Goal: Task Accomplishment & Management: Use online tool/utility

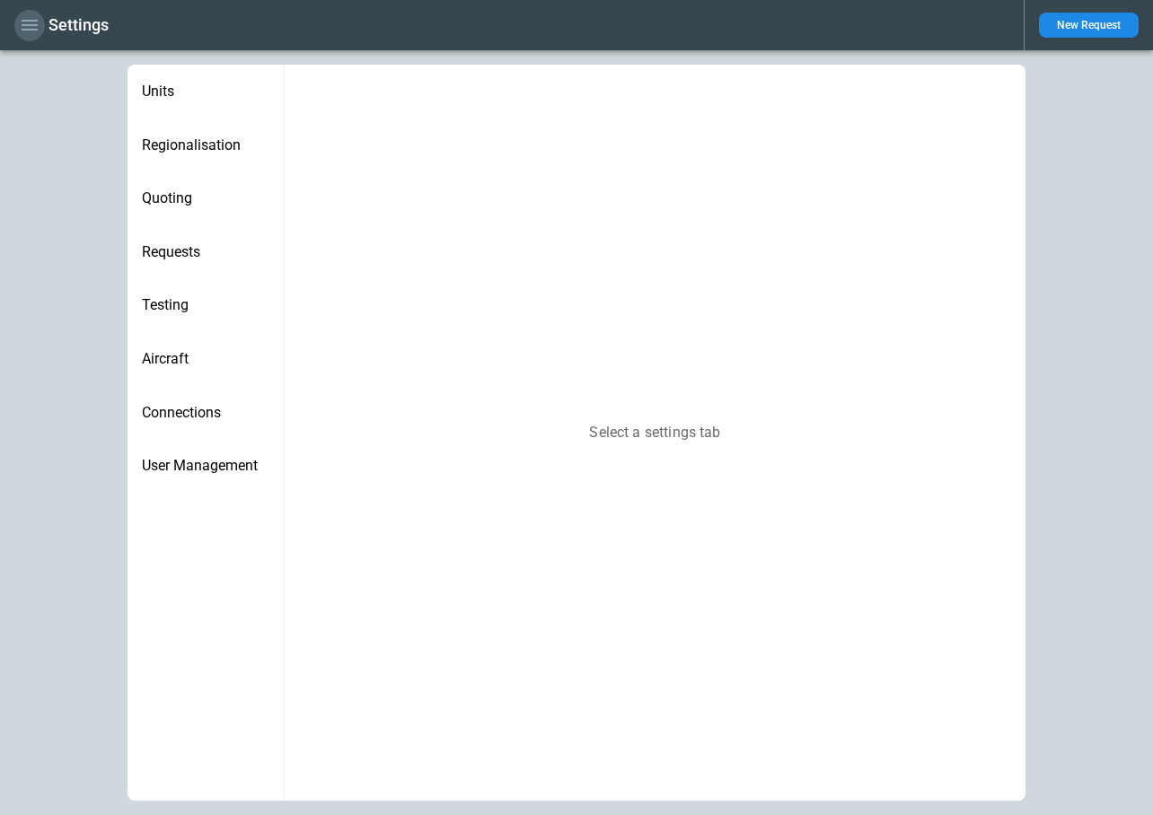
click at [29, 21] on icon "button" at bounding box center [30, 25] width 16 height 11
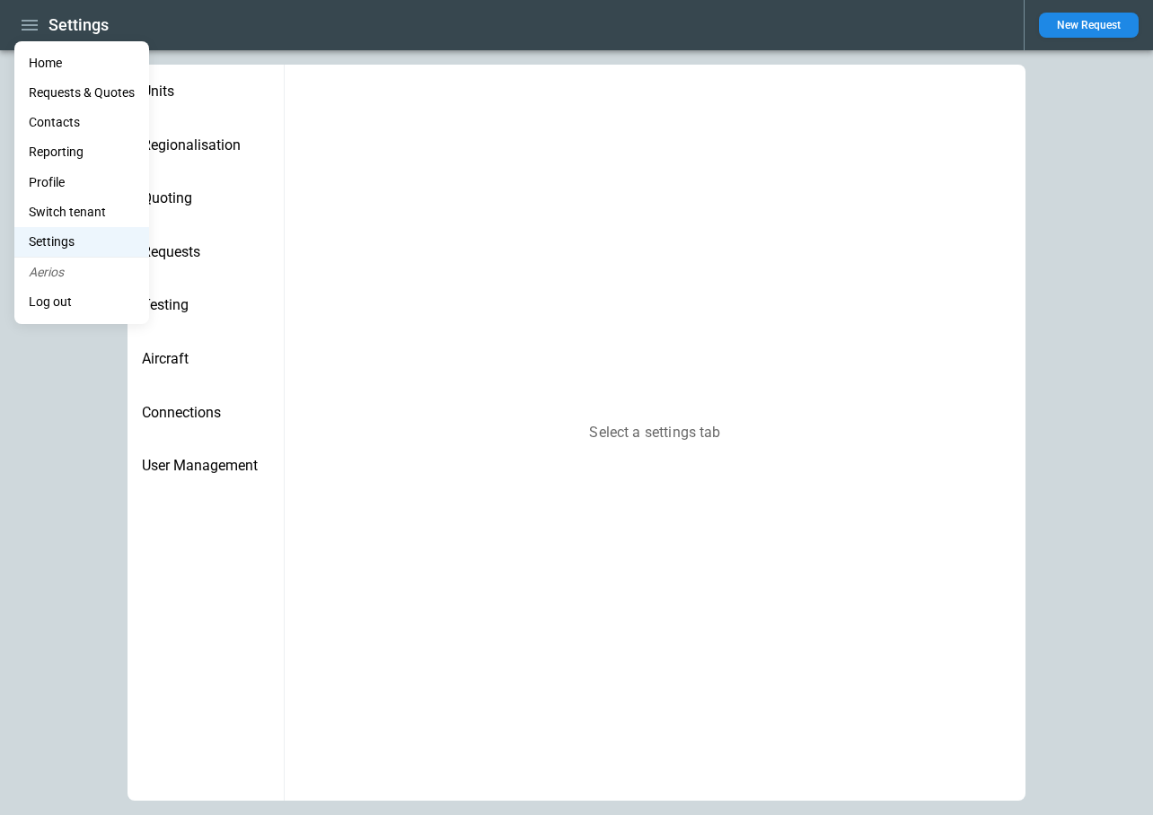
click at [46, 61] on li "Home" at bounding box center [81, 63] width 135 height 30
click at [48, 71] on li "Home" at bounding box center [81, 63] width 135 height 30
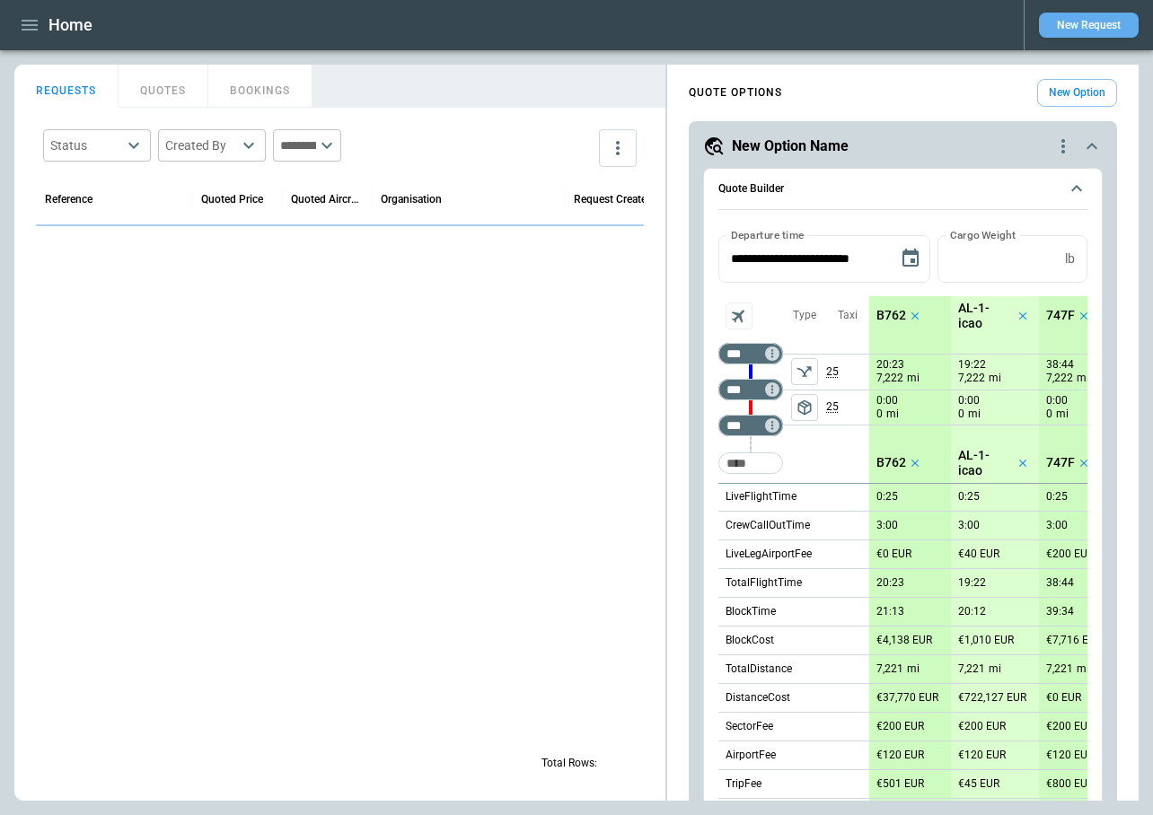
click at [1069, 24] on button "New Request" at bounding box center [1089, 25] width 100 height 25
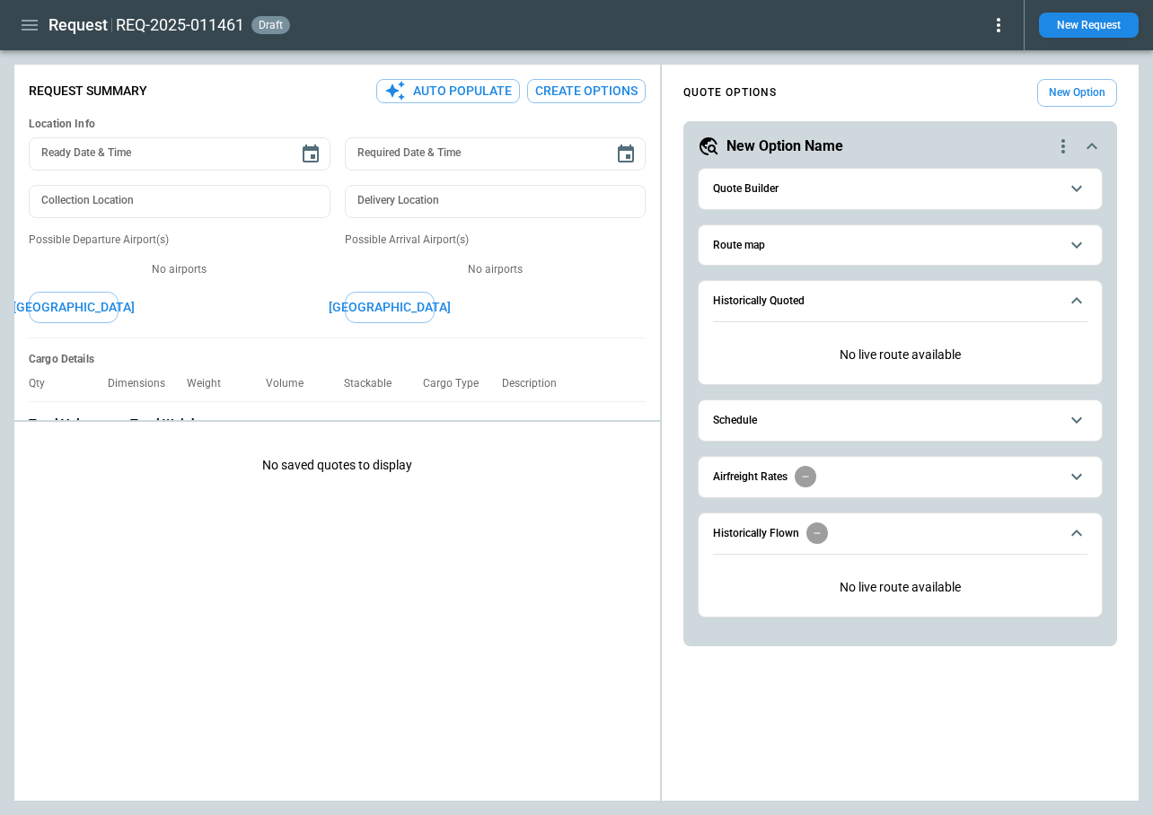
click at [774, 249] on span "Route map" at bounding box center [886, 246] width 346 height 12
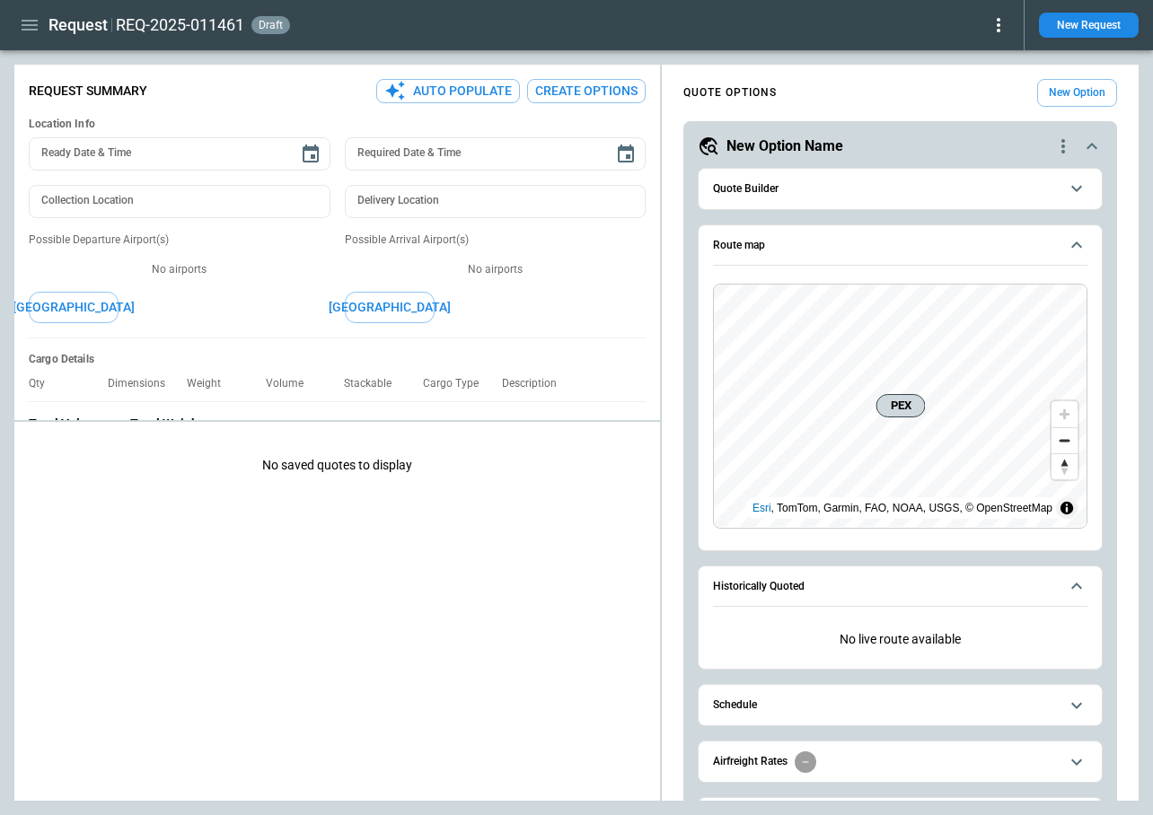
click at [788, 201] on button "Quote Builder" at bounding box center [900, 189] width 374 height 40
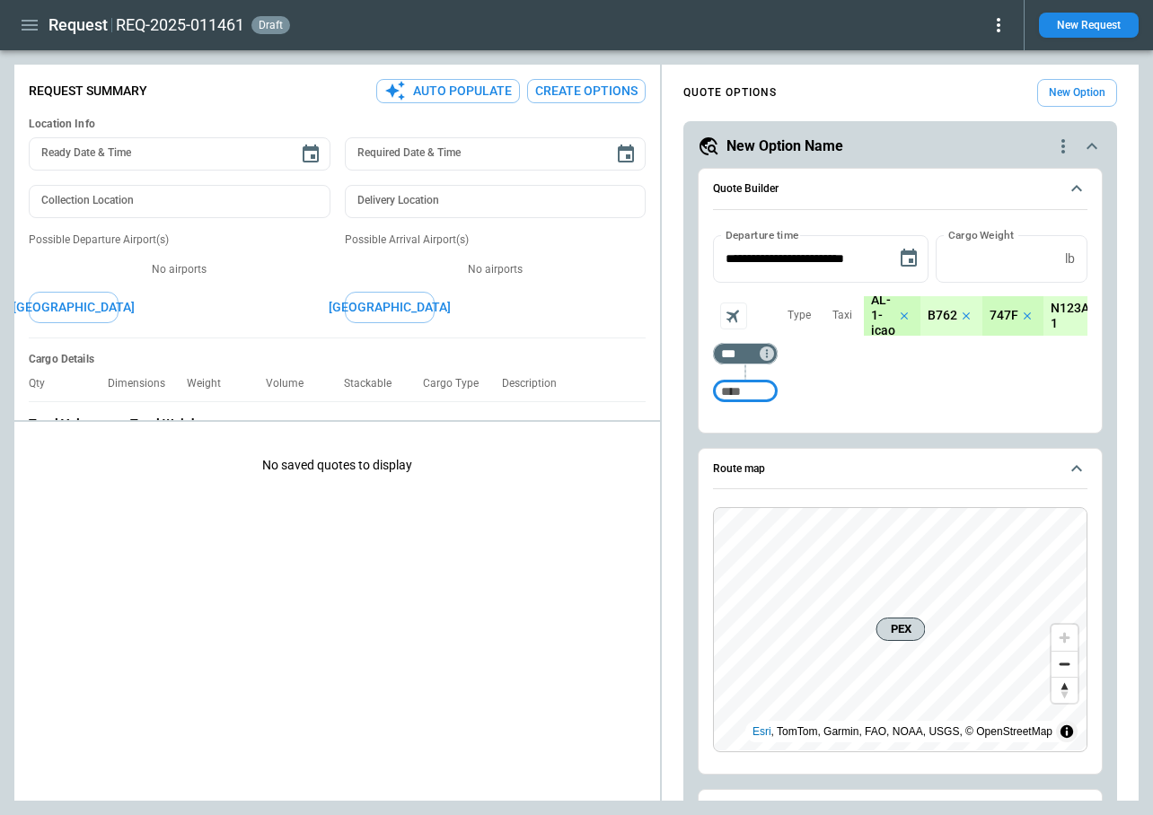
click at [753, 392] on input "Too short" at bounding box center [745, 391] width 57 height 32
type input "***"
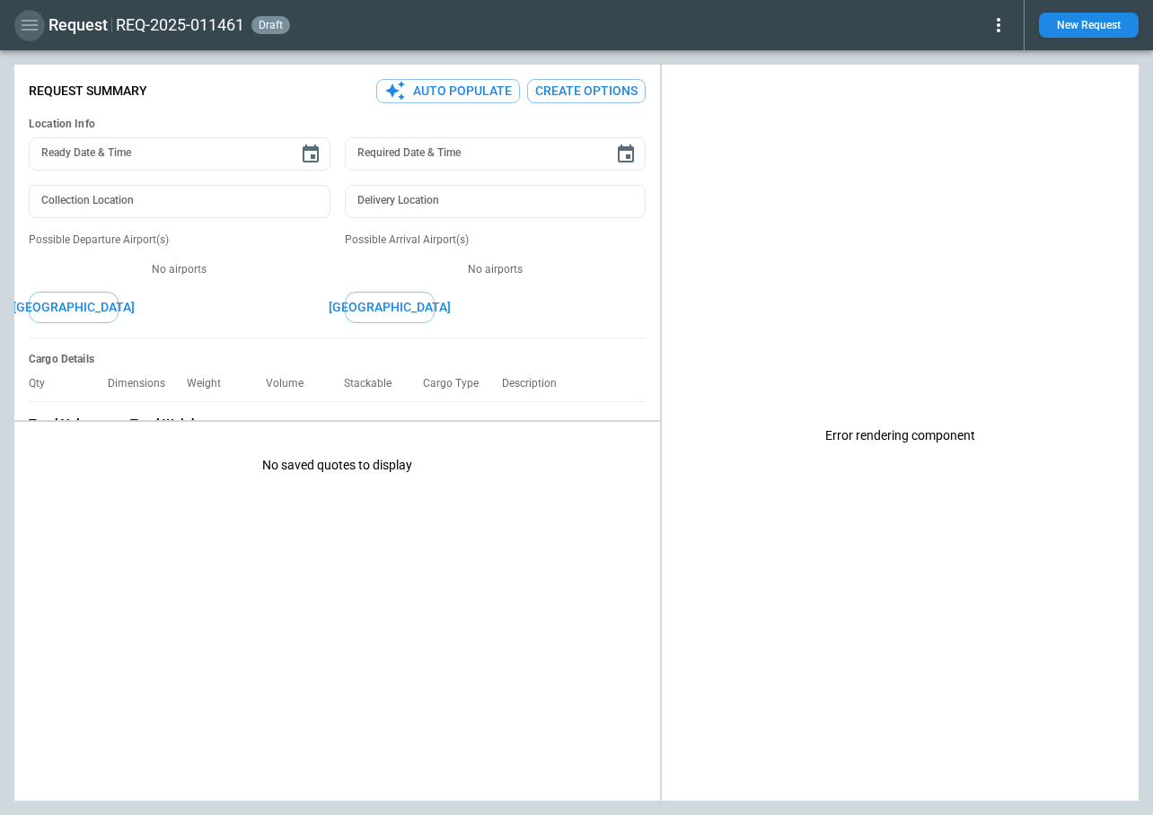
click at [31, 20] on icon "button" at bounding box center [30, 25] width 16 height 11
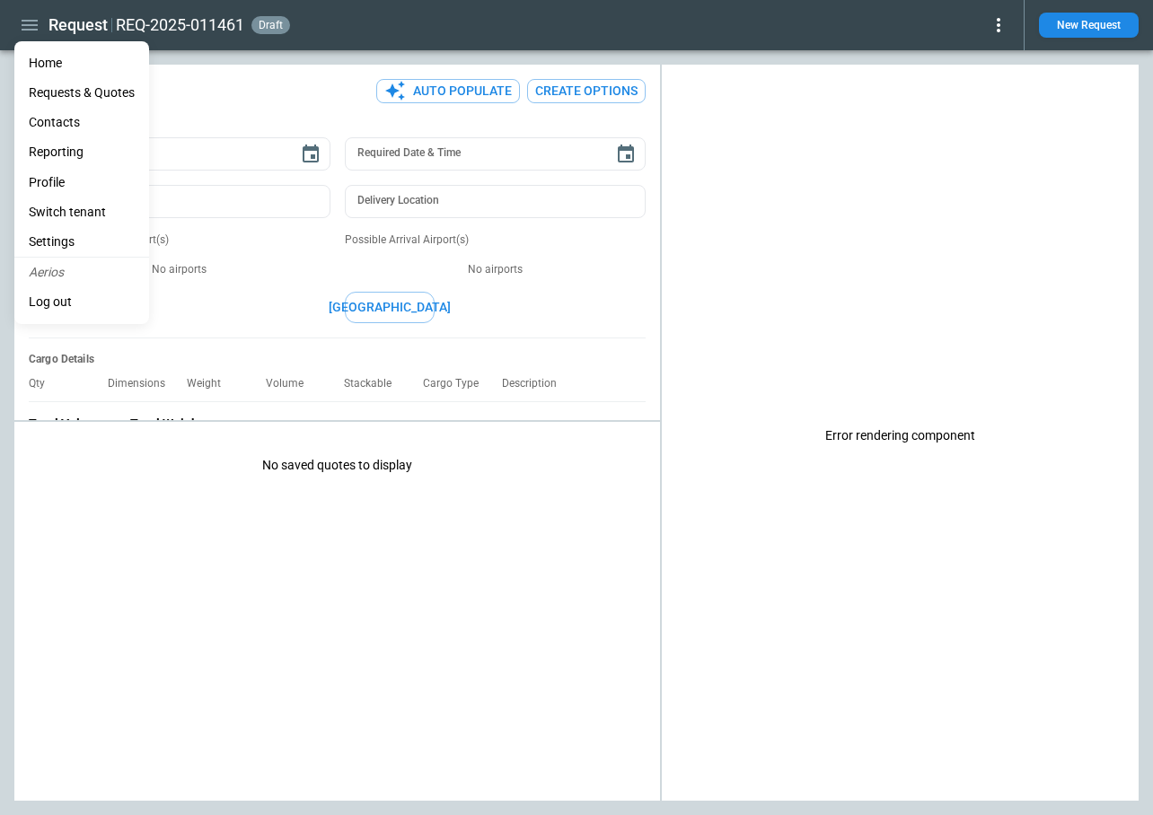
click at [54, 240] on li "Settings" at bounding box center [81, 242] width 135 height 30
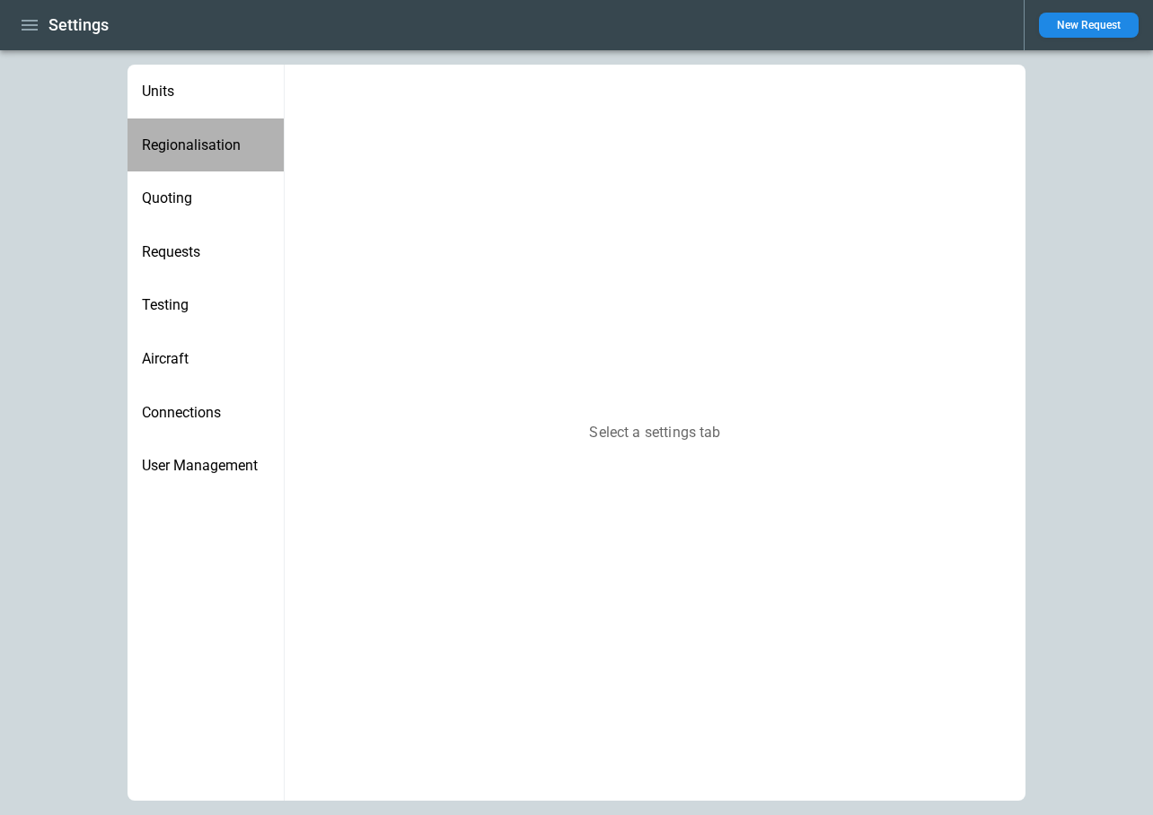
click at [180, 146] on span "Regionalisation" at bounding box center [206, 145] width 128 height 18
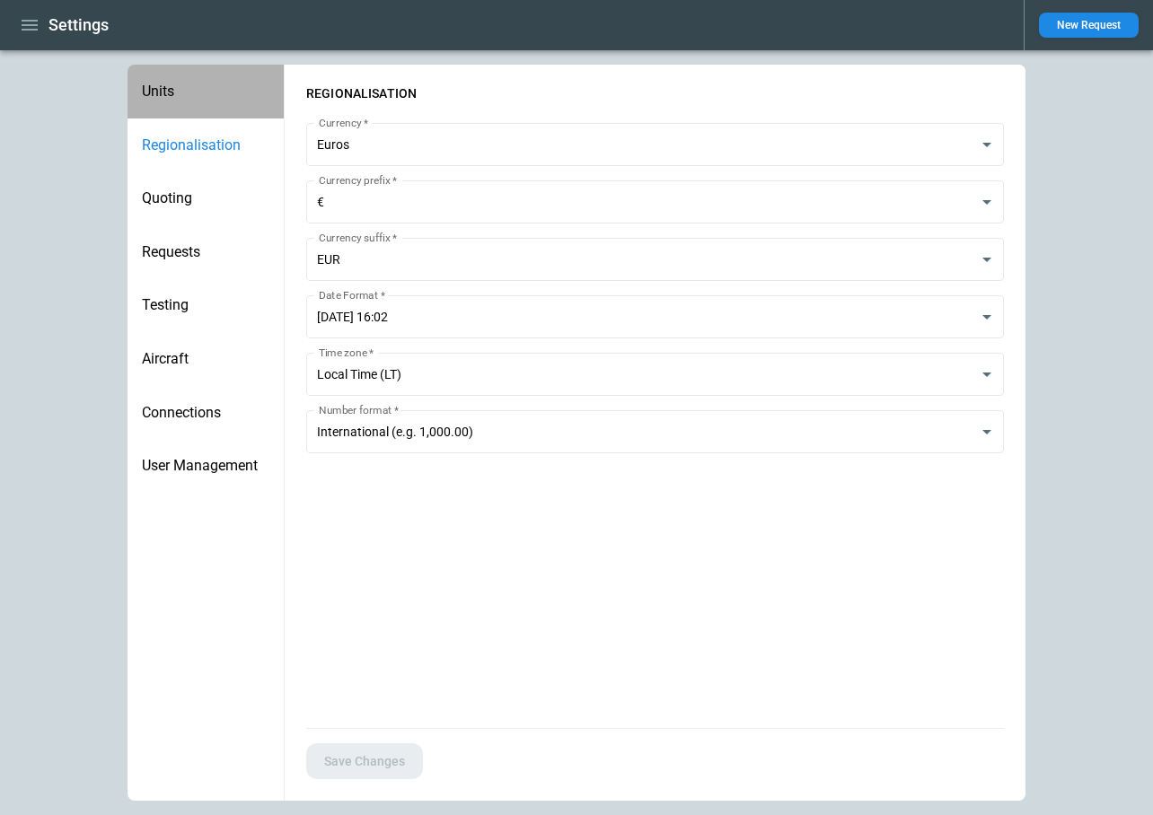
click at [180, 101] on div "Units" at bounding box center [206, 92] width 156 height 54
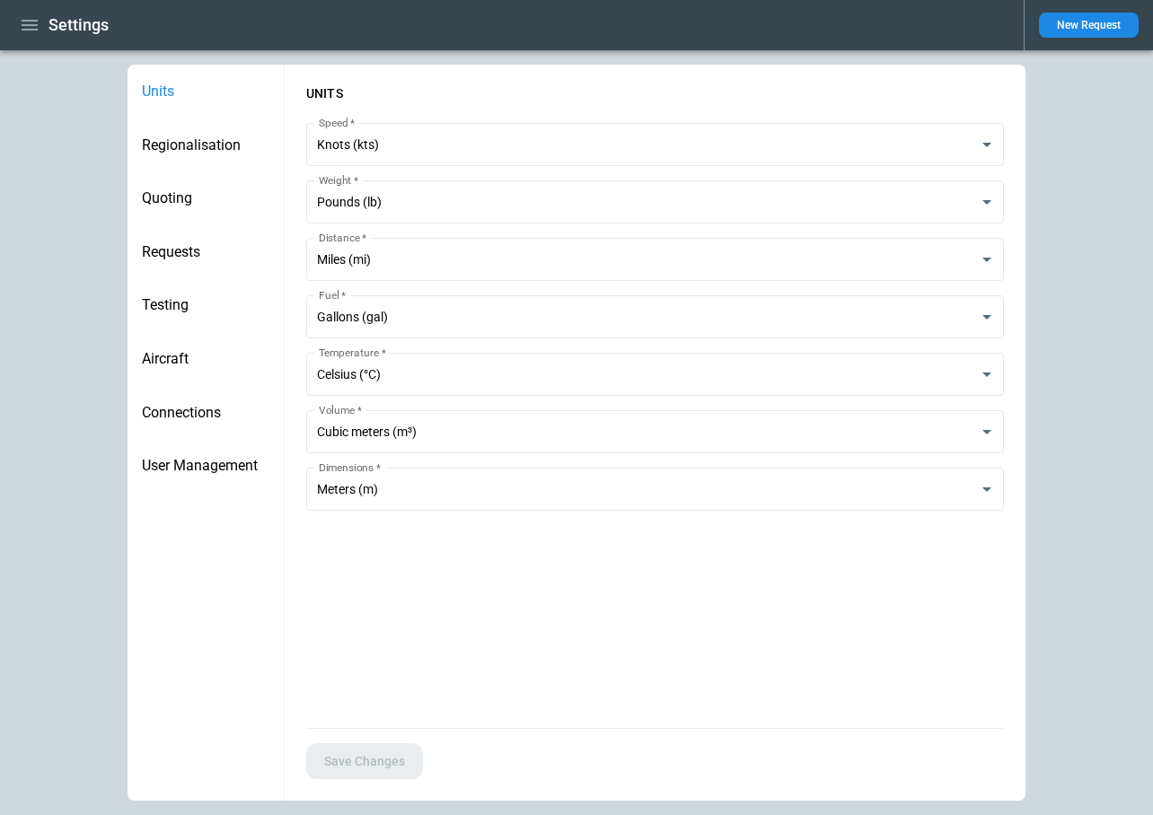
click at [188, 147] on span "Regionalisation" at bounding box center [206, 145] width 128 height 18
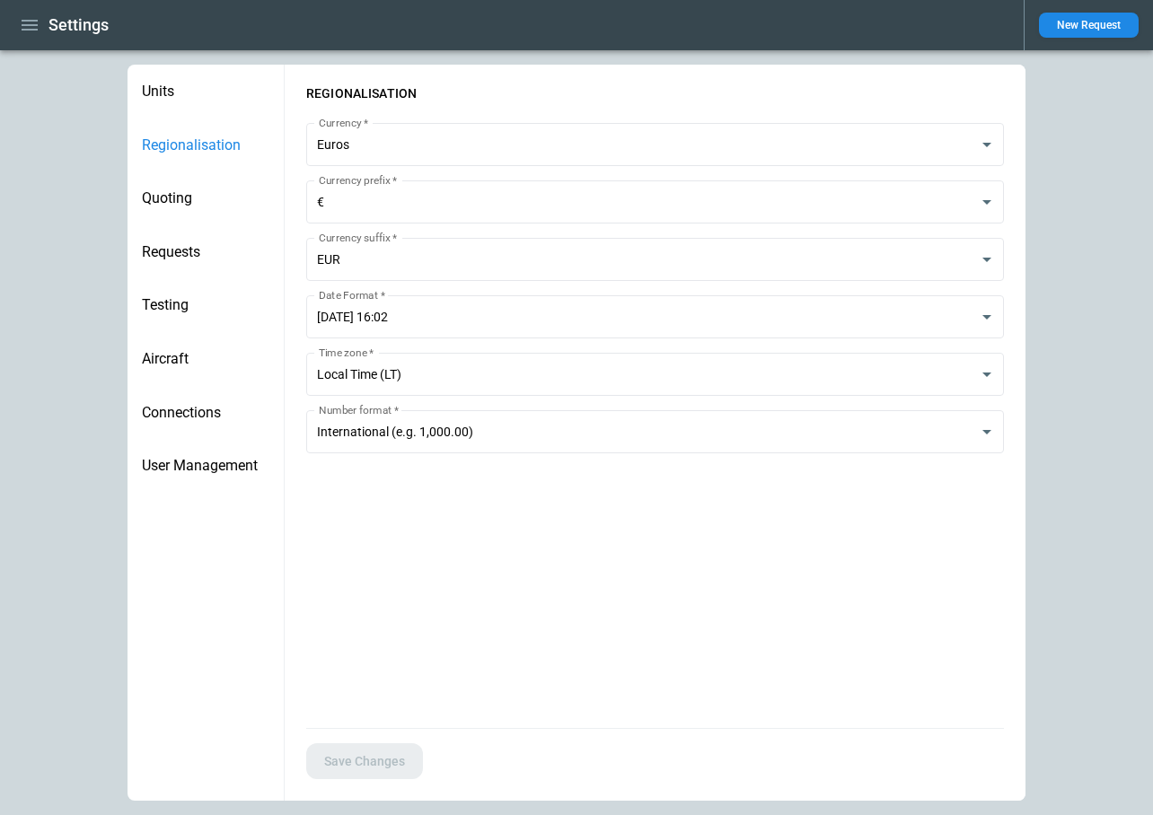
click at [172, 201] on span "Quoting" at bounding box center [206, 198] width 128 height 18
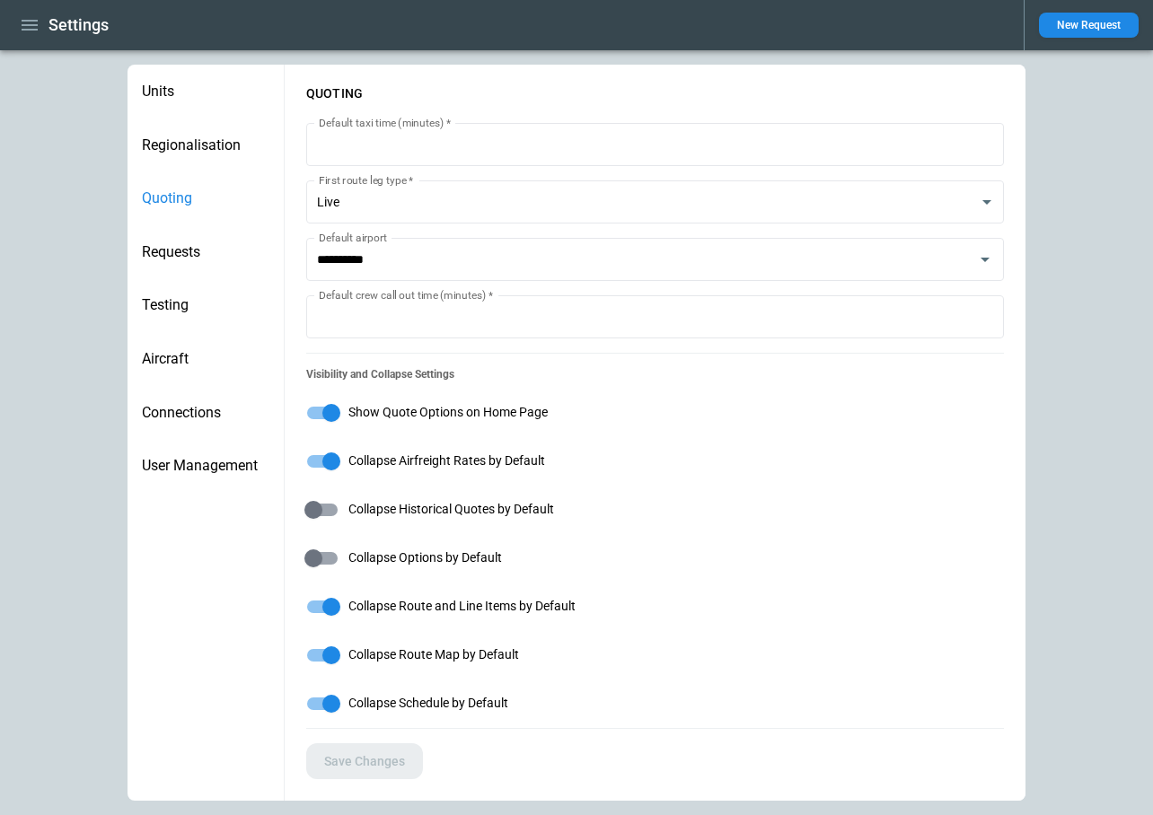
type input "**********"
click at [171, 256] on span "Requests" at bounding box center [206, 252] width 128 height 18
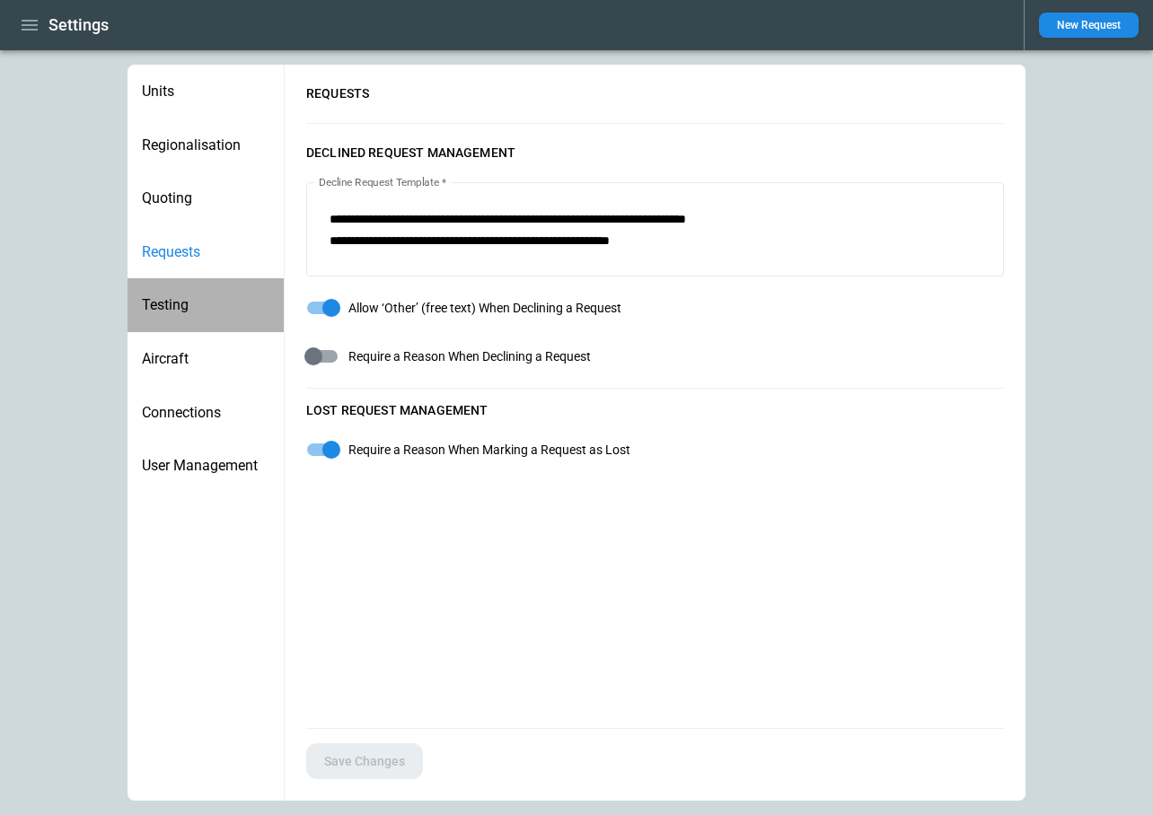
click at [172, 306] on span "Testing" at bounding box center [206, 305] width 128 height 18
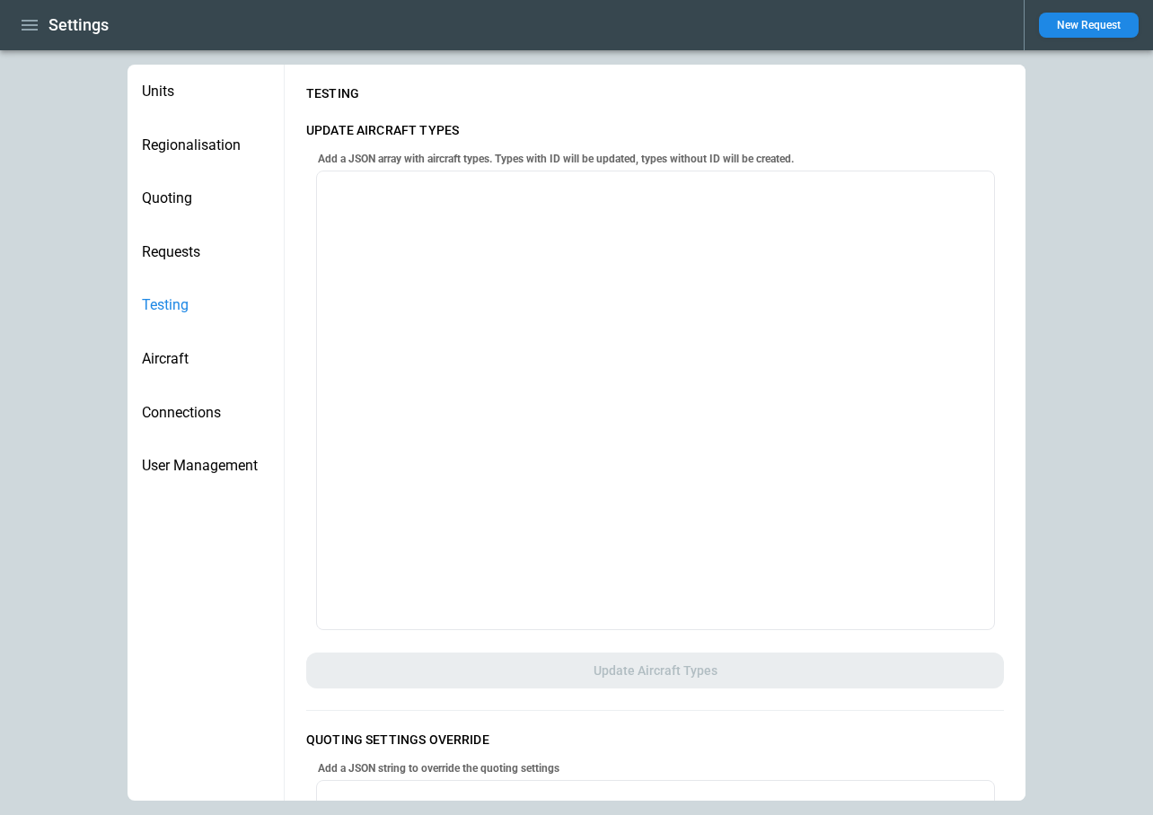
click at [173, 200] on span "Quoting" at bounding box center [206, 198] width 128 height 18
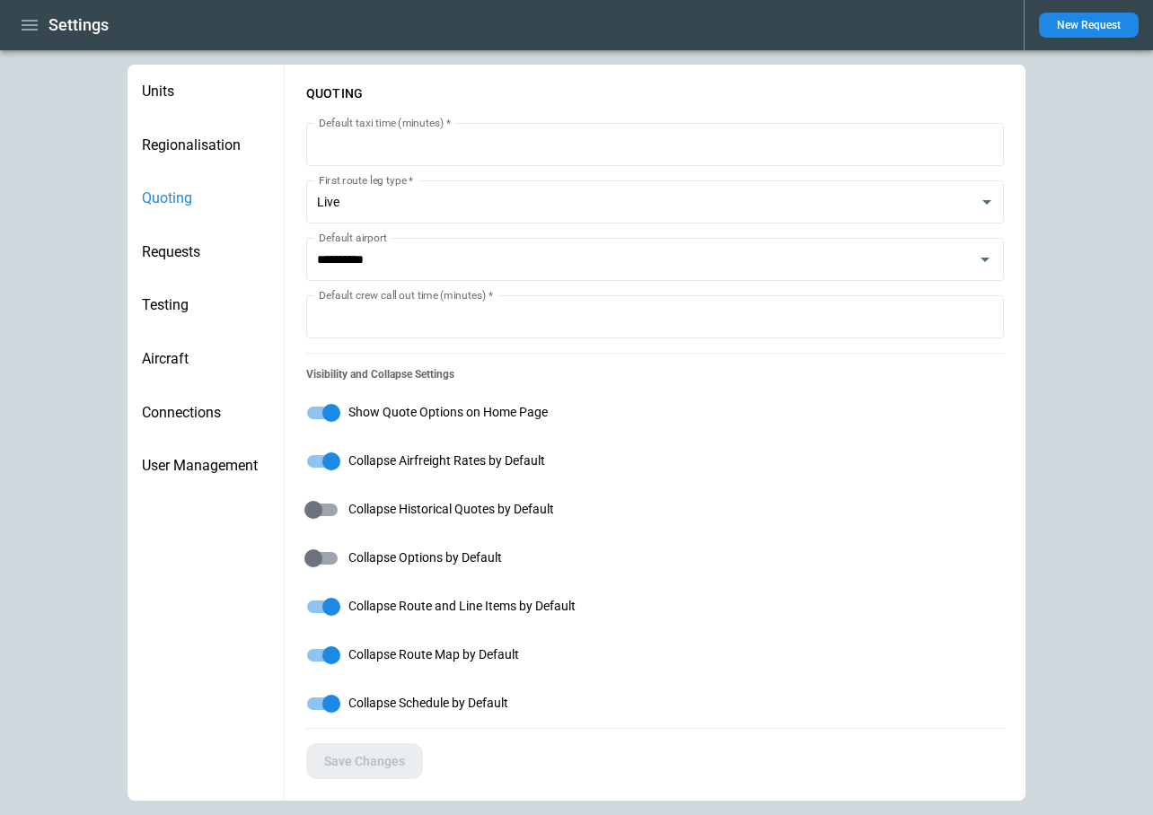
type input "**********"
click at [188, 122] on div "Regionalisation" at bounding box center [206, 146] width 156 height 54
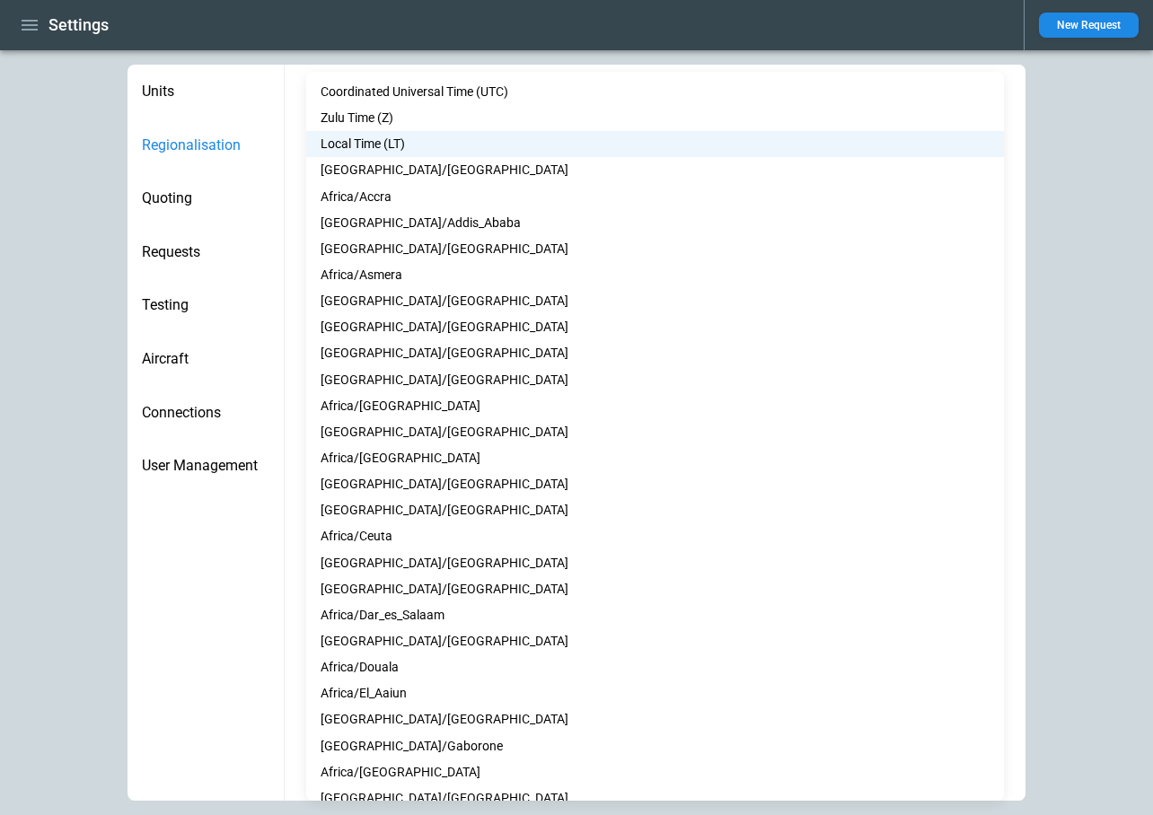
click at [427, 371] on body "**********" at bounding box center [576, 407] width 1153 height 815
click at [415, 96] on li "Coordinated Universal Time (UTC)" at bounding box center [655, 92] width 698 height 26
type input "***"
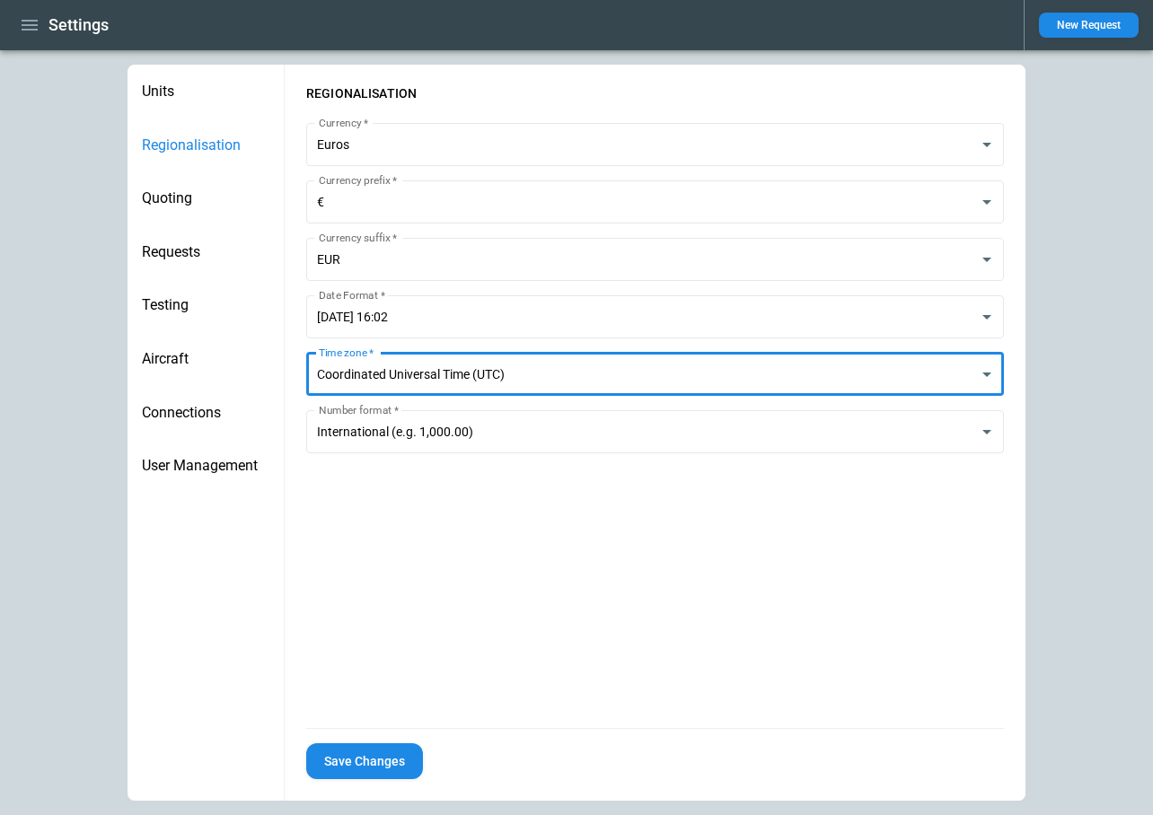
click at [356, 760] on button "Save Changes" at bounding box center [364, 762] width 117 height 37
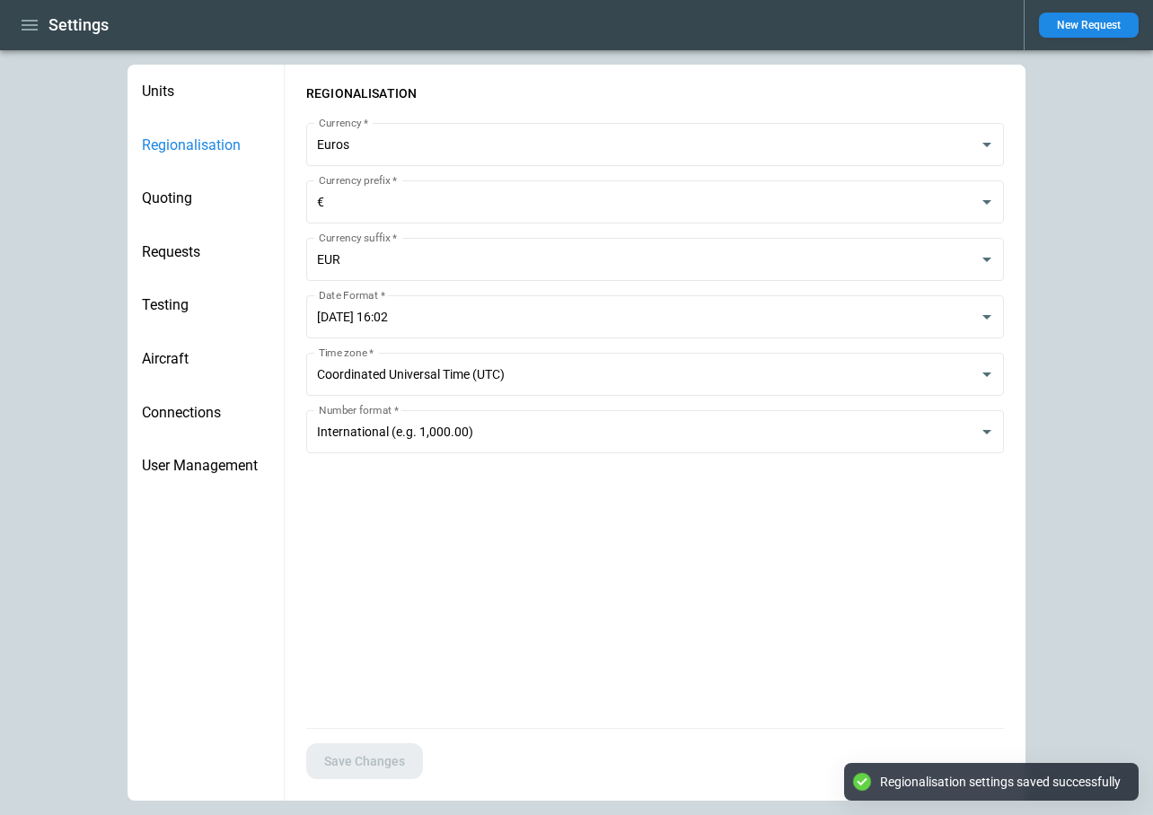
click at [1059, 29] on button "New Request" at bounding box center [1089, 25] width 100 height 25
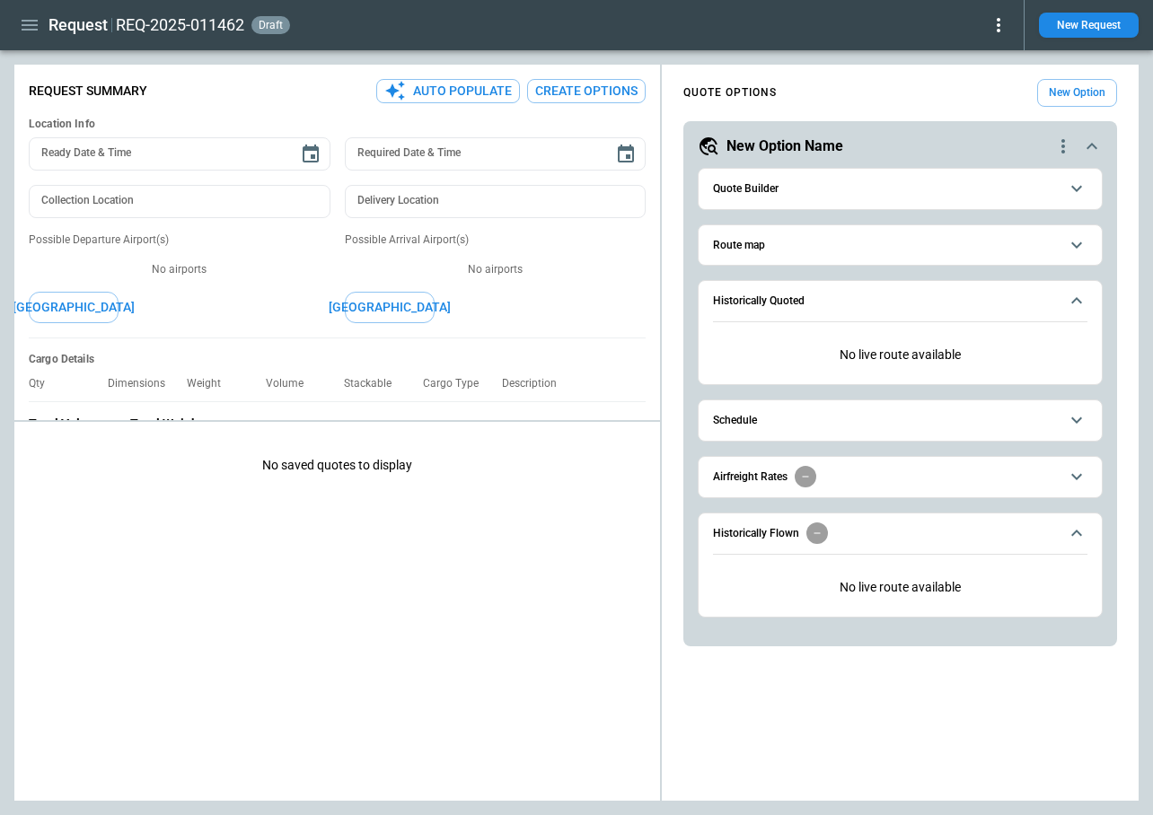
click at [809, 186] on span "Quote Builder" at bounding box center [886, 189] width 346 height 12
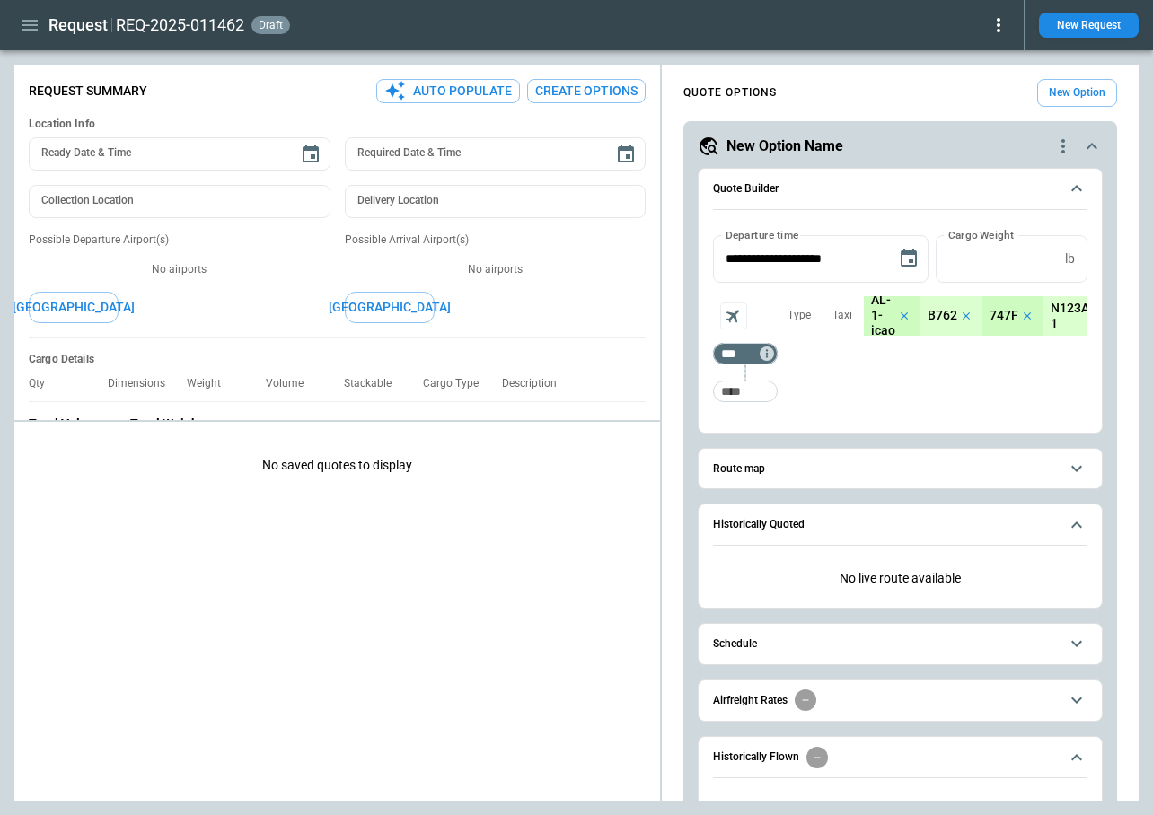
click at [747, 409] on div "*** ​ ​" at bounding box center [745, 353] width 65 height 115
click at [747, 392] on input "Too short" at bounding box center [745, 391] width 57 height 32
type input "***"
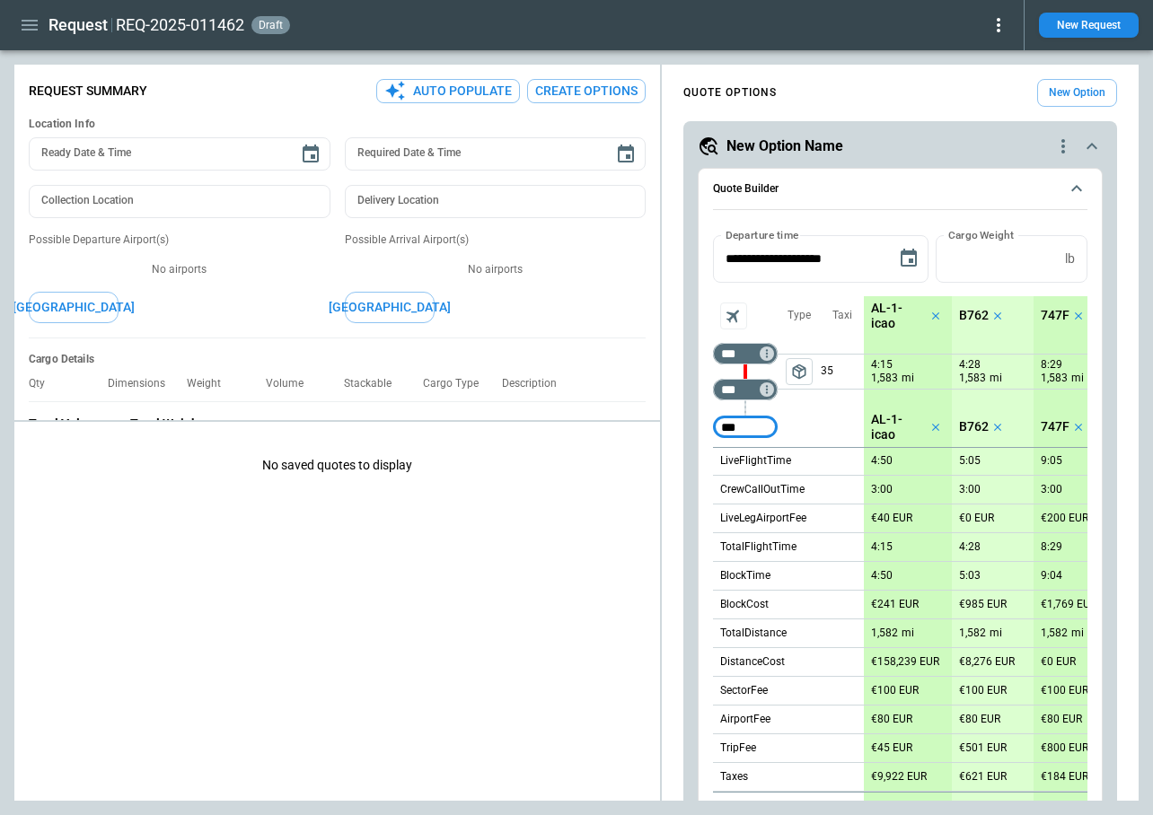
type input "***"
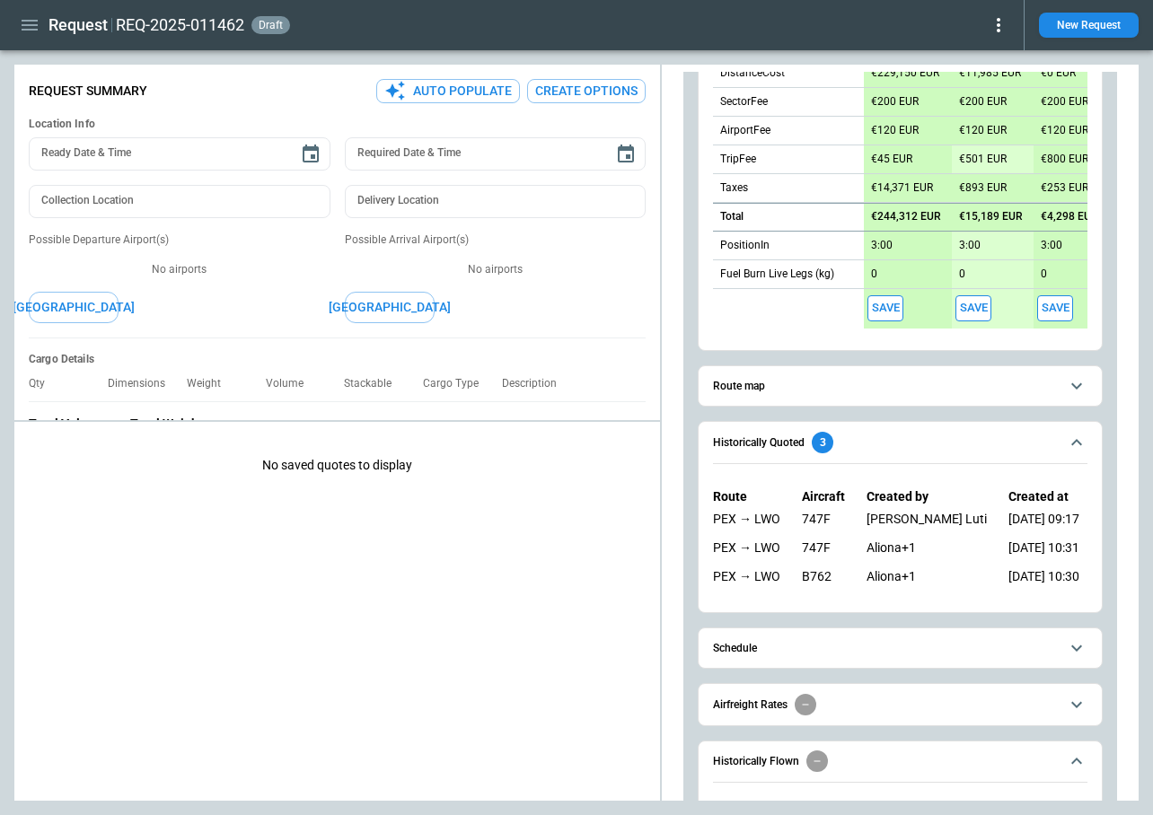
scroll to position [706, 0]
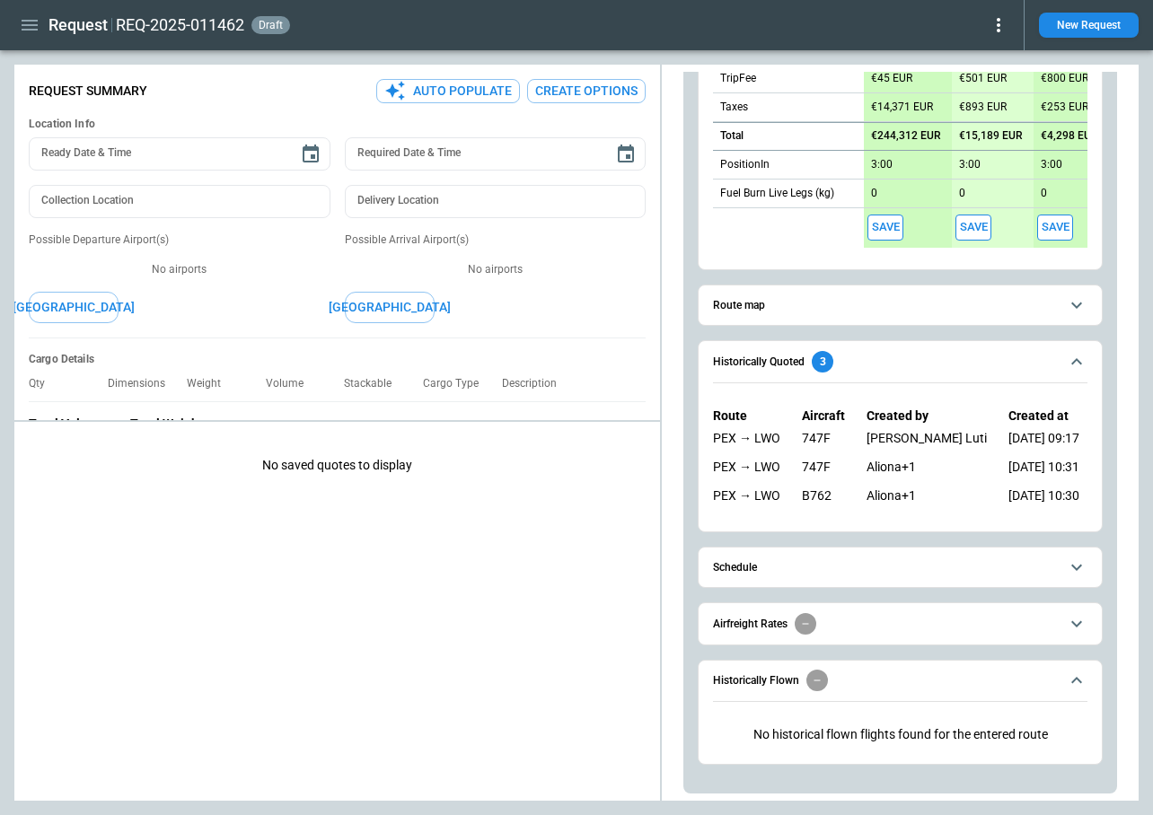
click at [888, 229] on button "Save" at bounding box center [885, 228] width 36 height 26
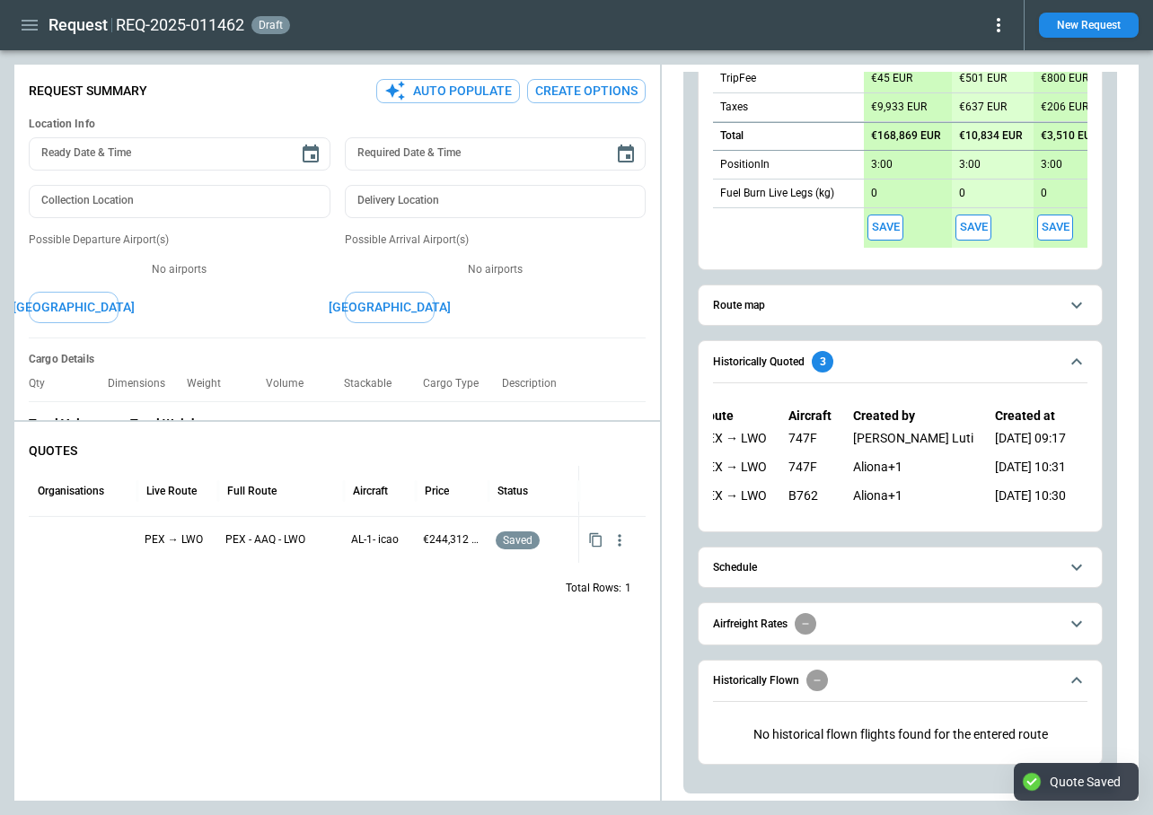
scroll to position [0, 21]
click at [878, 554] on button "Schedule" at bounding box center [900, 568] width 374 height 40
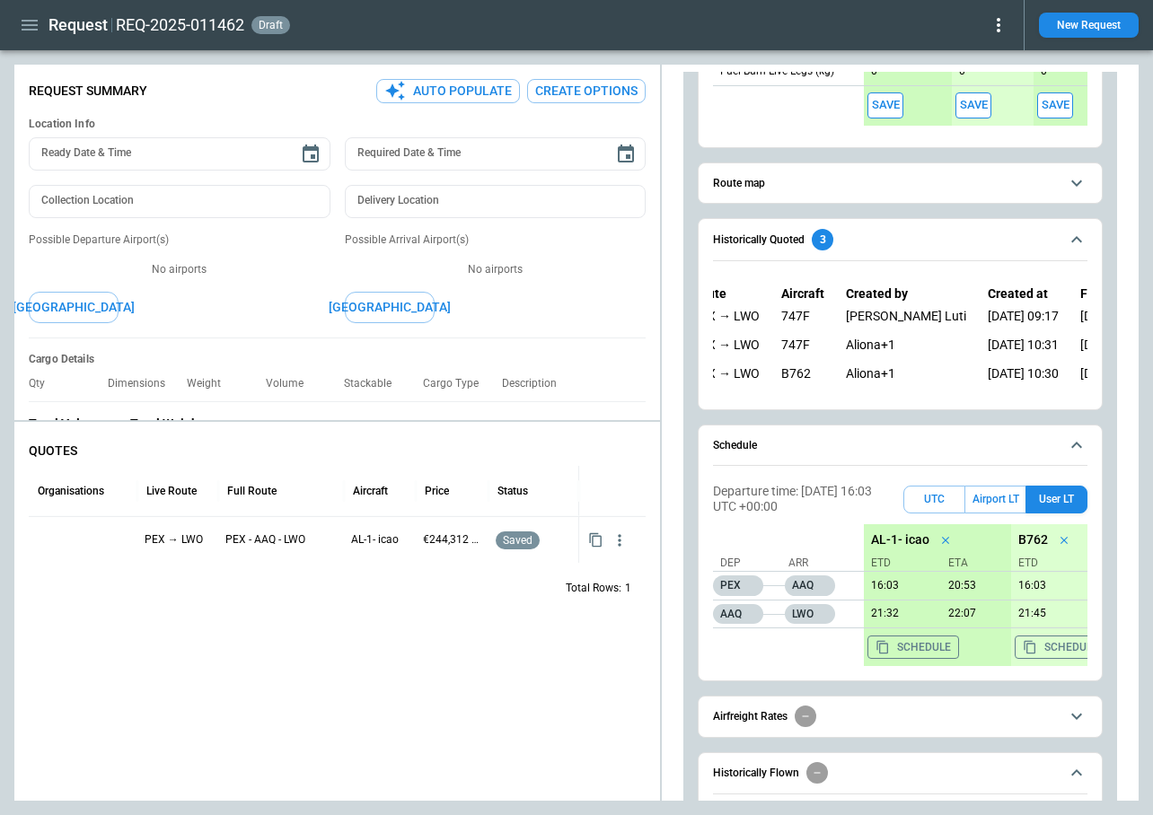
scroll to position [832, 0]
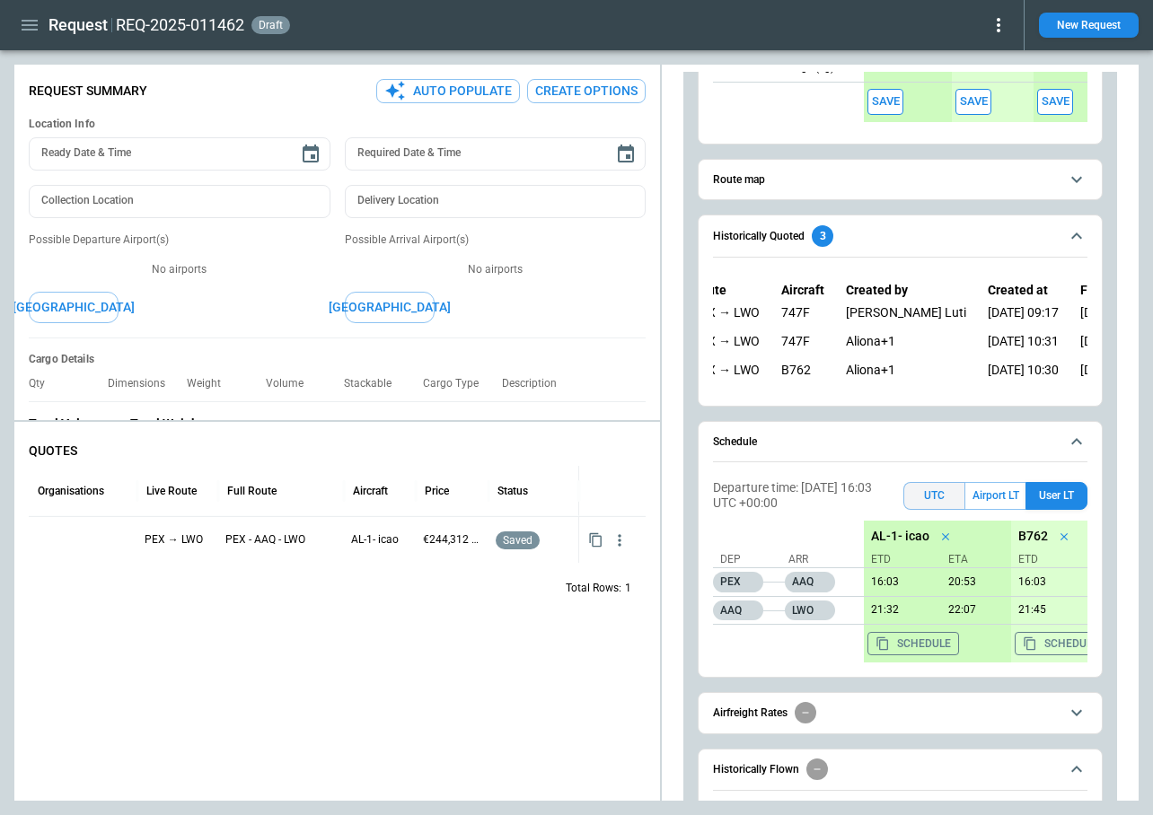
click at [943, 488] on button "UTC" at bounding box center [934, 496] width 62 height 28
click at [1053, 488] on button "User LT" at bounding box center [1056, 496] width 62 height 28
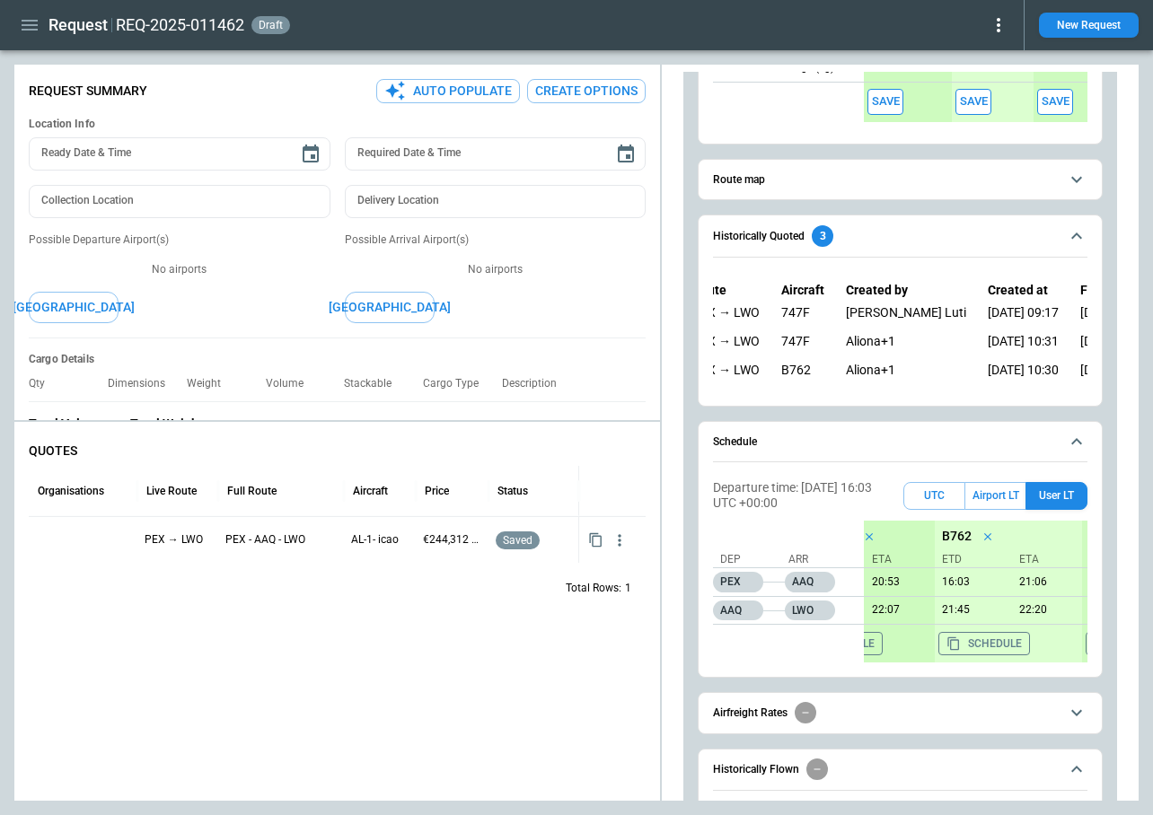
scroll to position [0, 83]
click at [985, 641] on button "Schedule" at bounding box center [978, 643] width 92 height 23
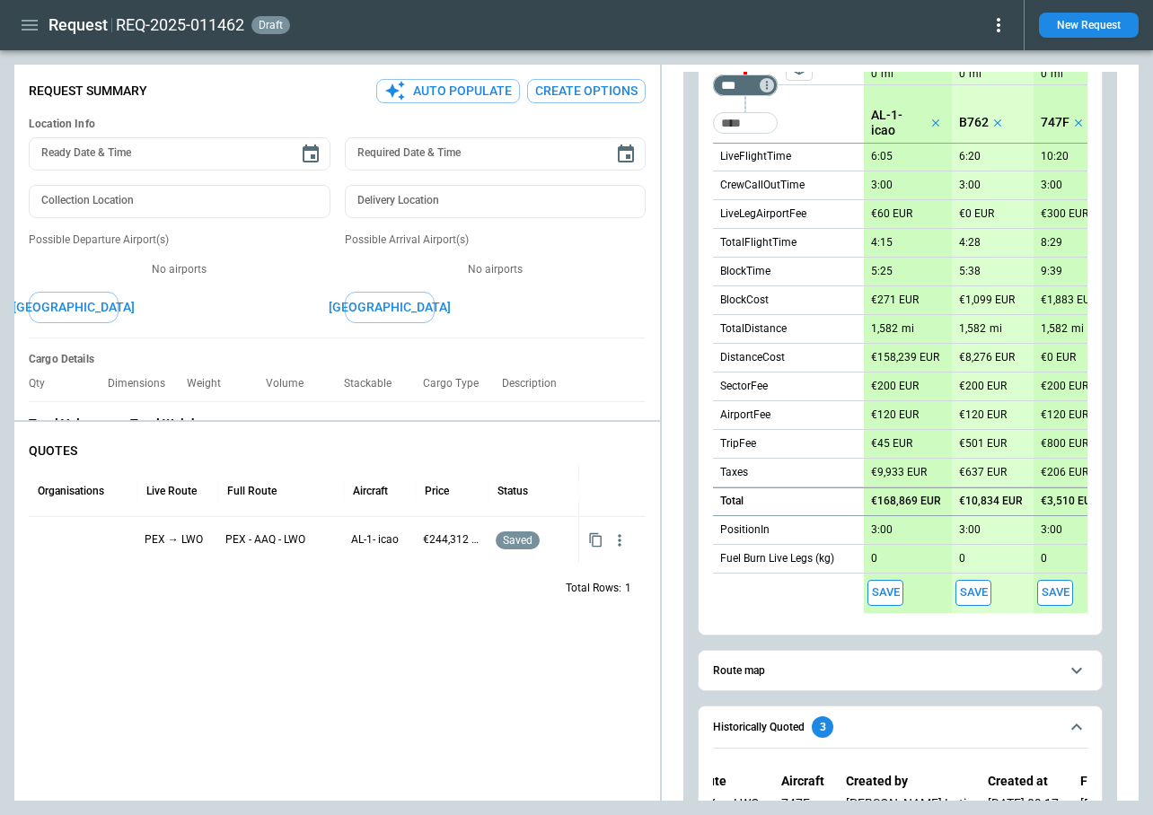
scroll to position [323, 0]
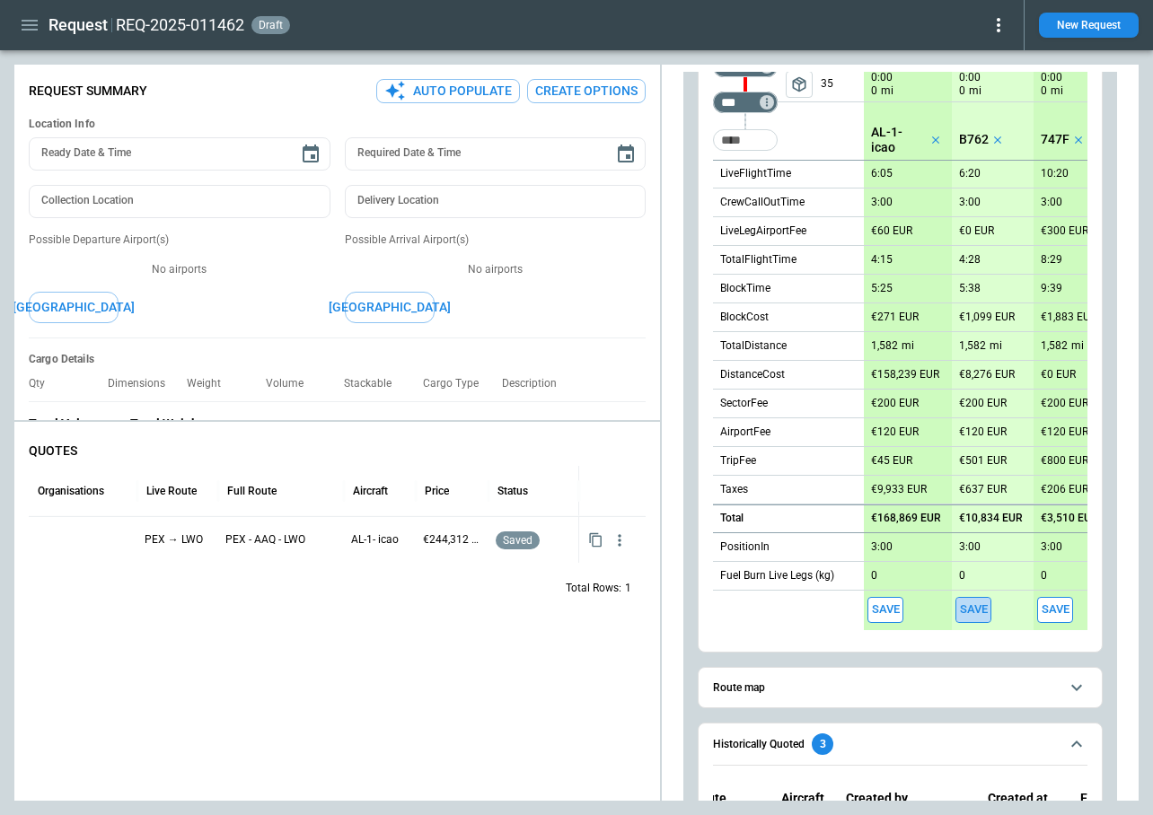
click at [975, 609] on button "Save" at bounding box center [973, 610] width 36 height 26
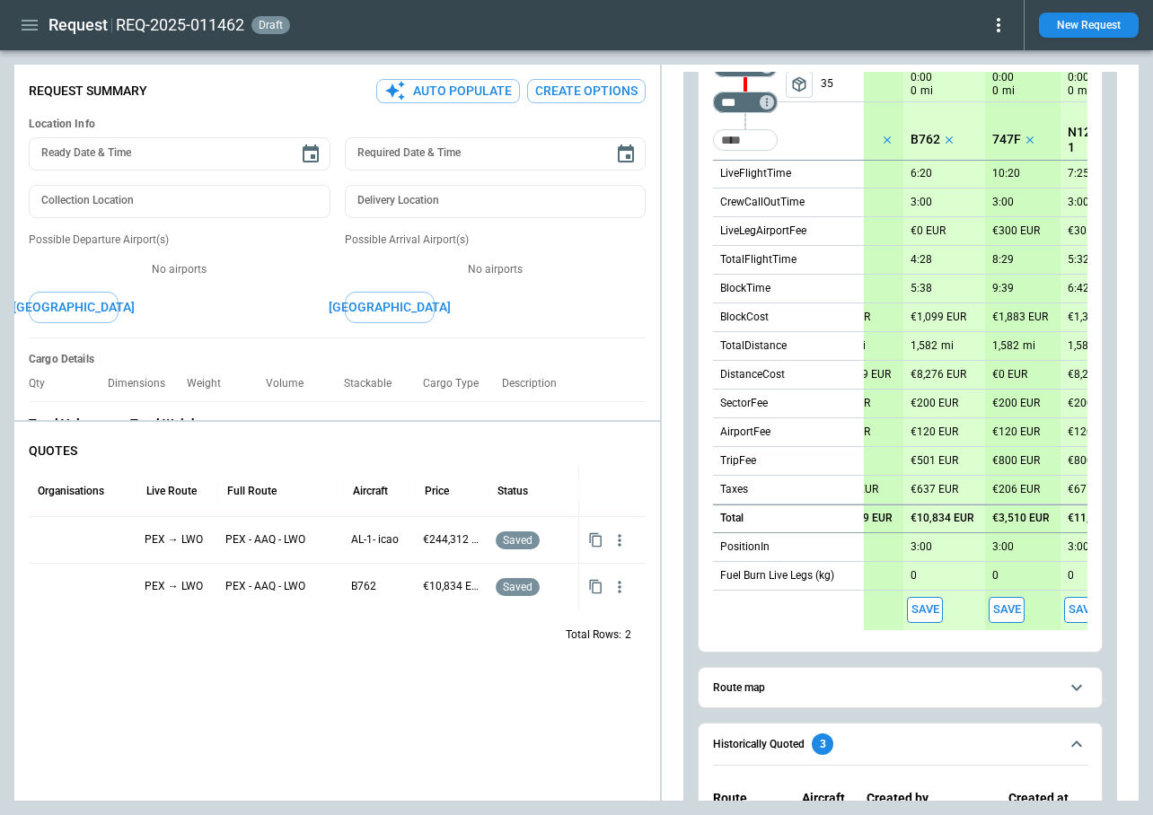
scroll to position [0, 43]
click at [1013, 608] on button "Save" at bounding box center [1012, 610] width 36 height 26
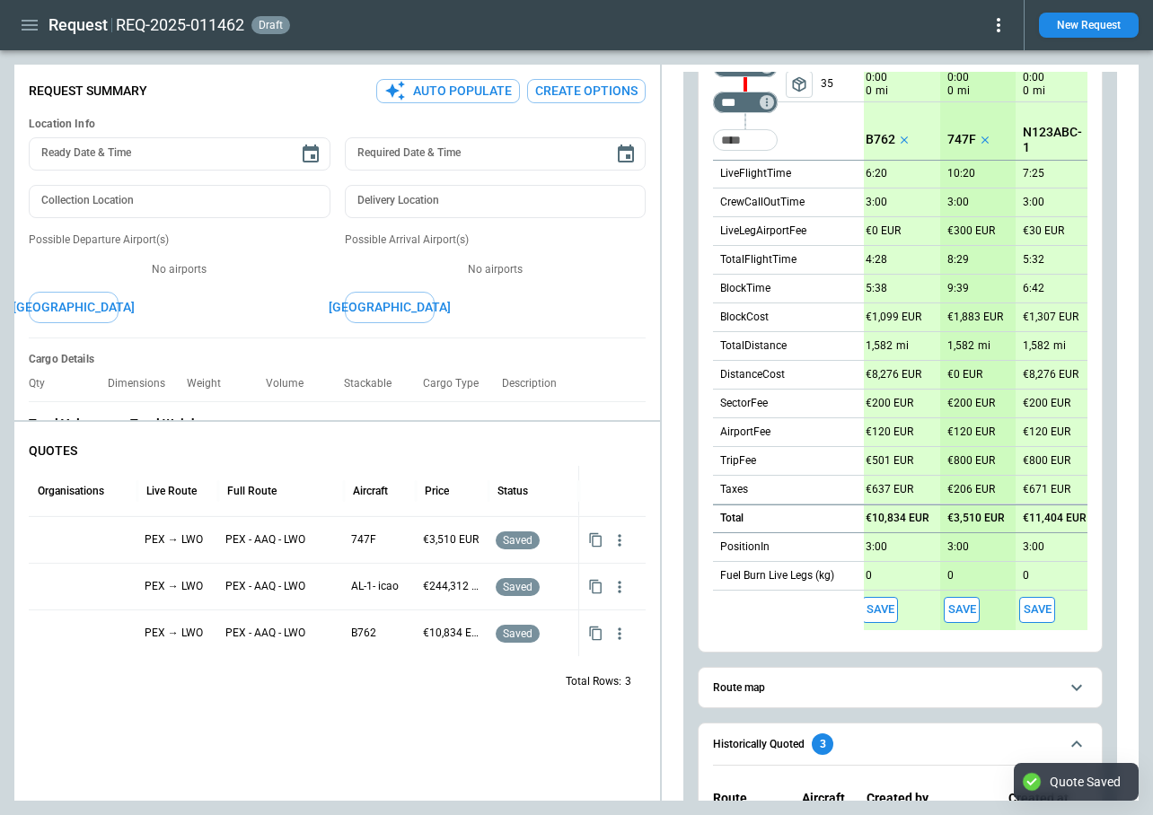
scroll to position [0, 107]
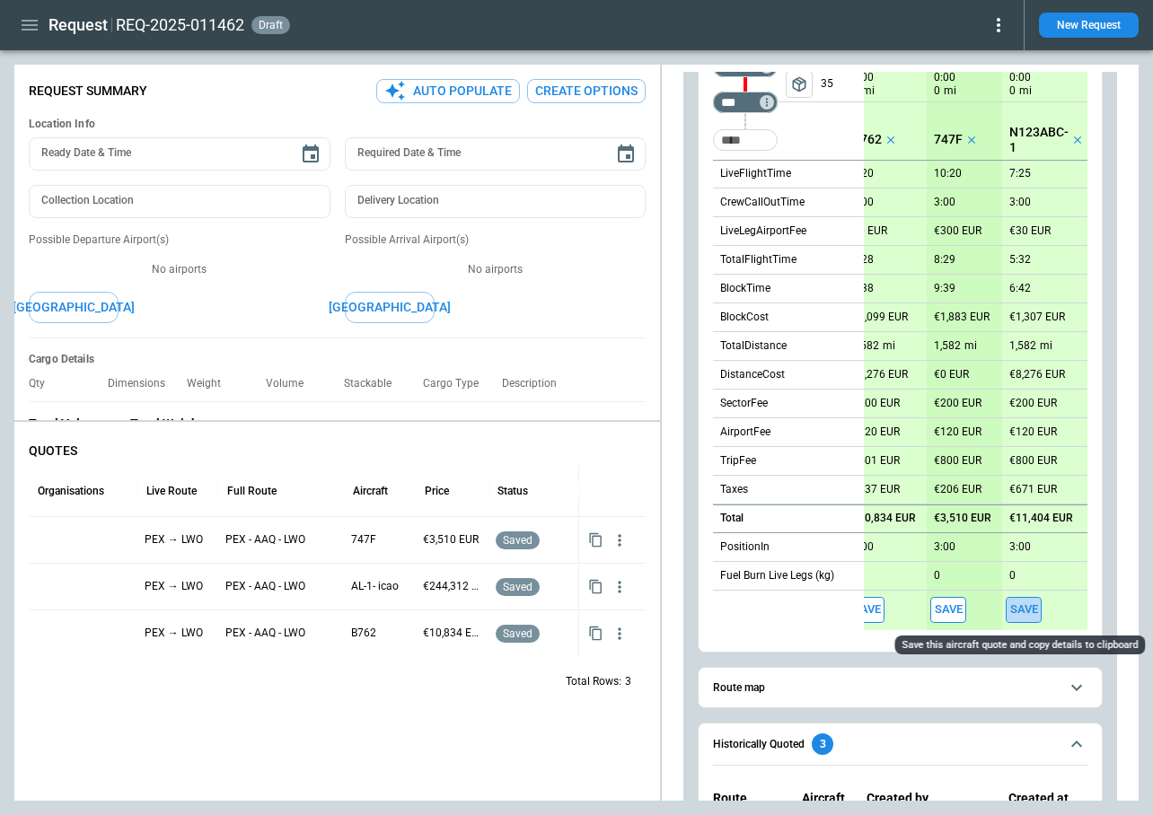
click at [1025, 606] on button "Save" at bounding box center [1024, 610] width 36 height 26
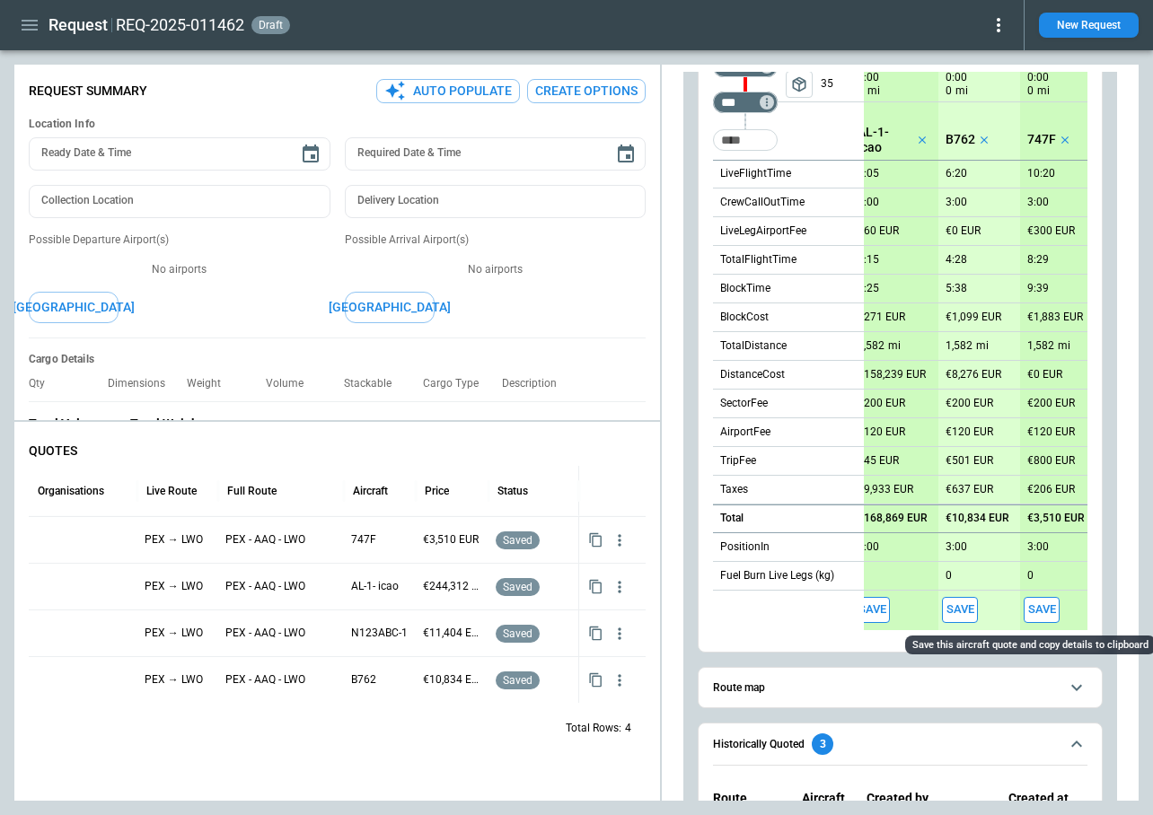
scroll to position [0, 0]
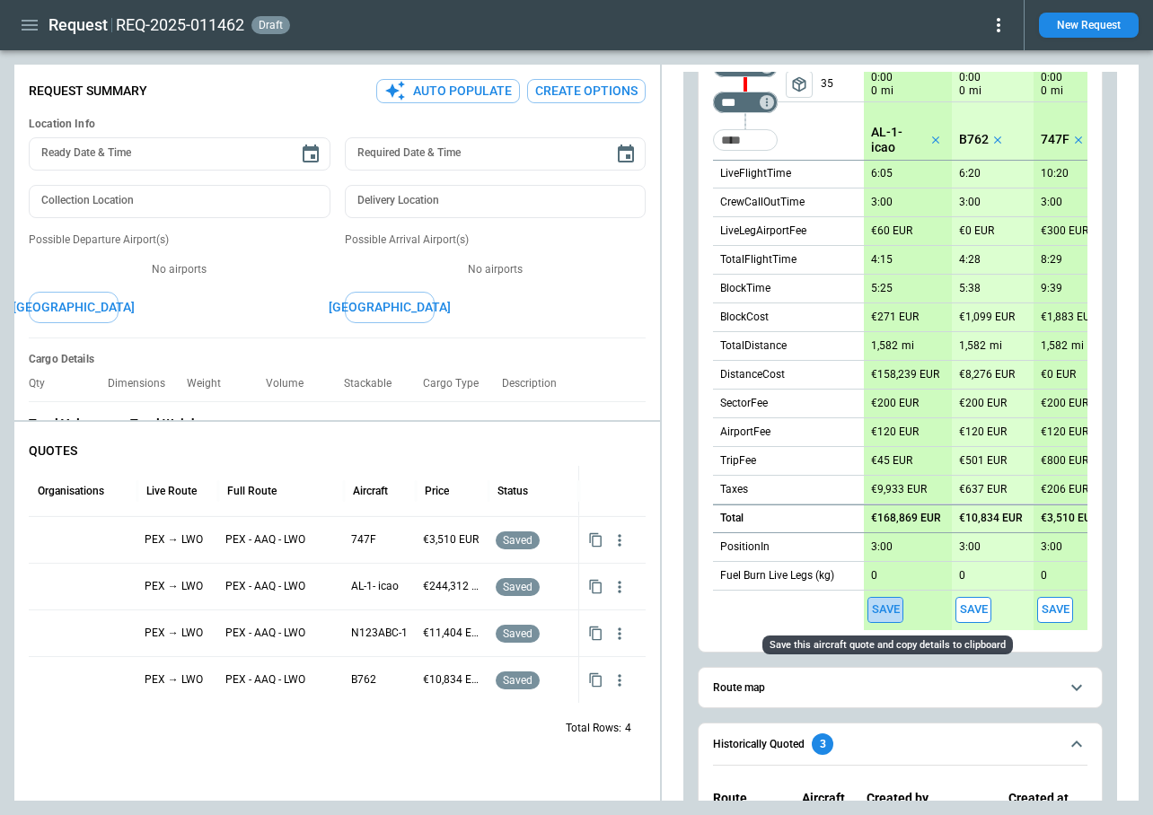
click at [884, 609] on button "Save" at bounding box center [885, 610] width 36 height 26
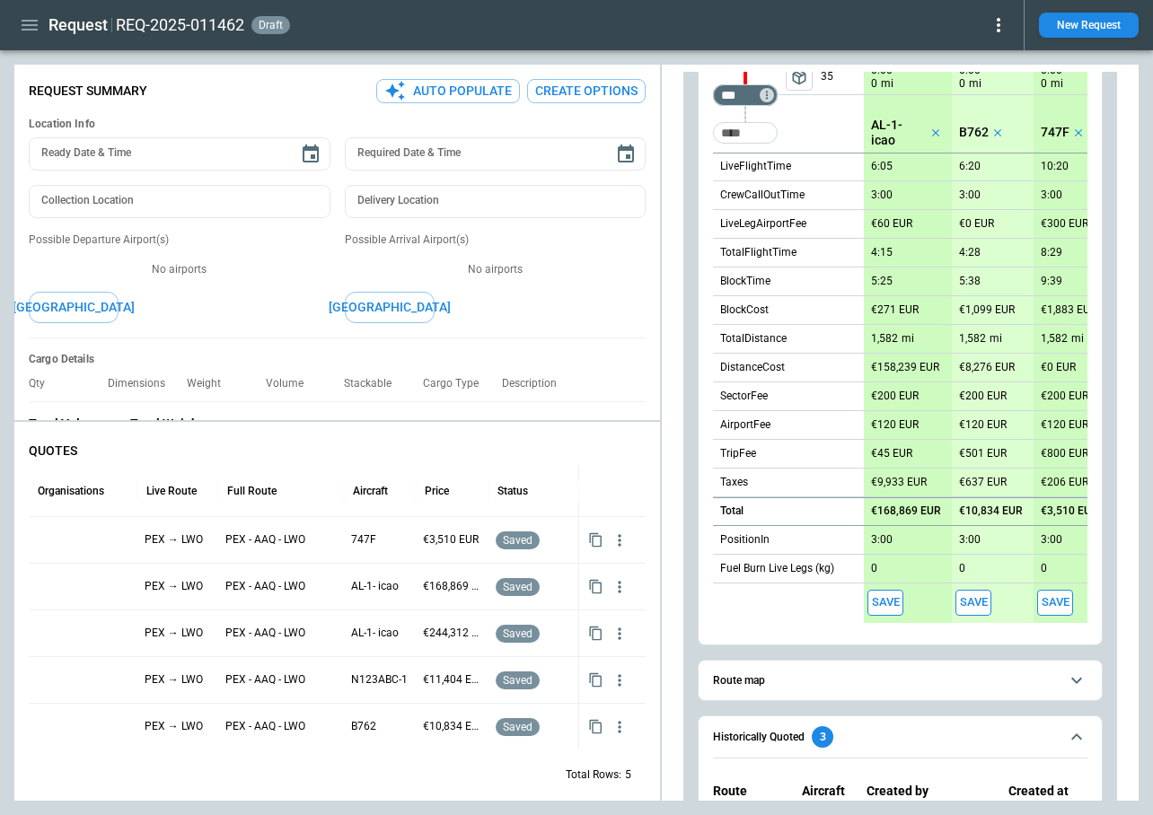
scroll to position [331, 0]
click at [969, 605] on button "Save" at bounding box center [973, 602] width 36 height 26
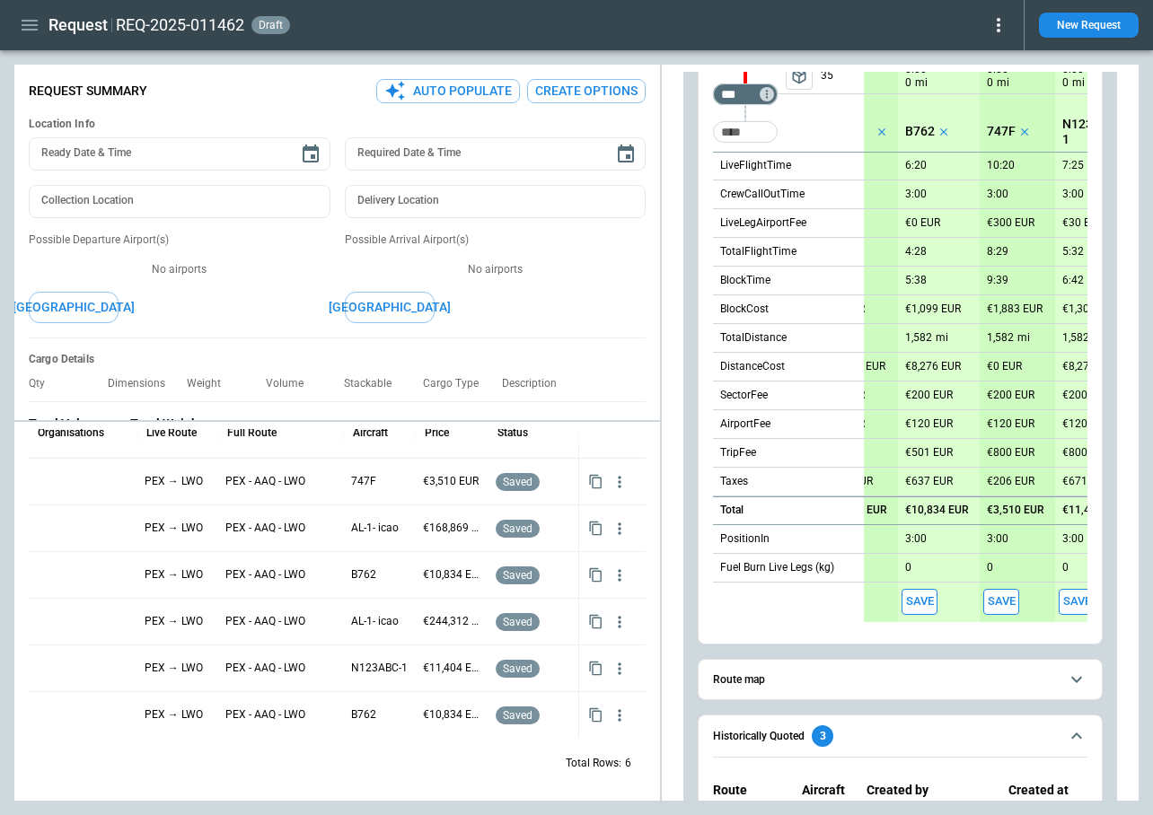
scroll to position [0, 107]
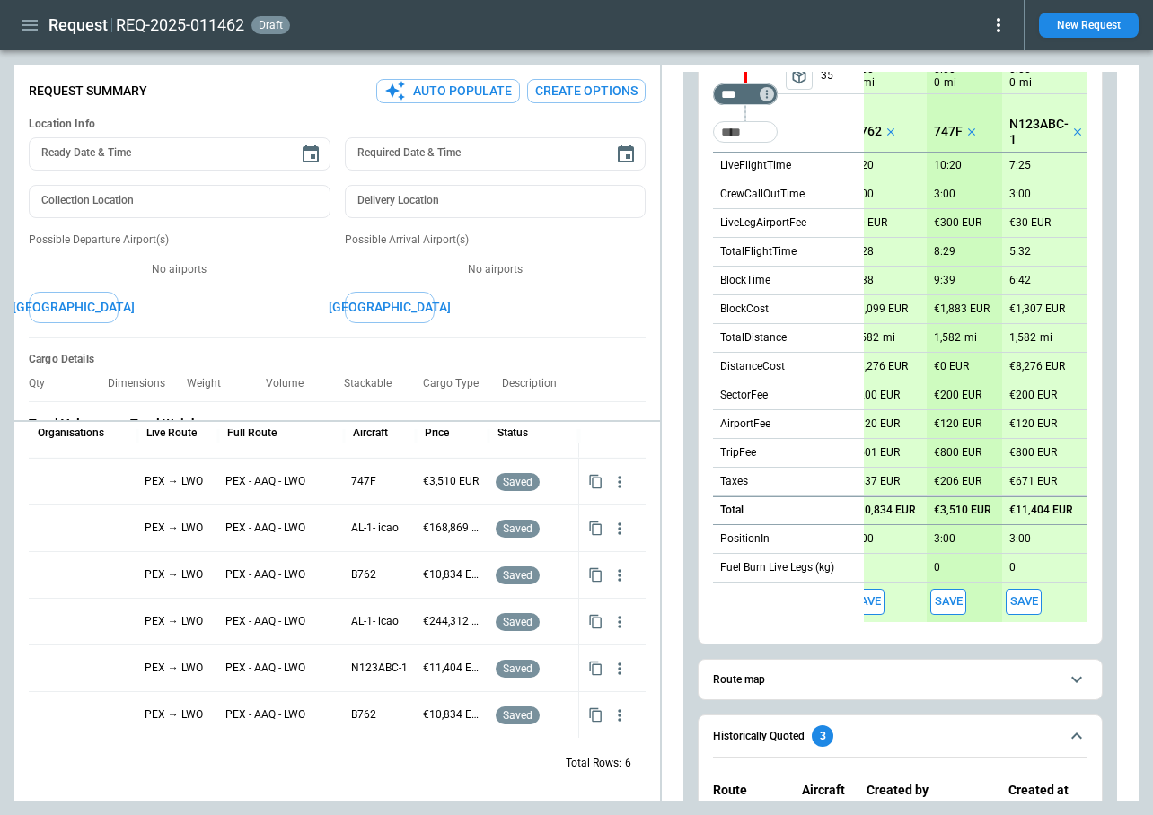
click at [1012, 607] on button "Save" at bounding box center [1024, 602] width 36 height 26
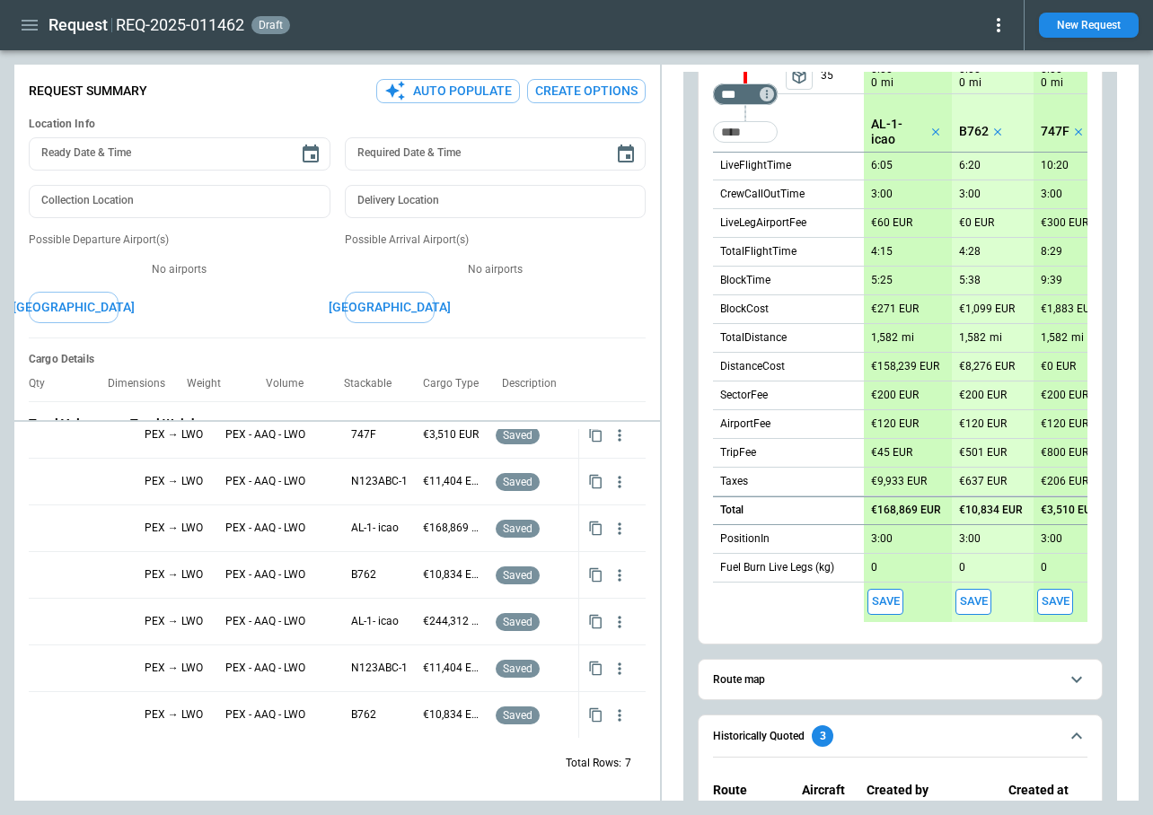
click at [878, 603] on button "Save" at bounding box center [885, 602] width 36 height 26
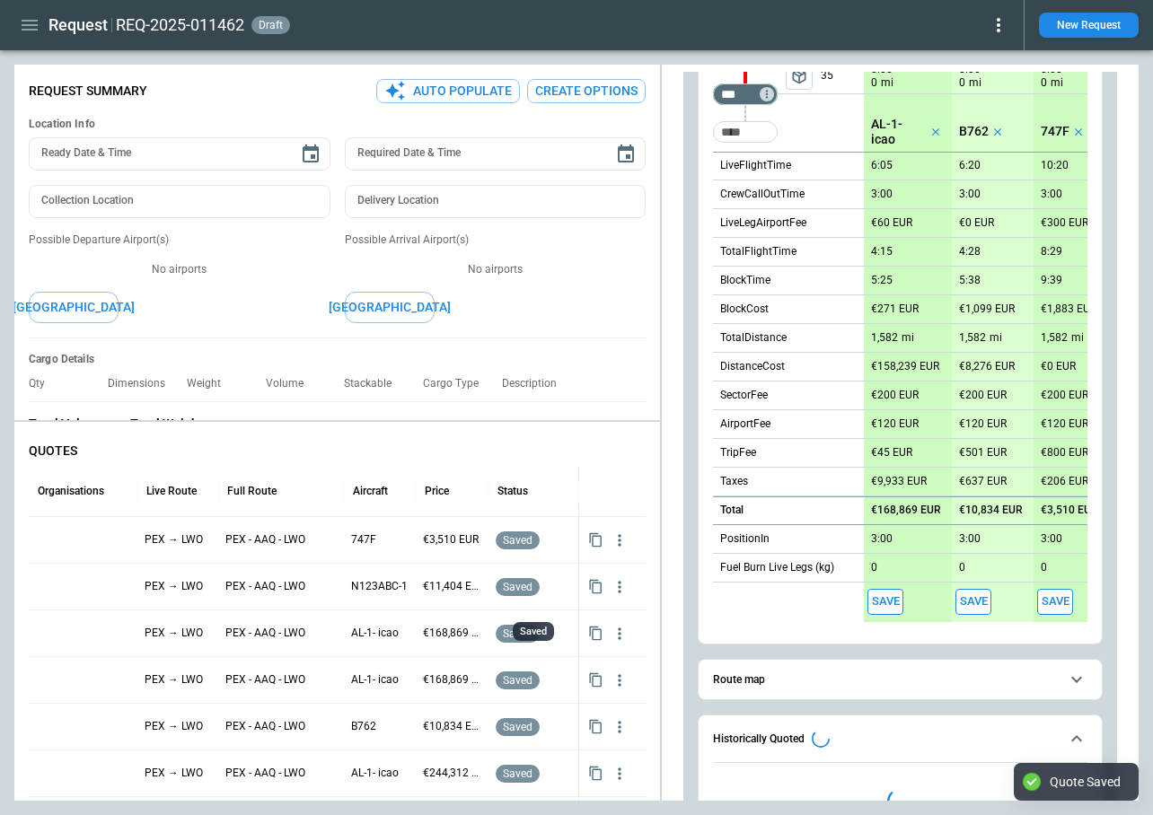
type textarea "*"
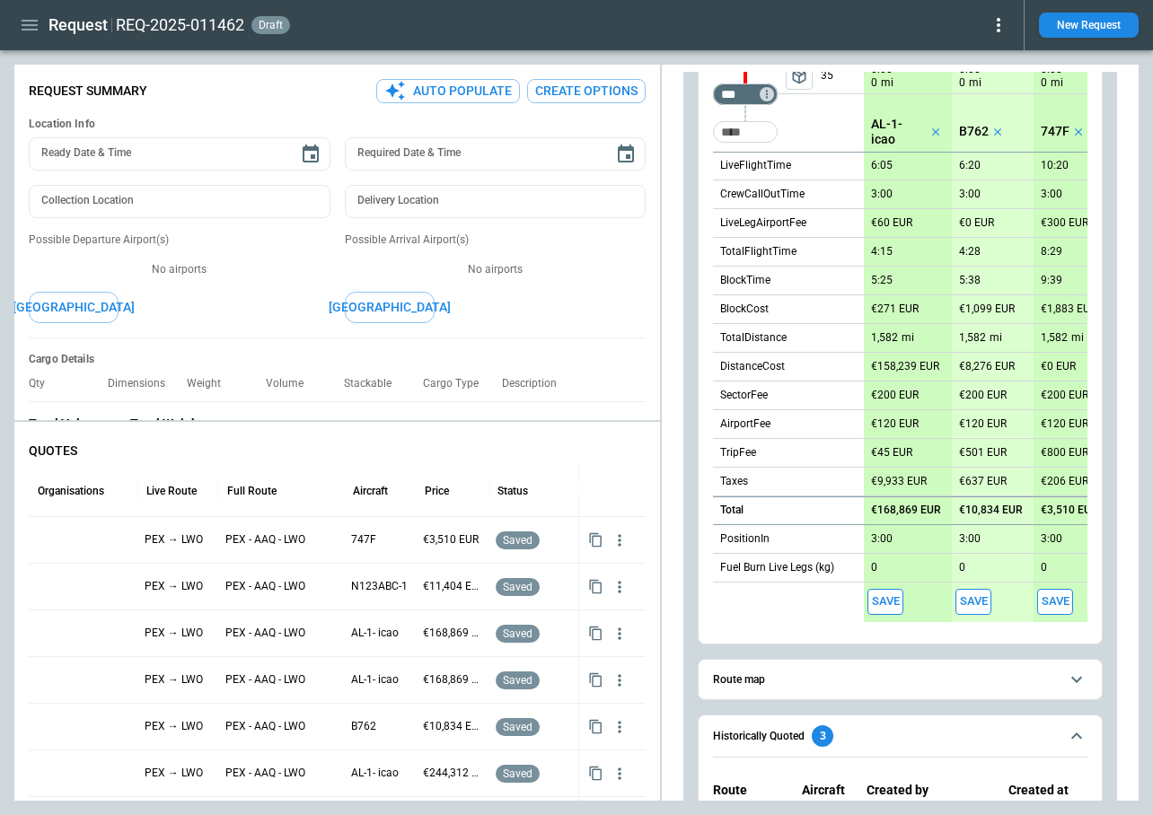
click at [1093, 21] on button "New Request" at bounding box center [1089, 25] width 100 height 25
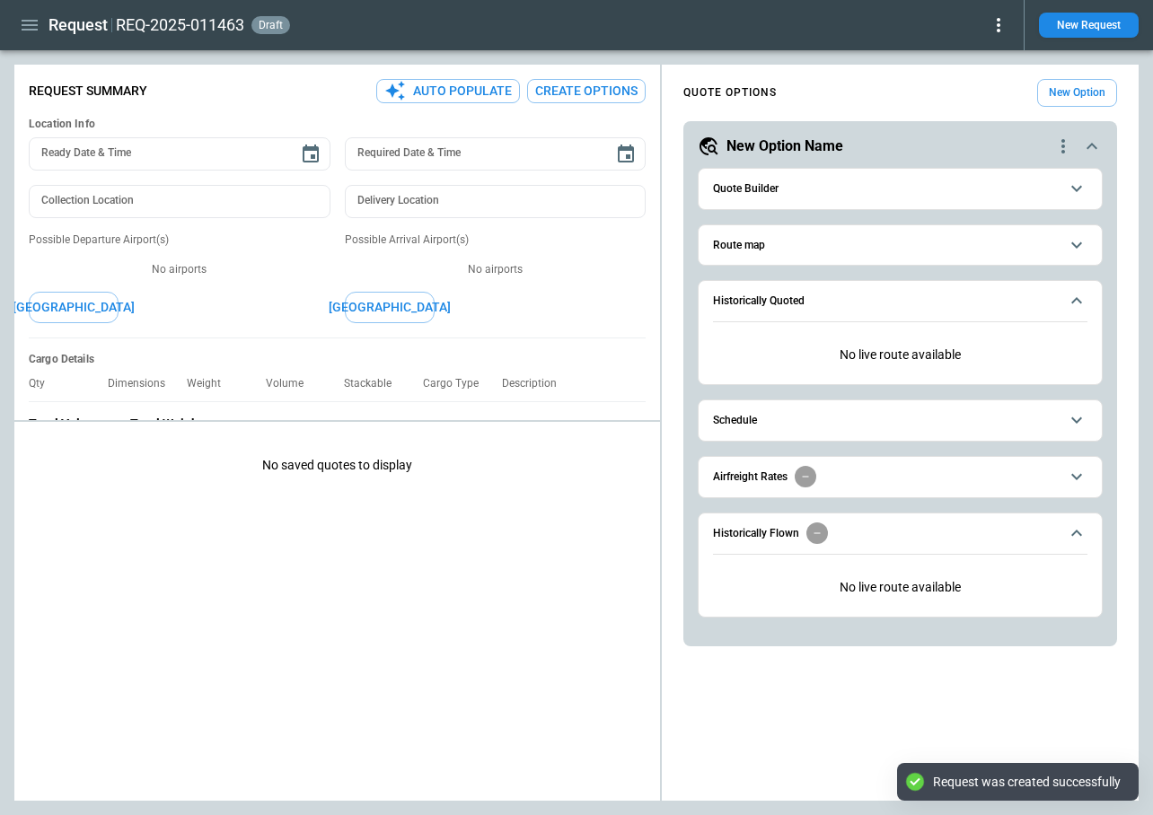
click at [789, 196] on button "Quote Builder" at bounding box center [900, 189] width 374 height 40
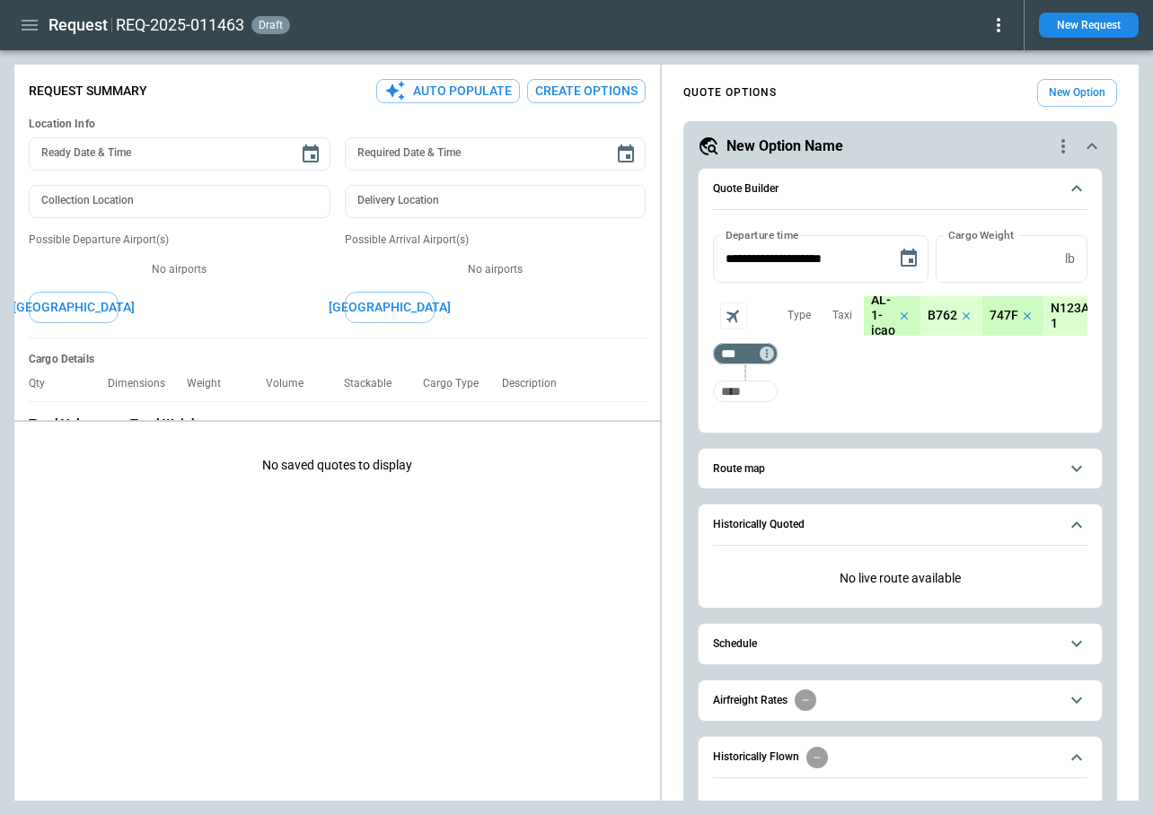
click at [746, 392] on input "Too short" at bounding box center [745, 391] width 57 height 32
type input "***"
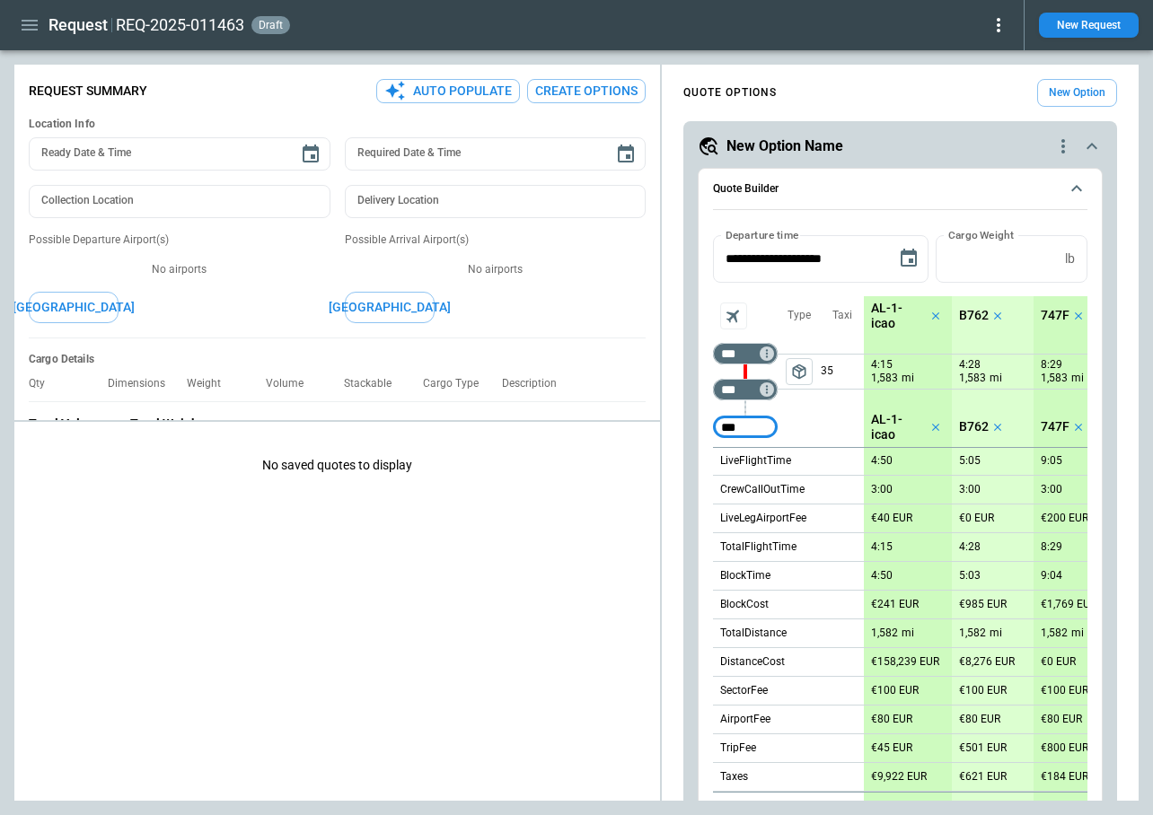
type input "***"
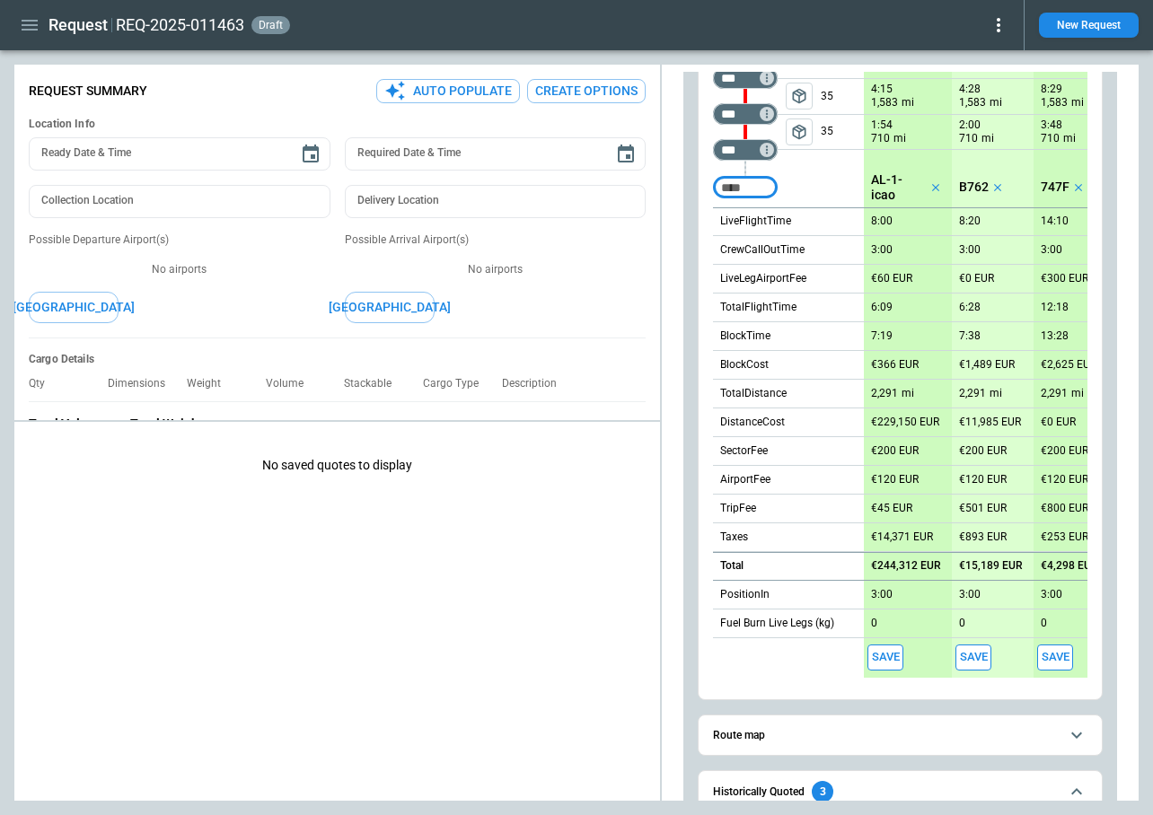
scroll to position [285, 0]
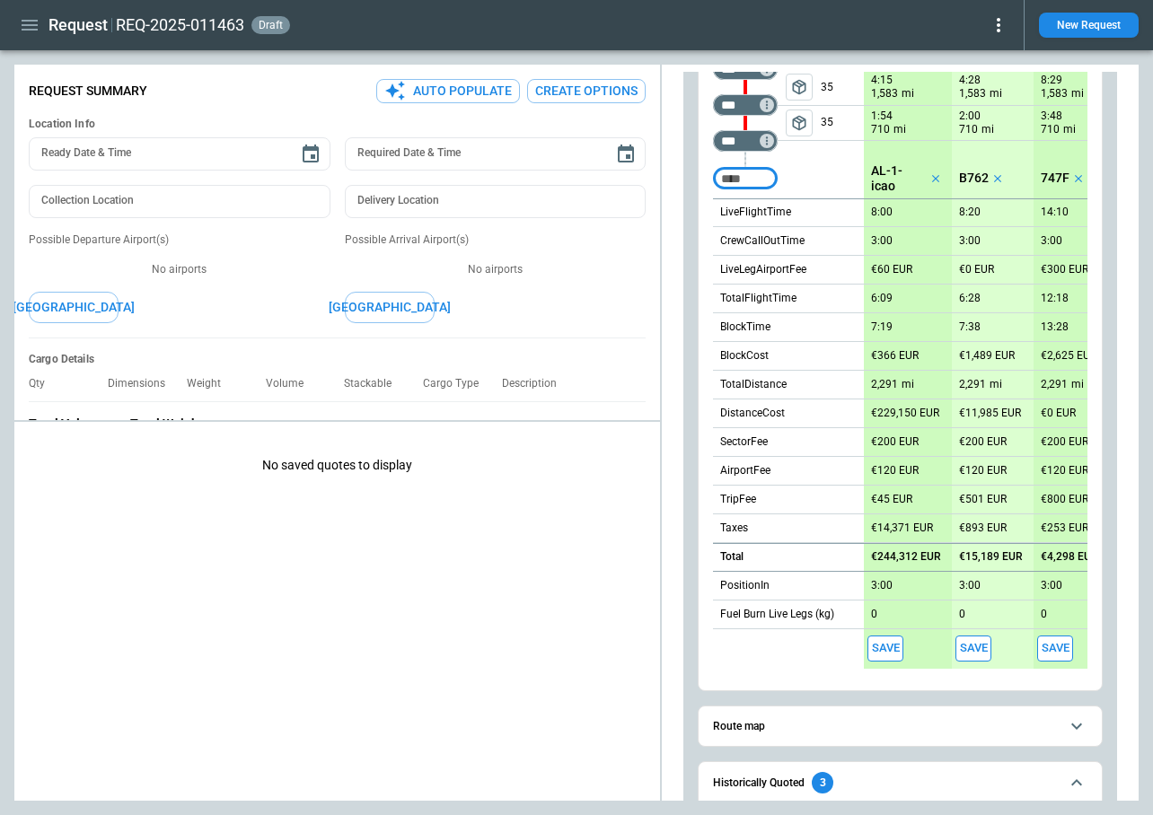
click at [893, 651] on button "Save" at bounding box center [885, 649] width 36 height 26
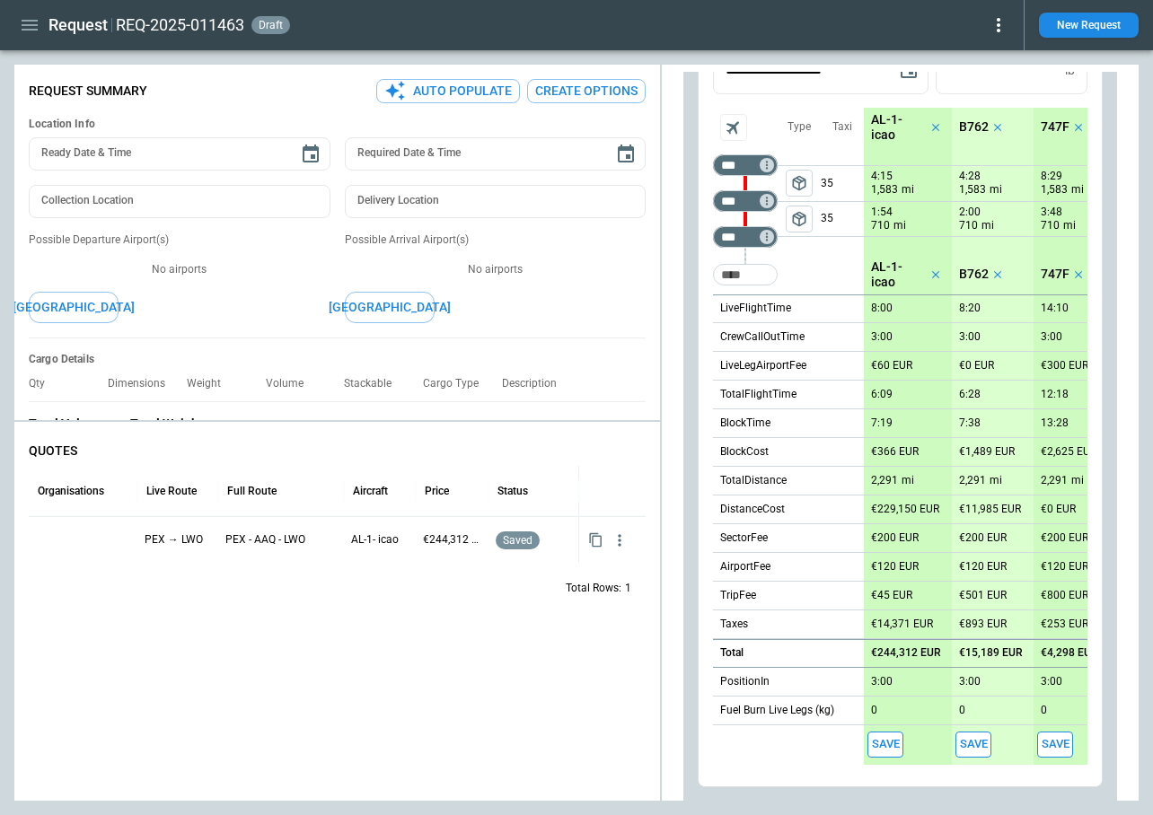
scroll to position [303, 0]
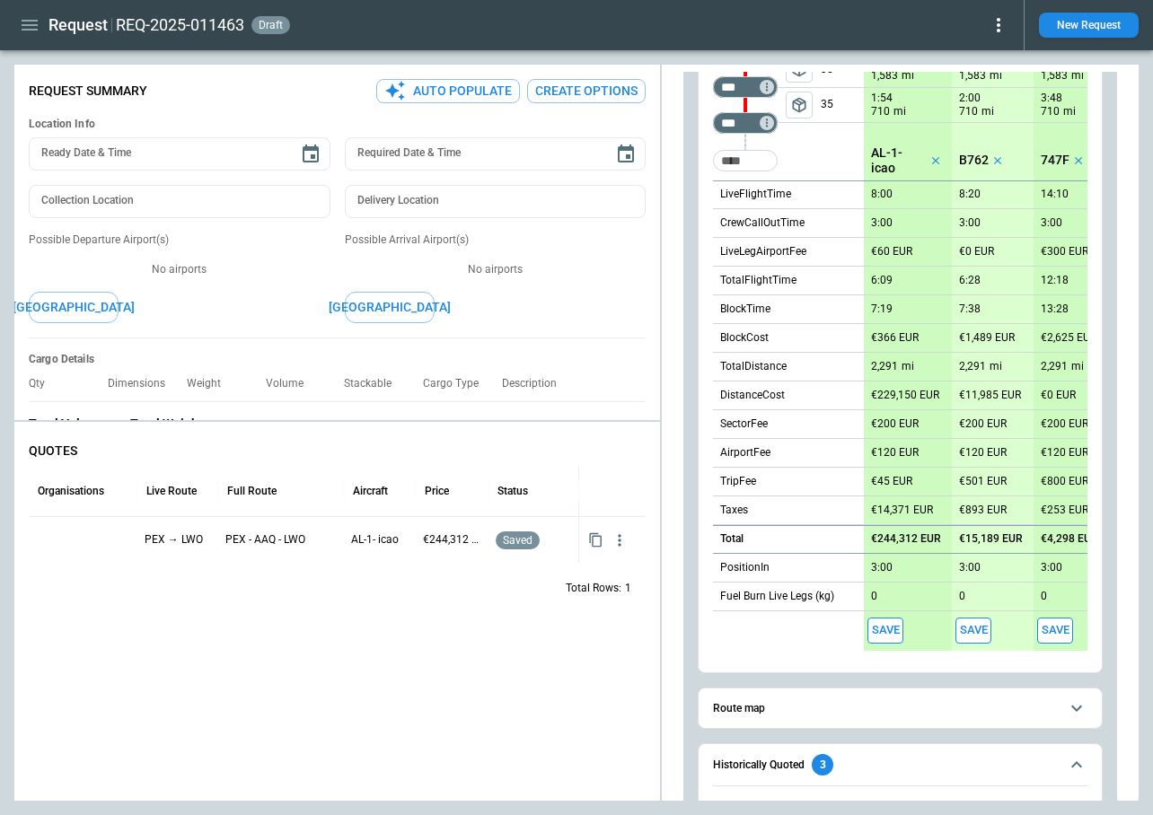
click at [979, 631] on button "Save" at bounding box center [973, 631] width 36 height 26
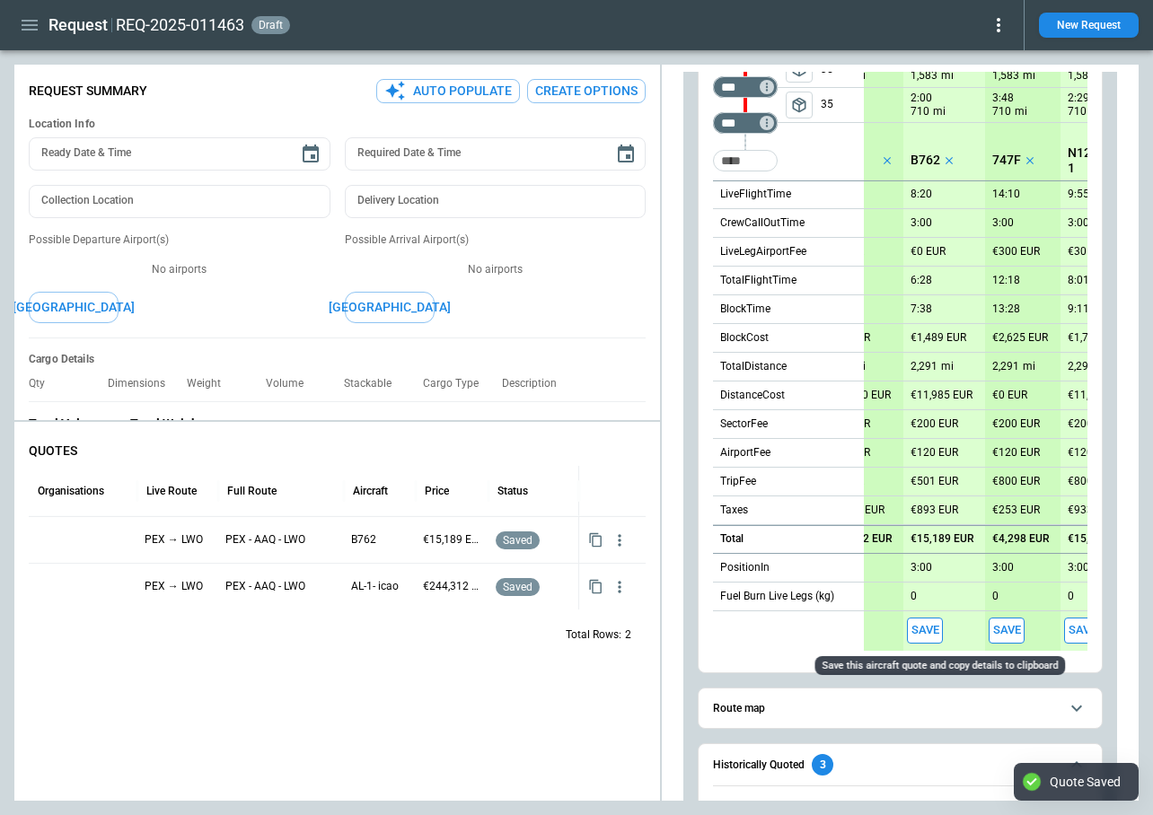
scroll to position [0, 61]
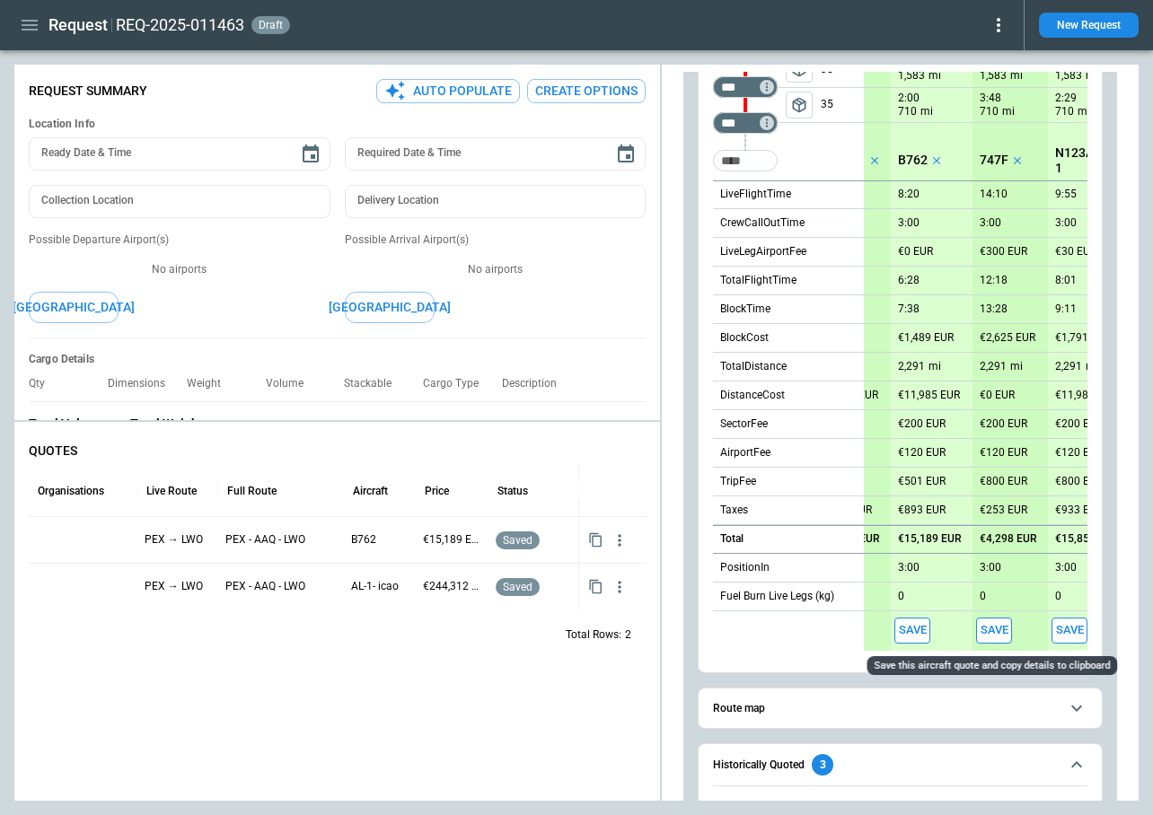
click at [986, 632] on button "Save" at bounding box center [994, 631] width 36 height 26
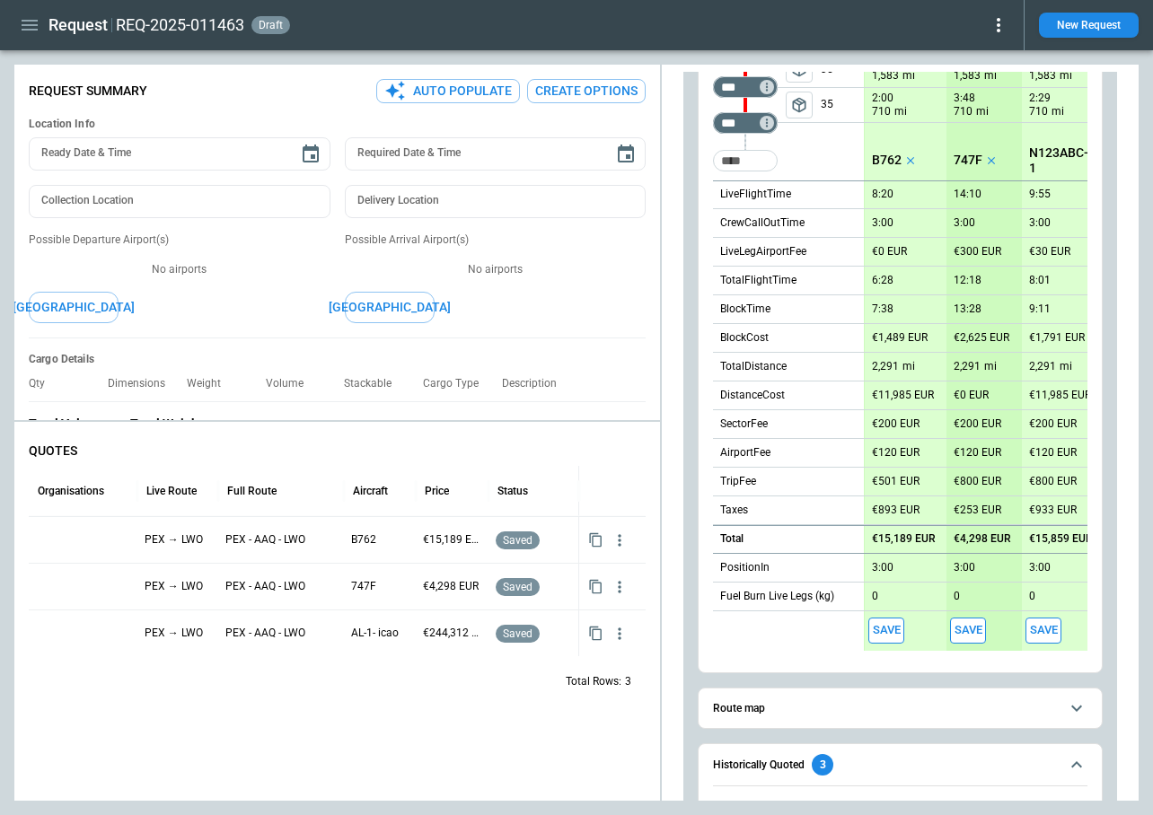
scroll to position [0, 107]
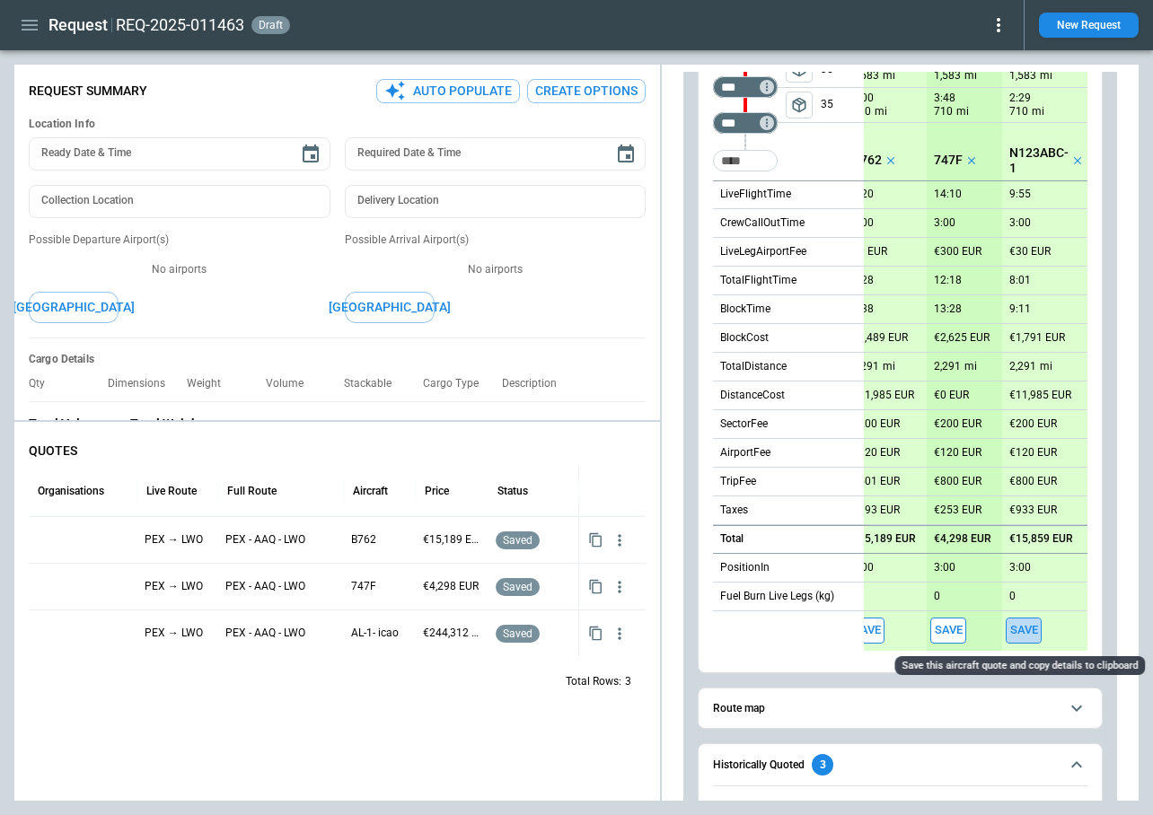
click at [1017, 626] on button "Save" at bounding box center [1024, 631] width 36 height 26
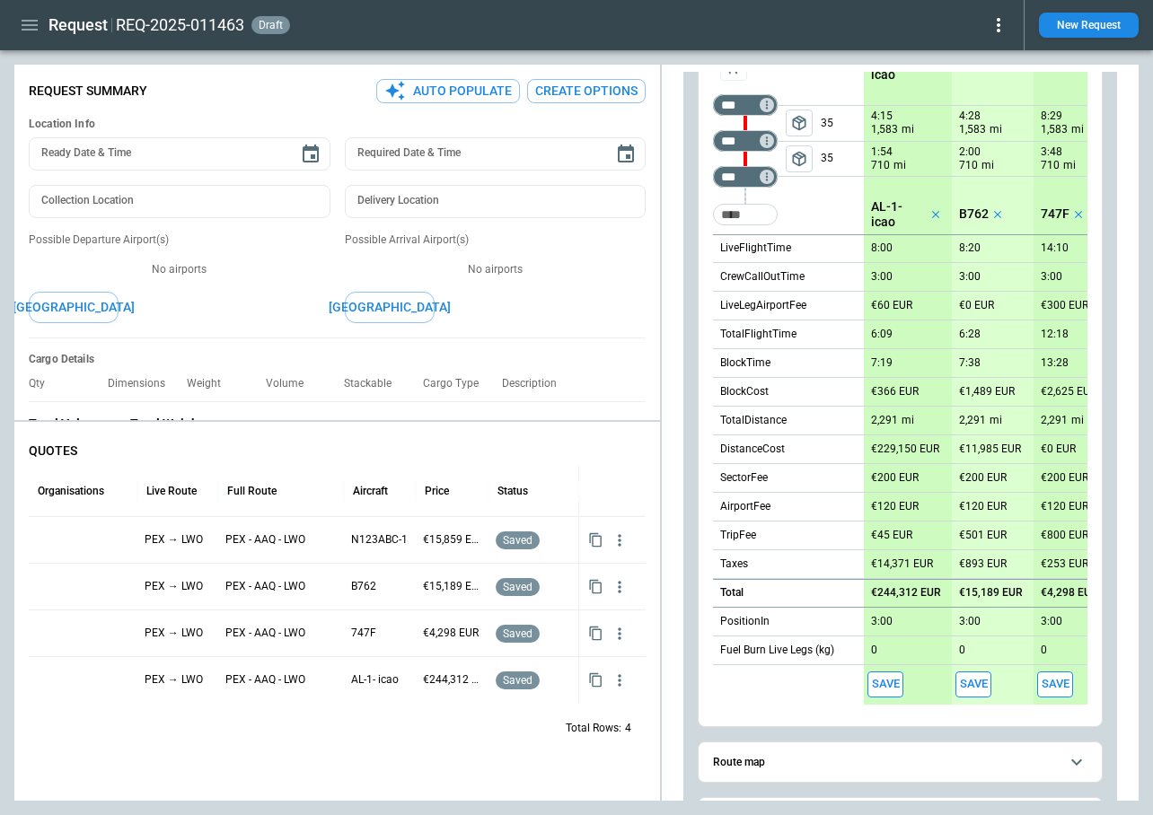
scroll to position [261, 0]
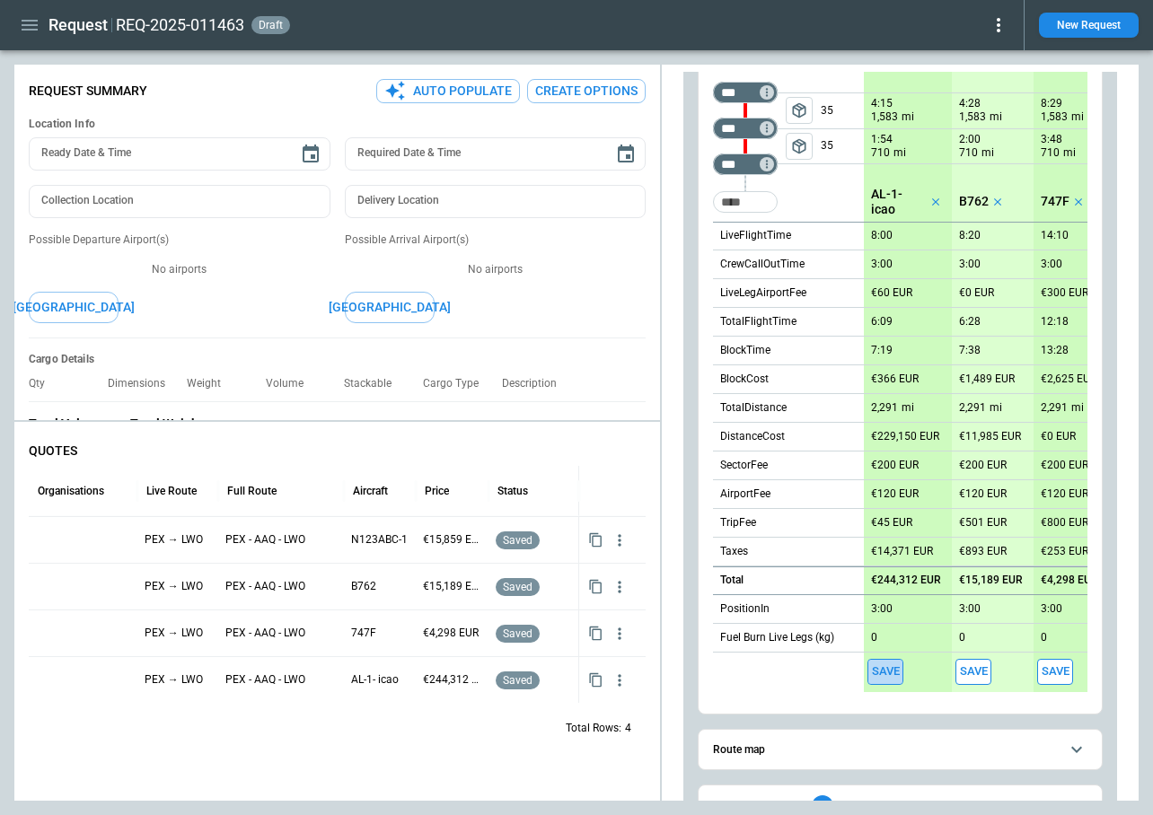
click at [881, 676] on button "Save" at bounding box center [885, 672] width 36 height 26
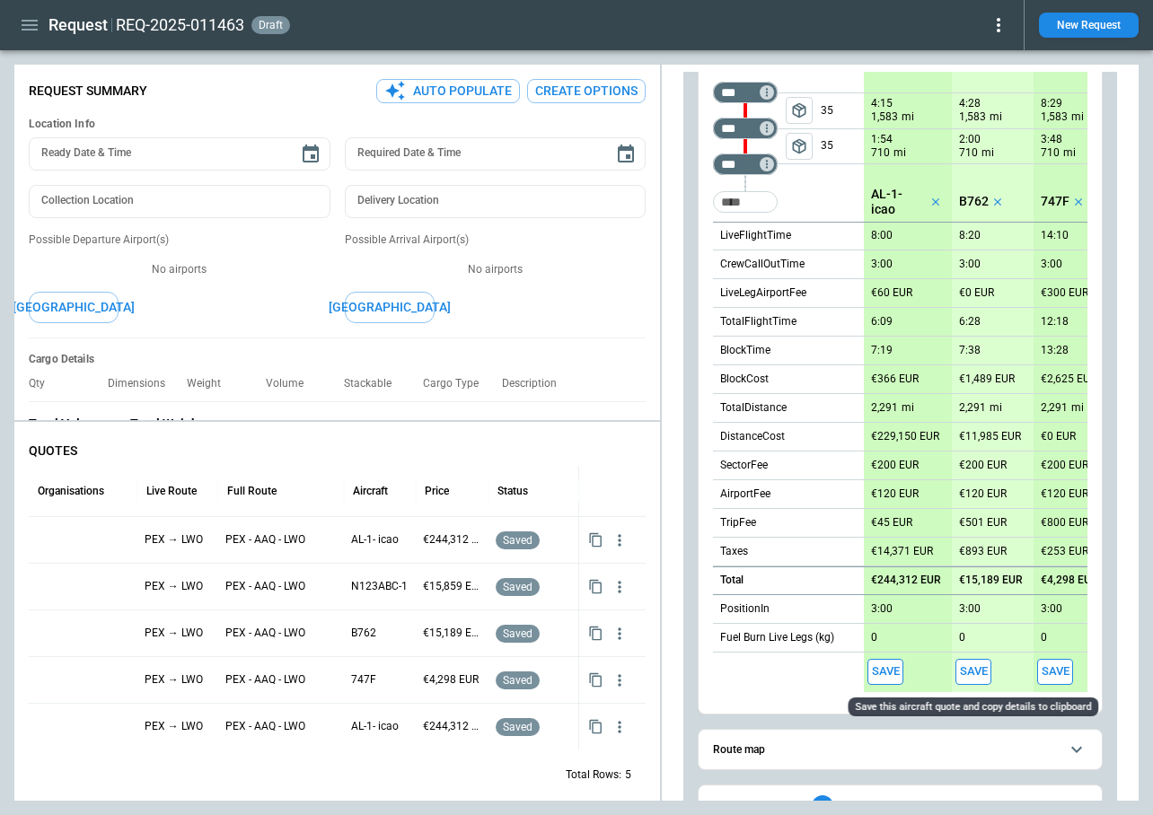
click at [968, 671] on button "Save" at bounding box center [973, 672] width 36 height 26
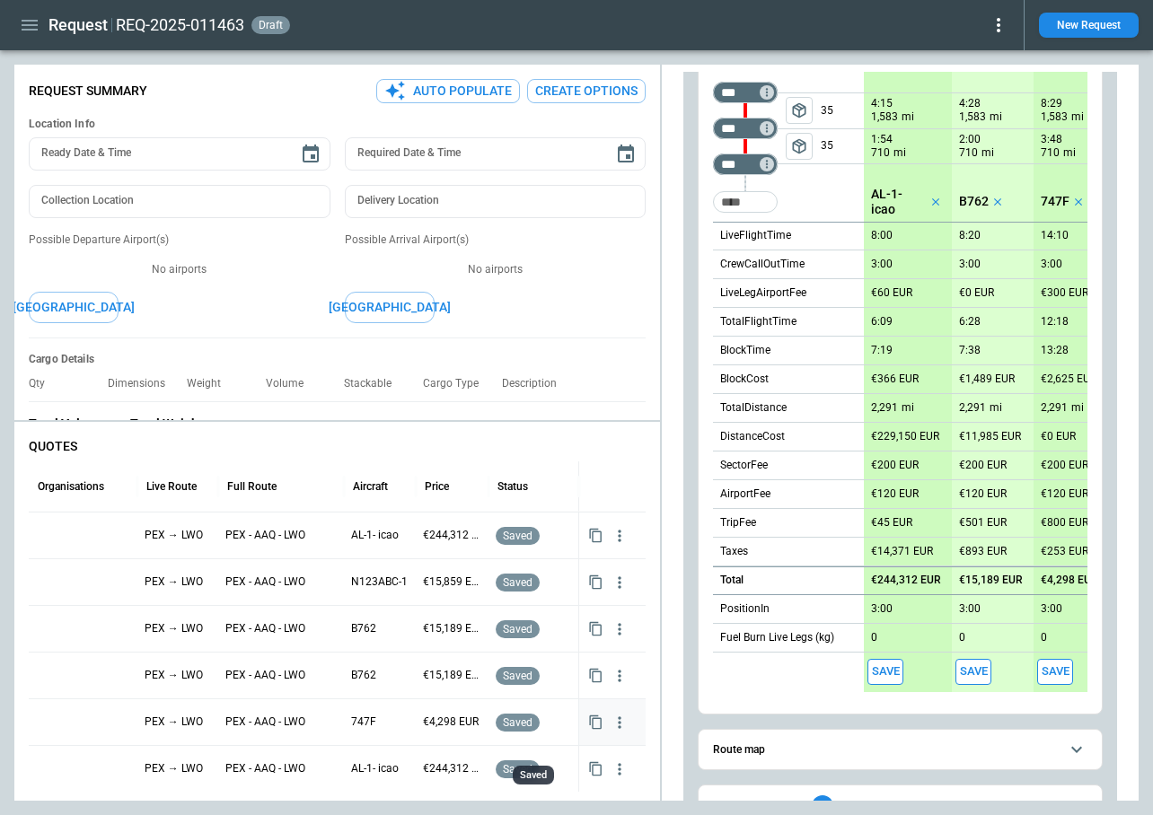
scroll to position [0, 0]
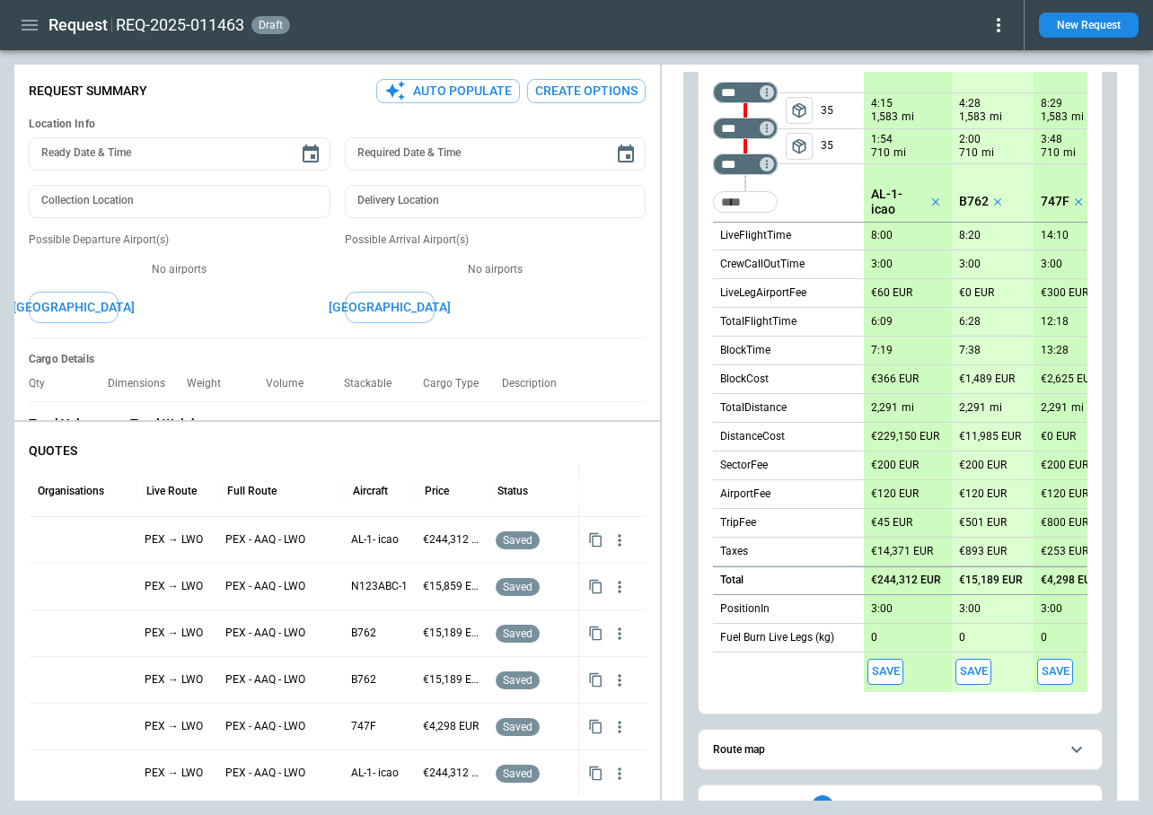
click at [1050, 662] on button "Save" at bounding box center [1055, 672] width 36 height 26
type textarea "*"
click at [1111, 30] on button "New Request" at bounding box center [1089, 25] width 100 height 25
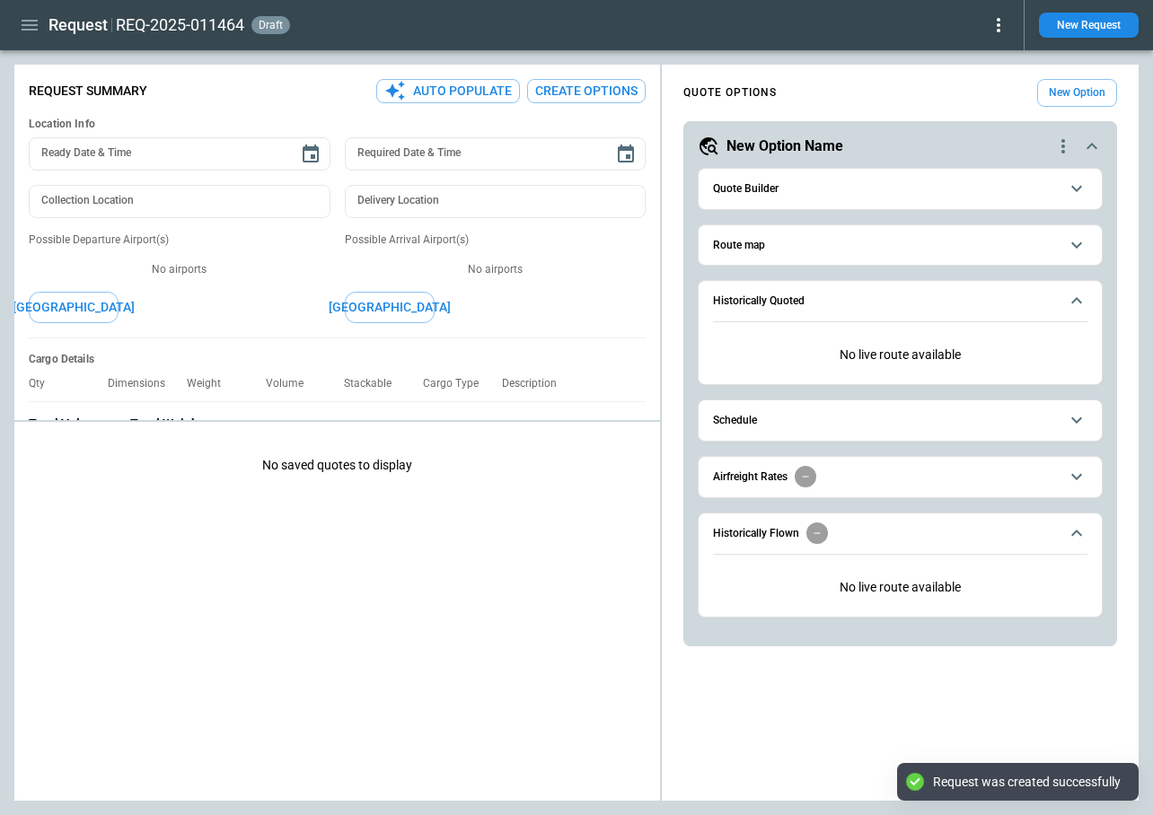
click at [775, 196] on button "Quote Builder" at bounding box center [900, 189] width 374 height 40
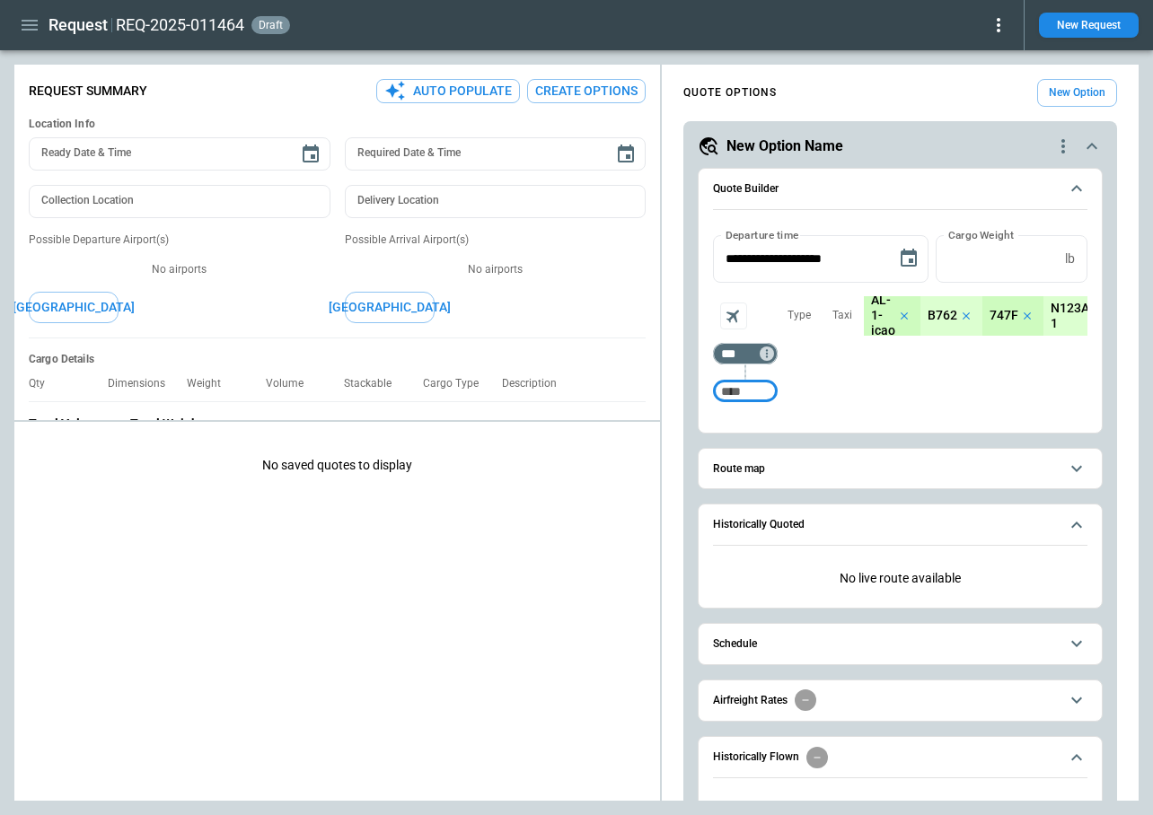
click at [751, 397] on input "Too short" at bounding box center [745, 391] width 57 height 32
type input "***"
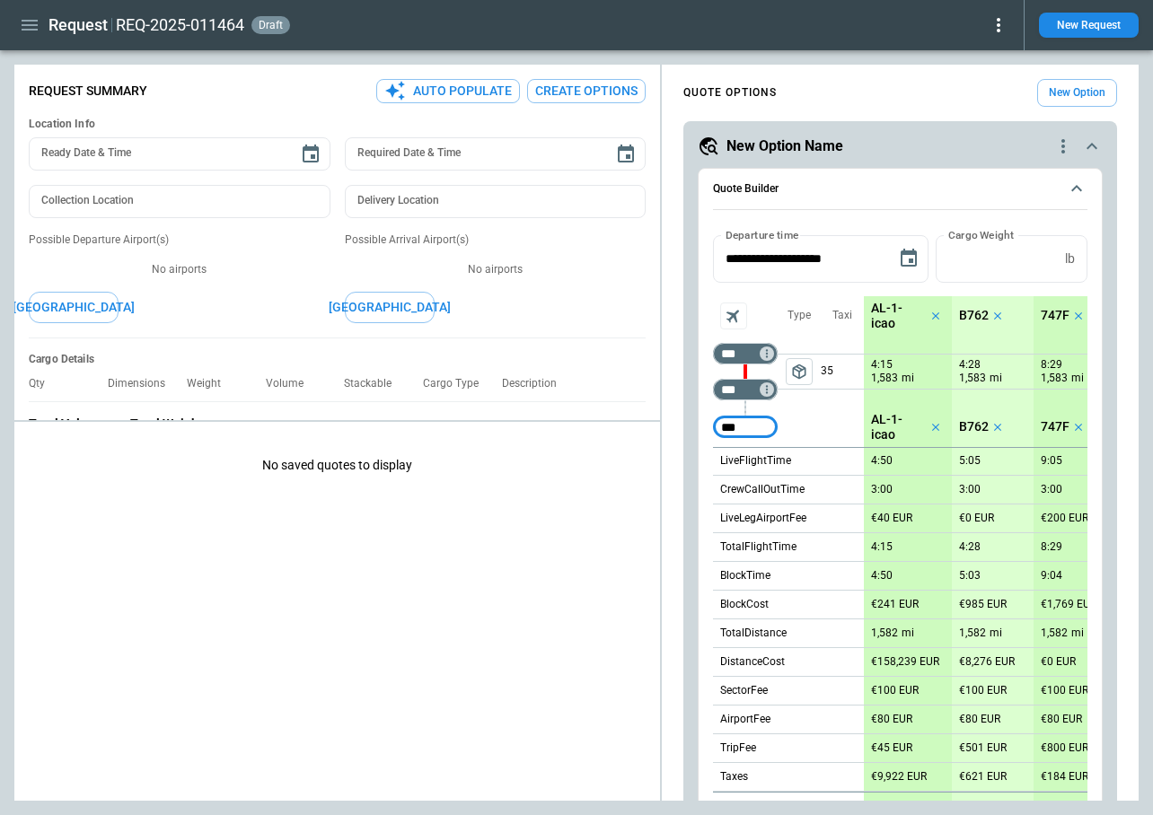
type input "***"
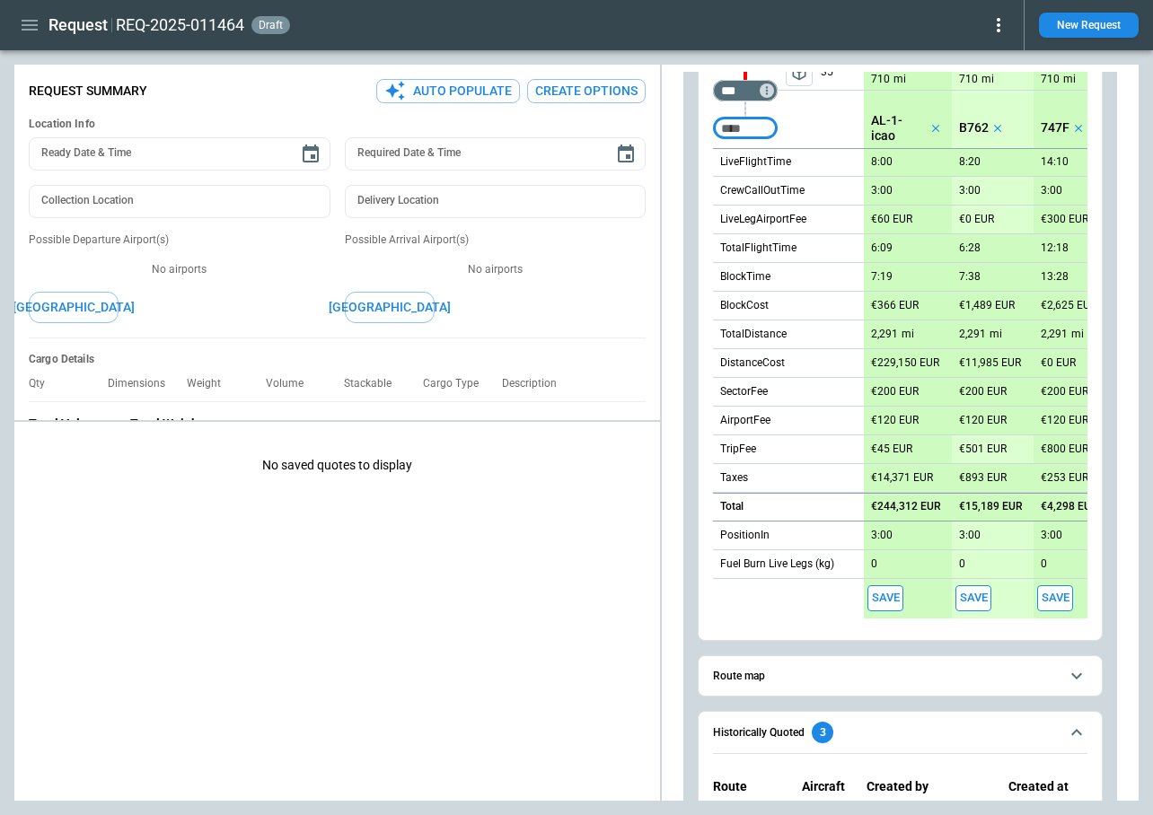
scroll to position [341, 0]
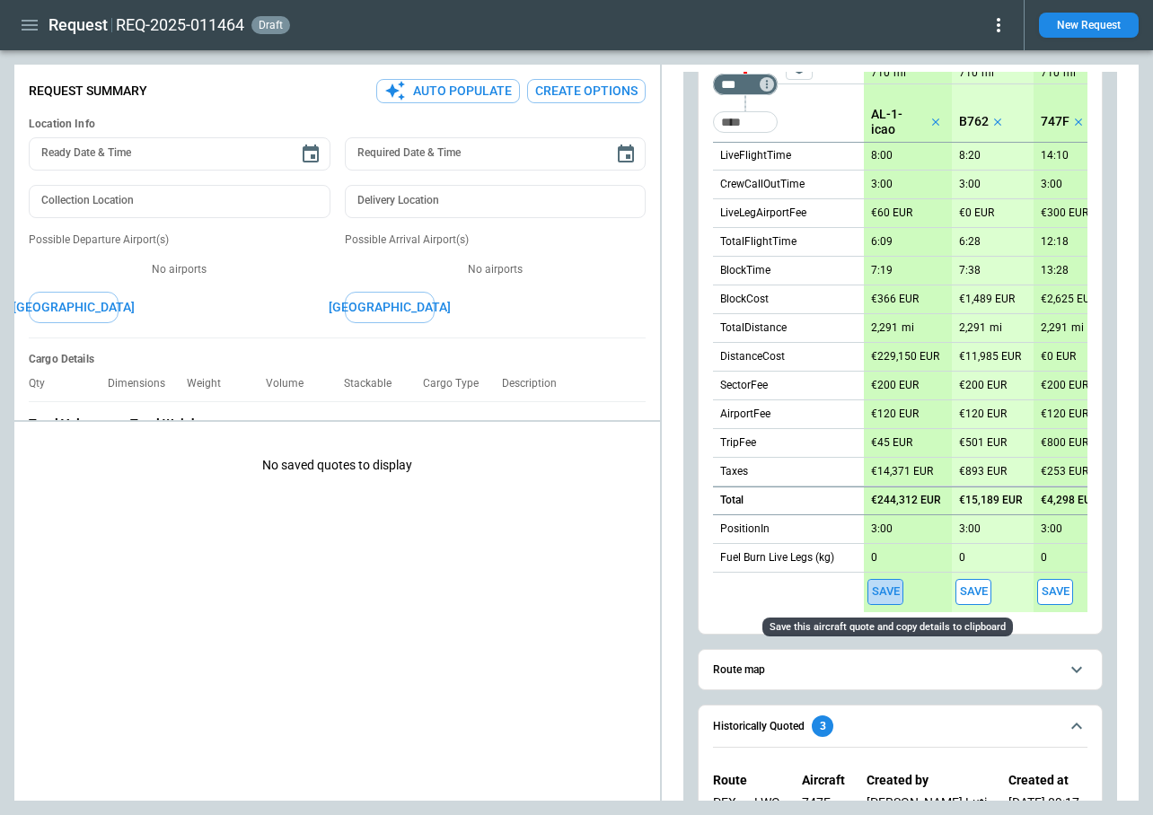
click at [879, 585] on button "Save" at bounding box center [885, 592] width 36 height 26
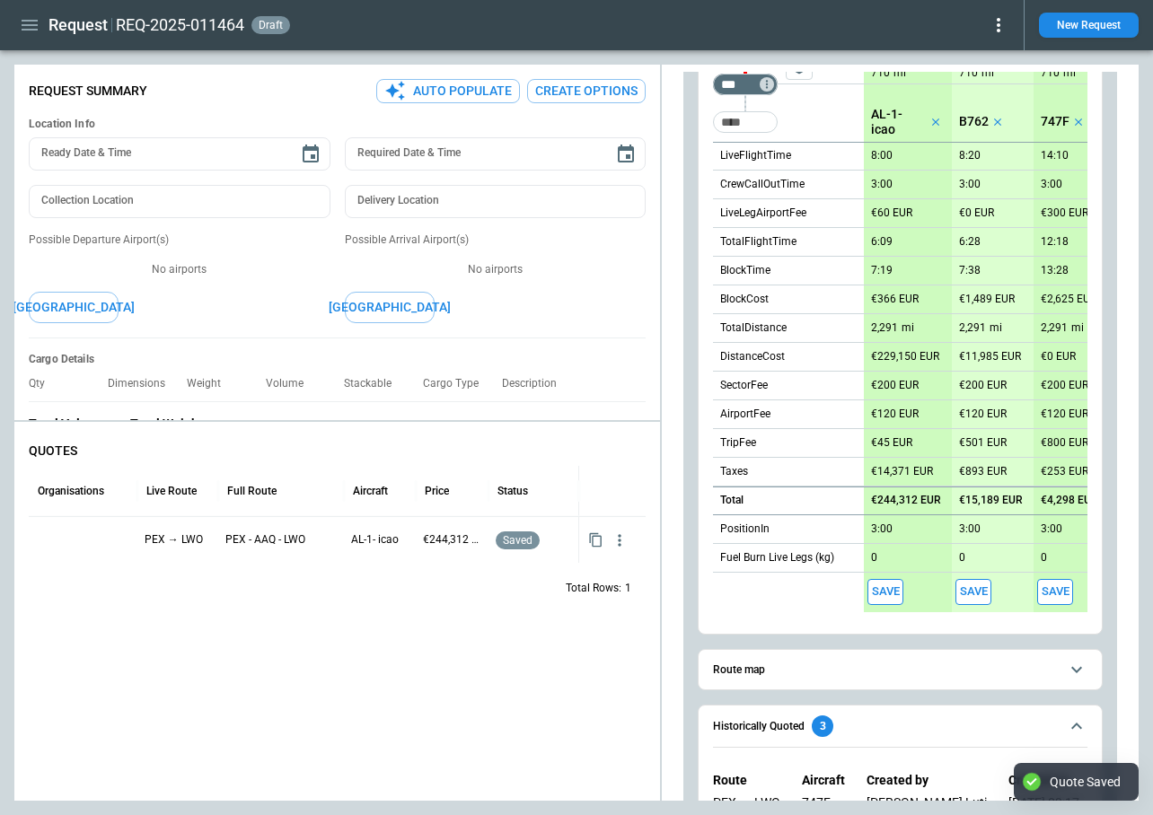
click at [975, 585] on button "Save" at bounding box center [973, 592] width 36 height 26
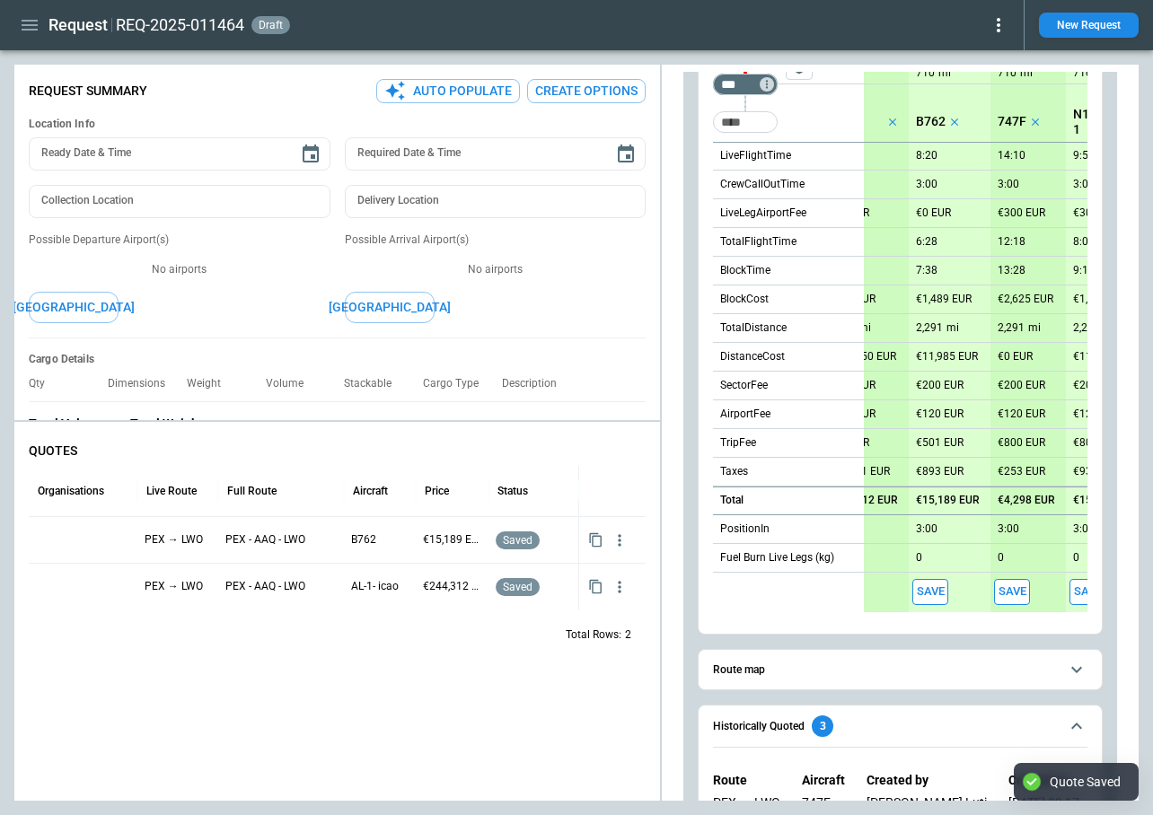
scroll to position [0, 50]
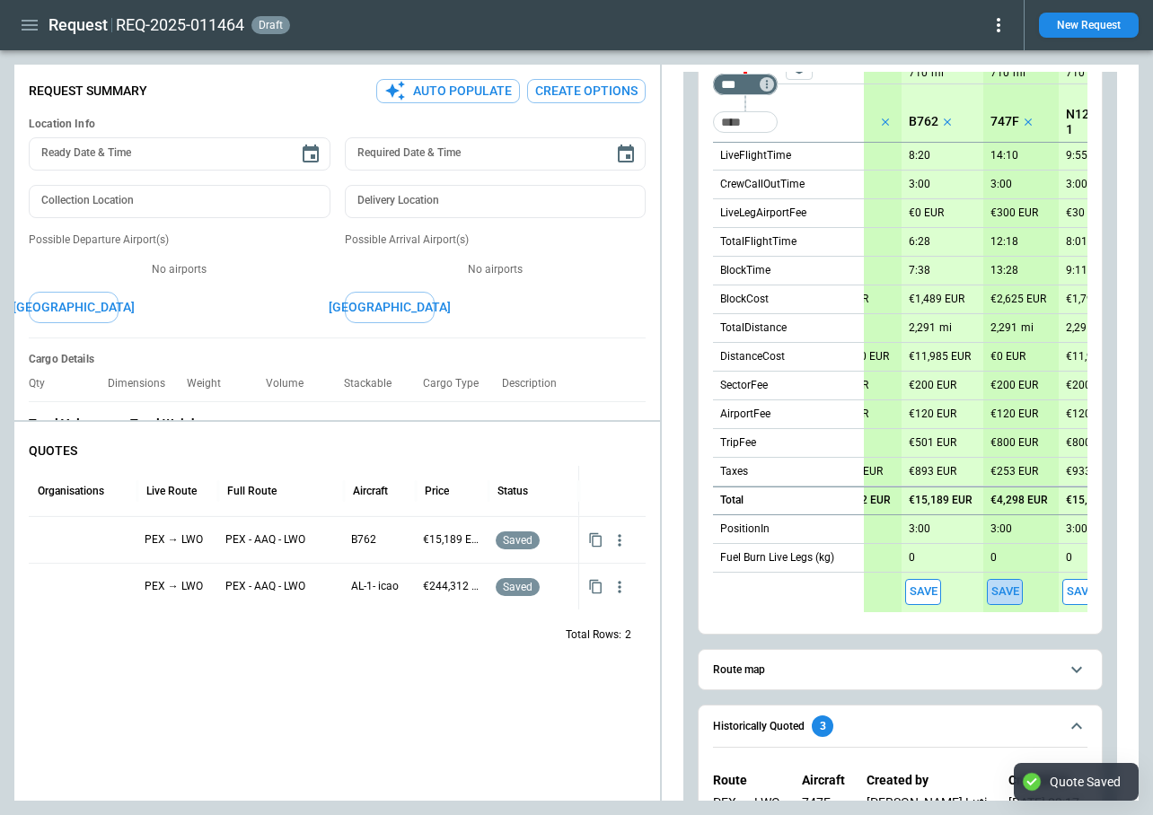
click at [1006, 590] on button "Save" at bounding box center [1005, 592] width 36 height 26
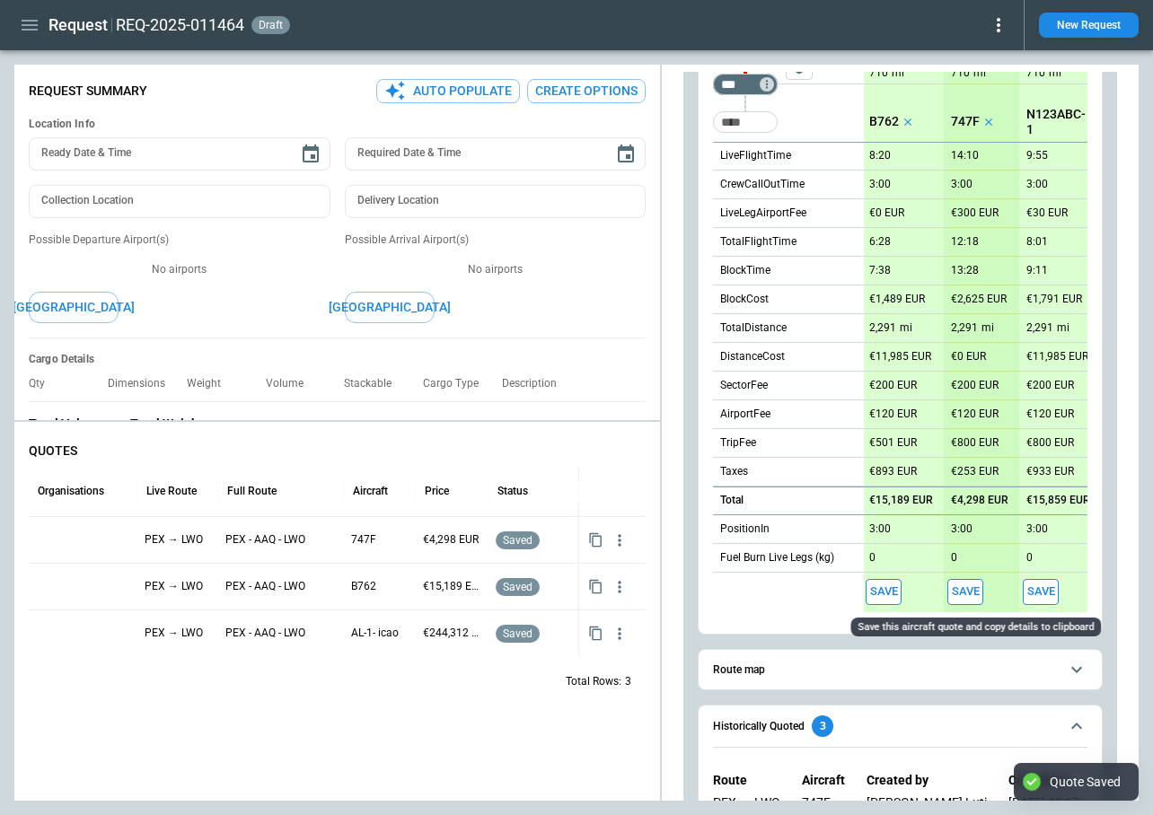
scroll to position [0, 107]
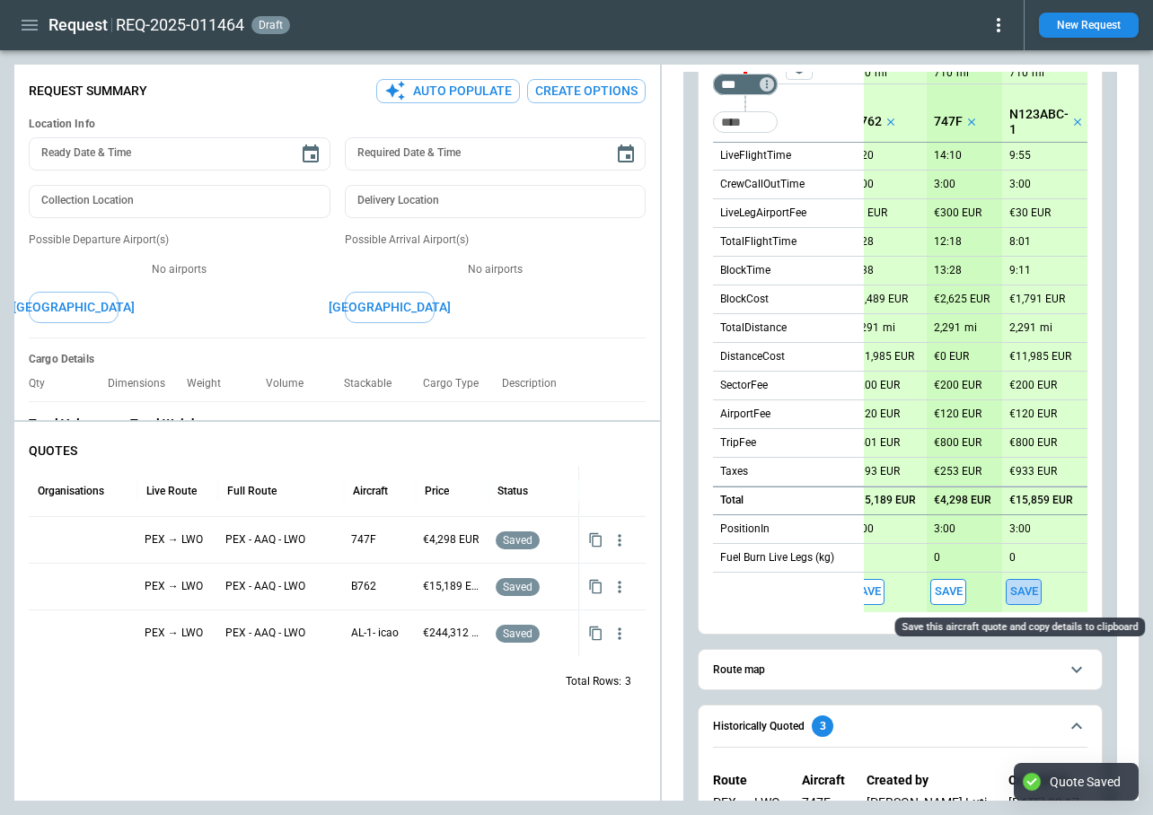
click at [1019, 594] on button "Save" at bounding box center [1024, 592] width 36 height 26
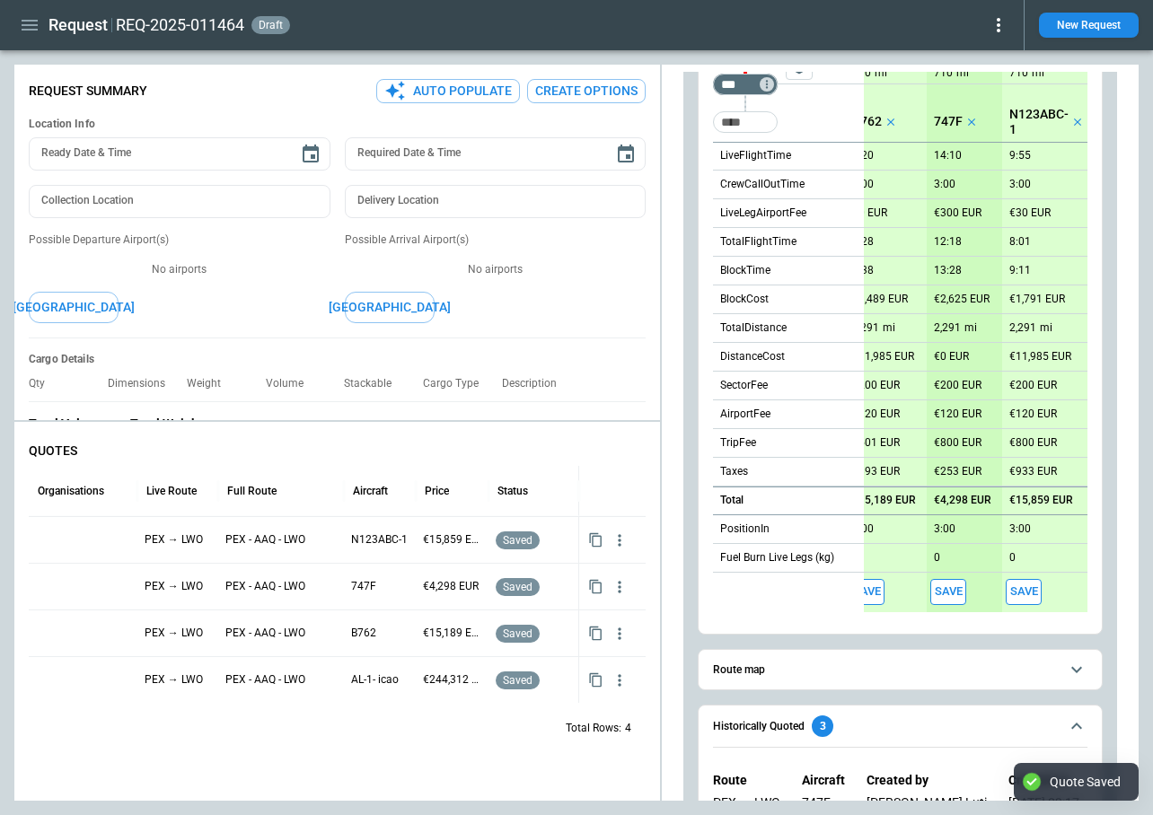
scroll to position [0, 0]
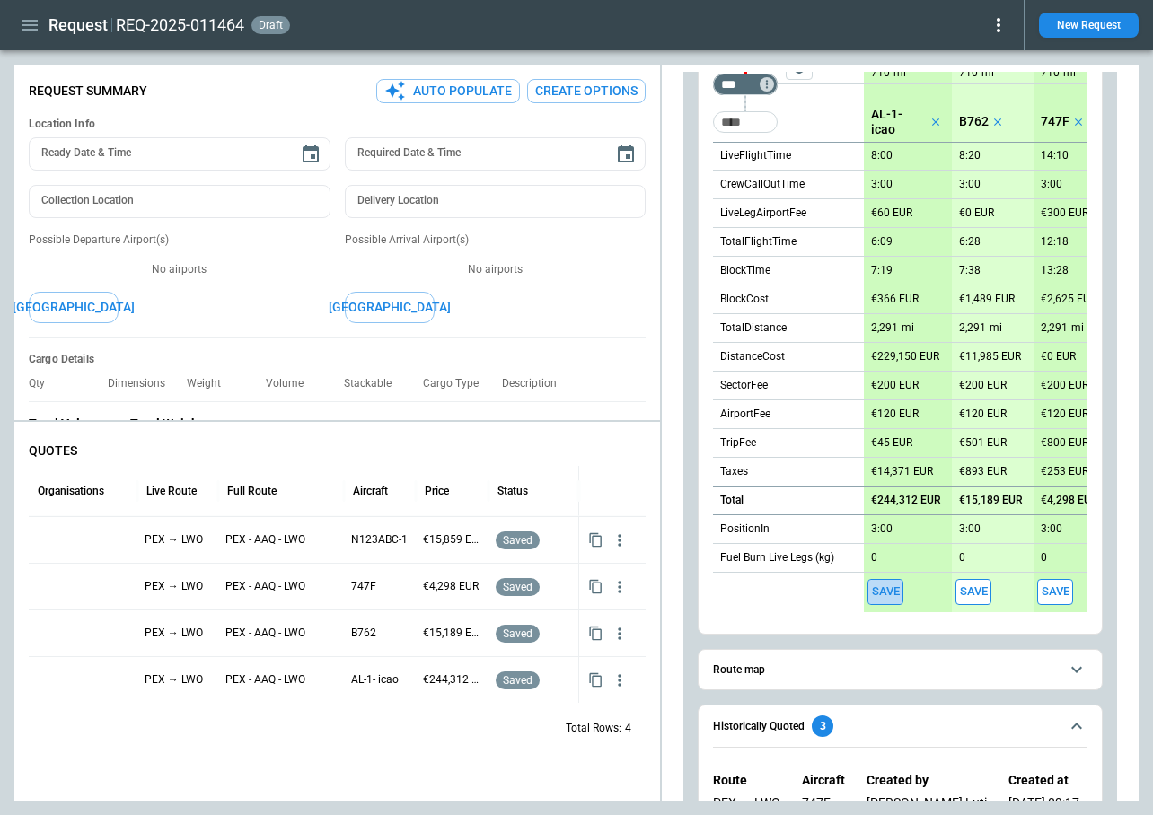
click at [886, 588] on button "Save" at bounding box center [885, 592] width 36 height 26
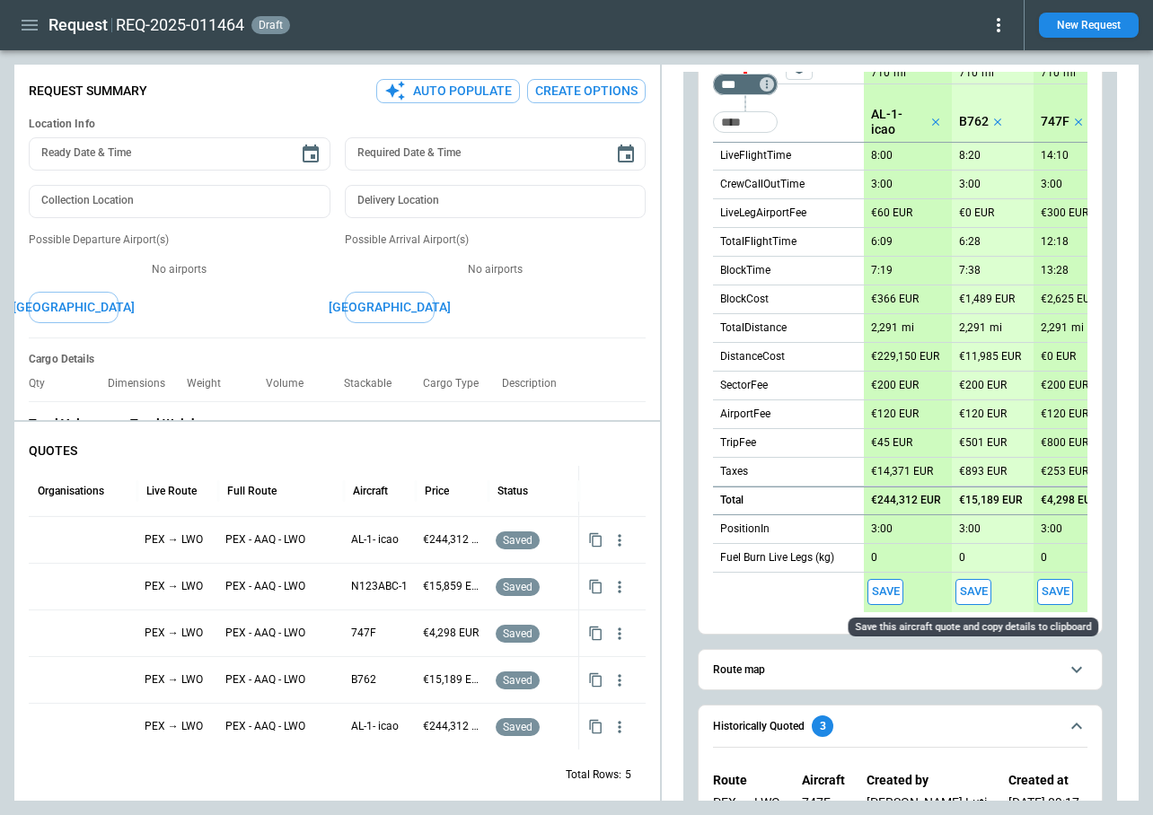
click at [970, 592] on button "Save" at bounding box center [973, 592] width 36 height 26
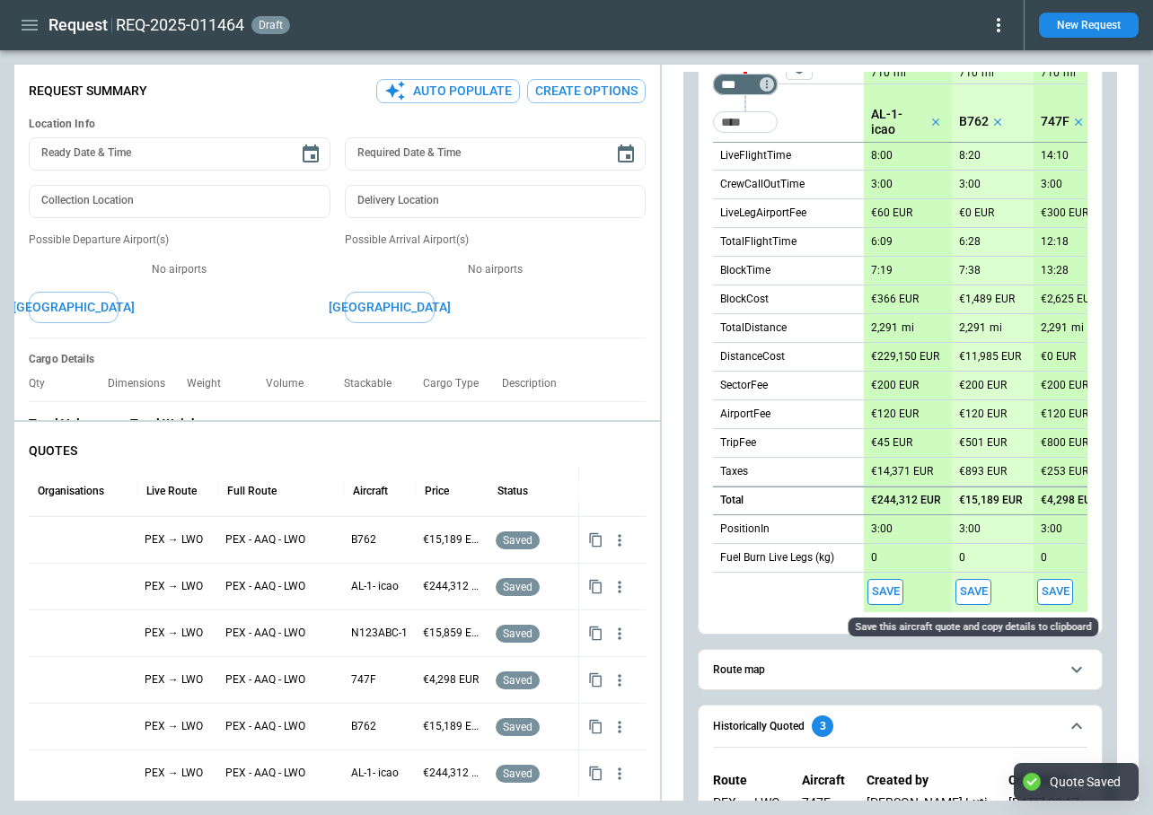
type textarea "*"
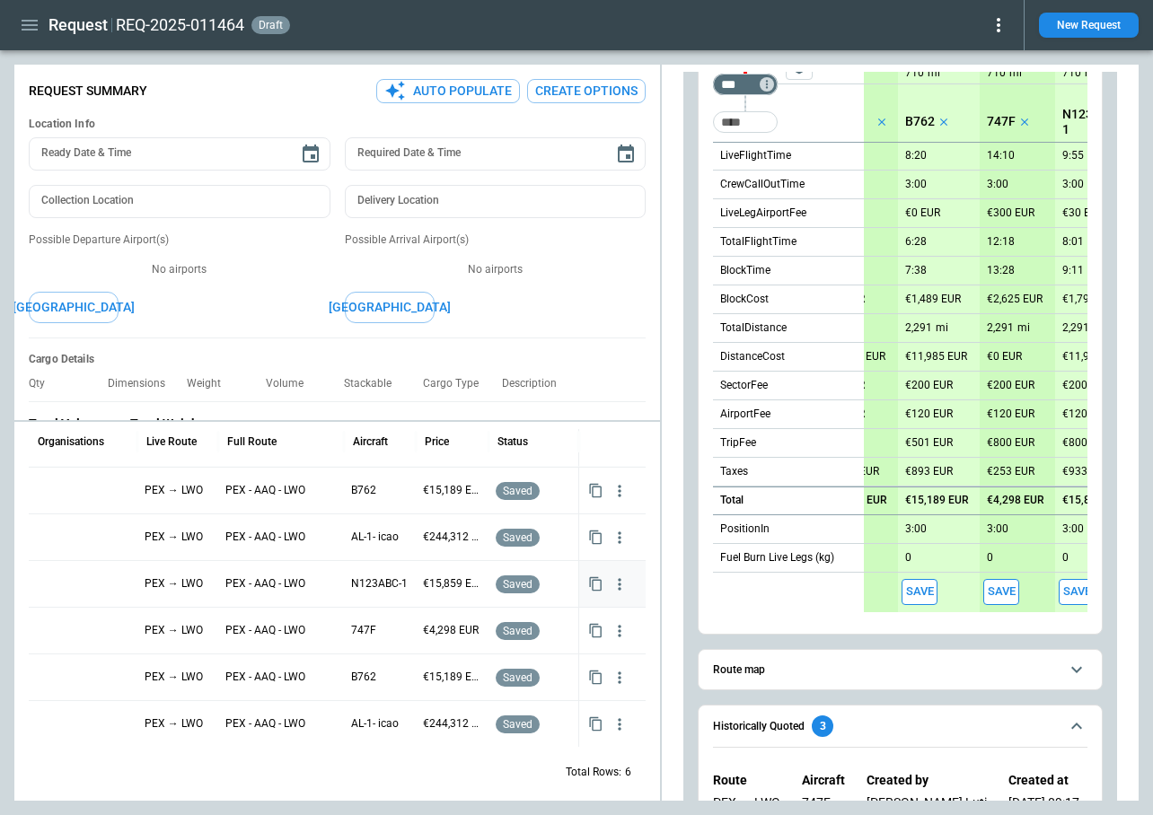
scroll to position [58, 0]
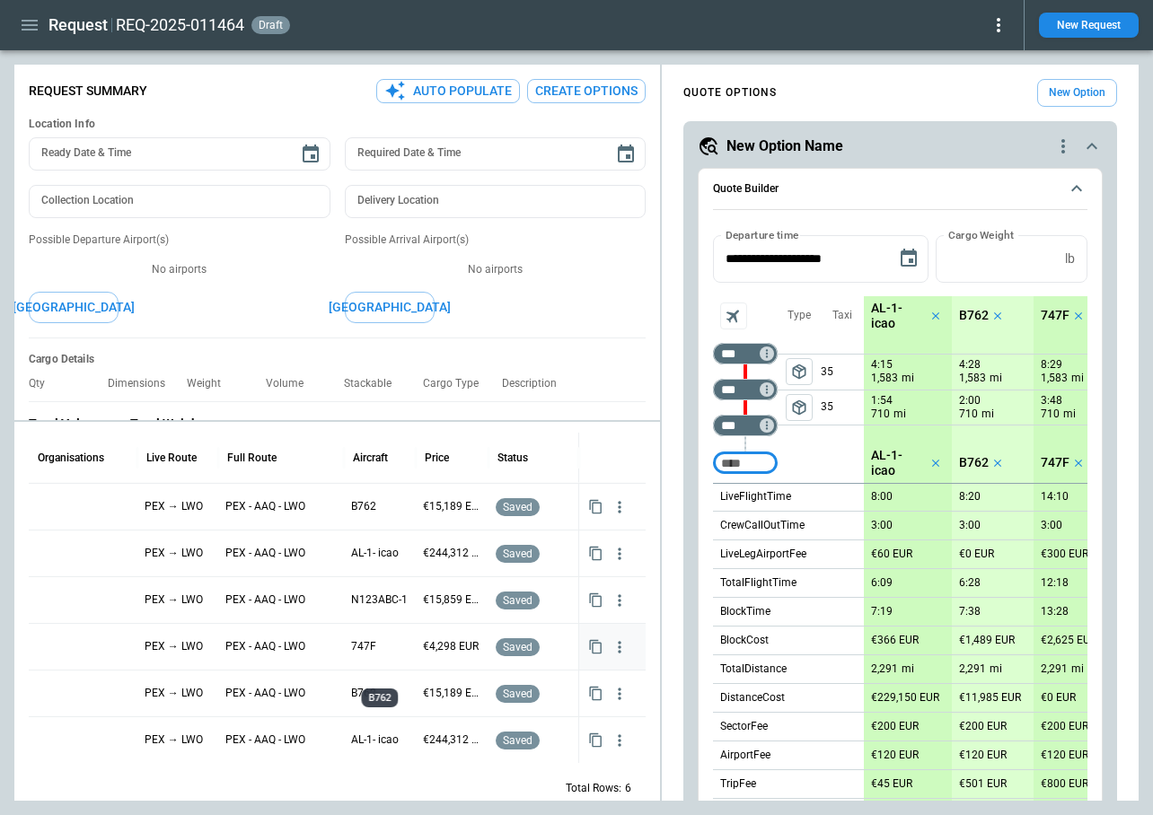
scroll to position [58, 0]
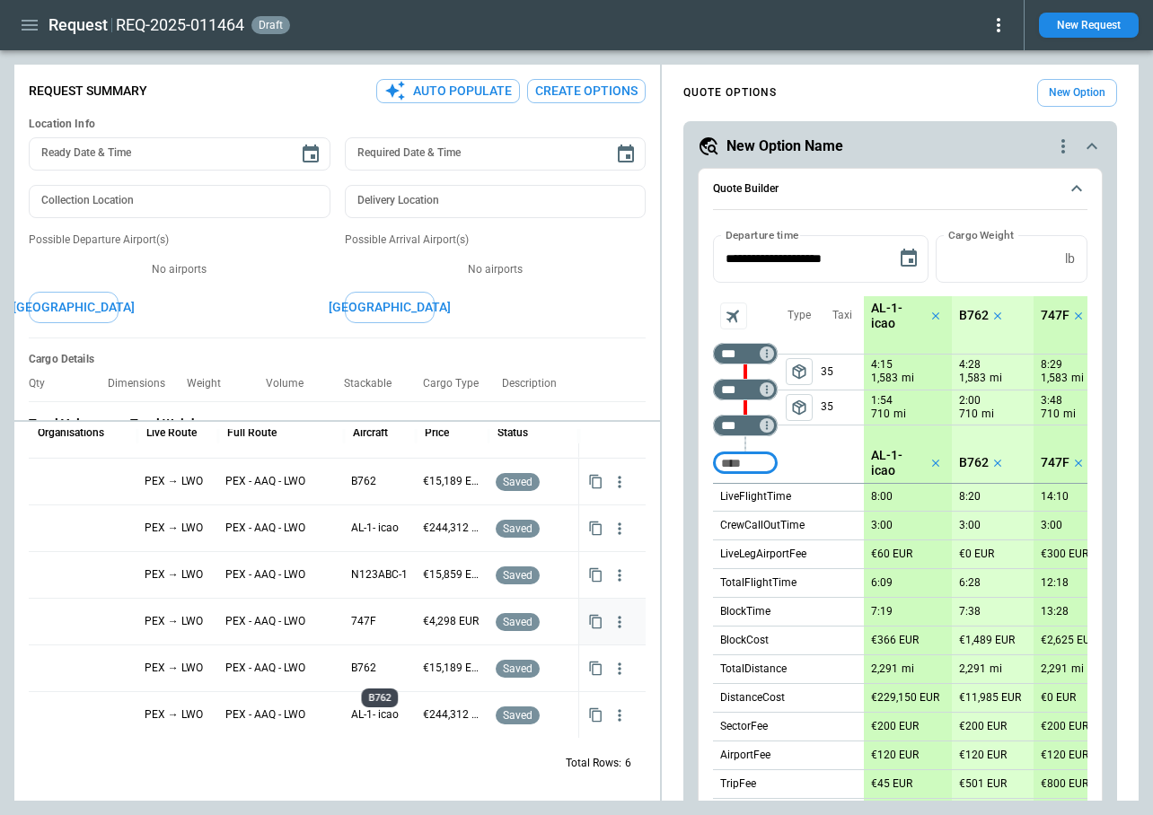
type textarea "*"
click at [1090, 20] on button "New Request" at bounding box center [1089, 25] width 100 height 25
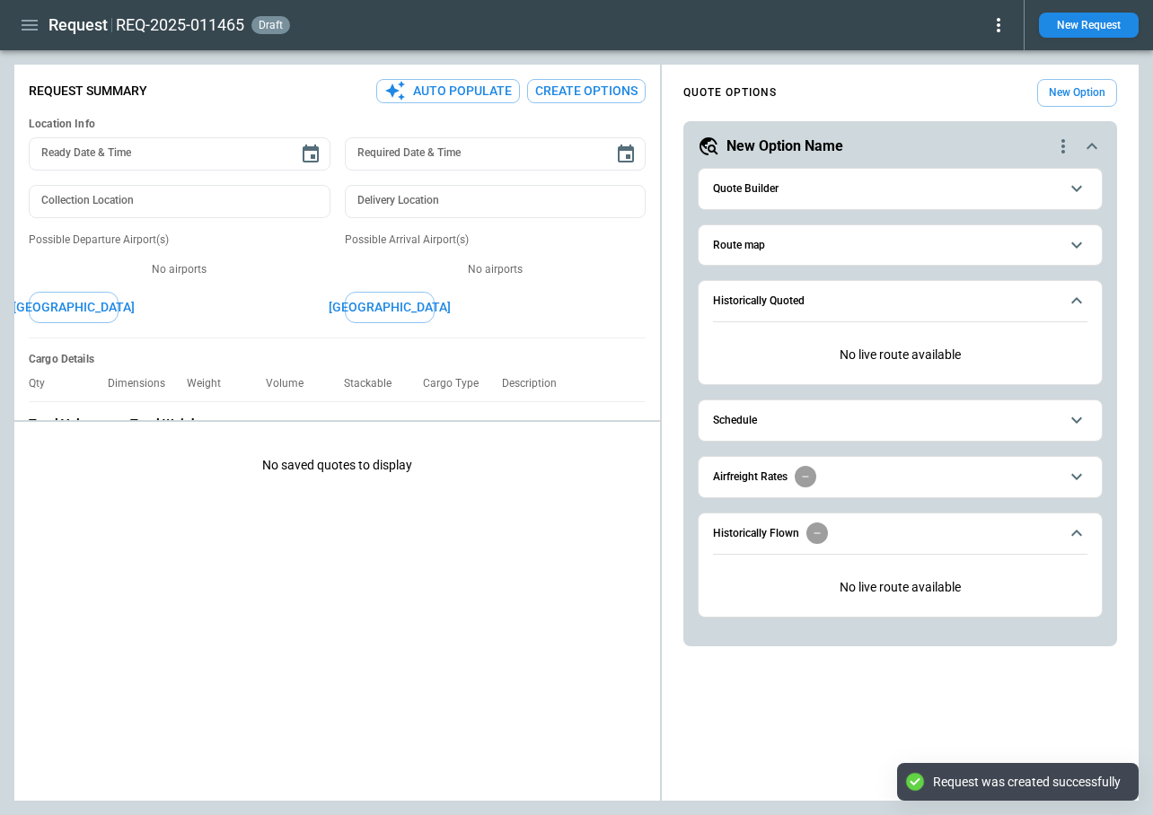
click at [811, 252] on button "Route map" at bounding box center [900, 245] width 374 height 40
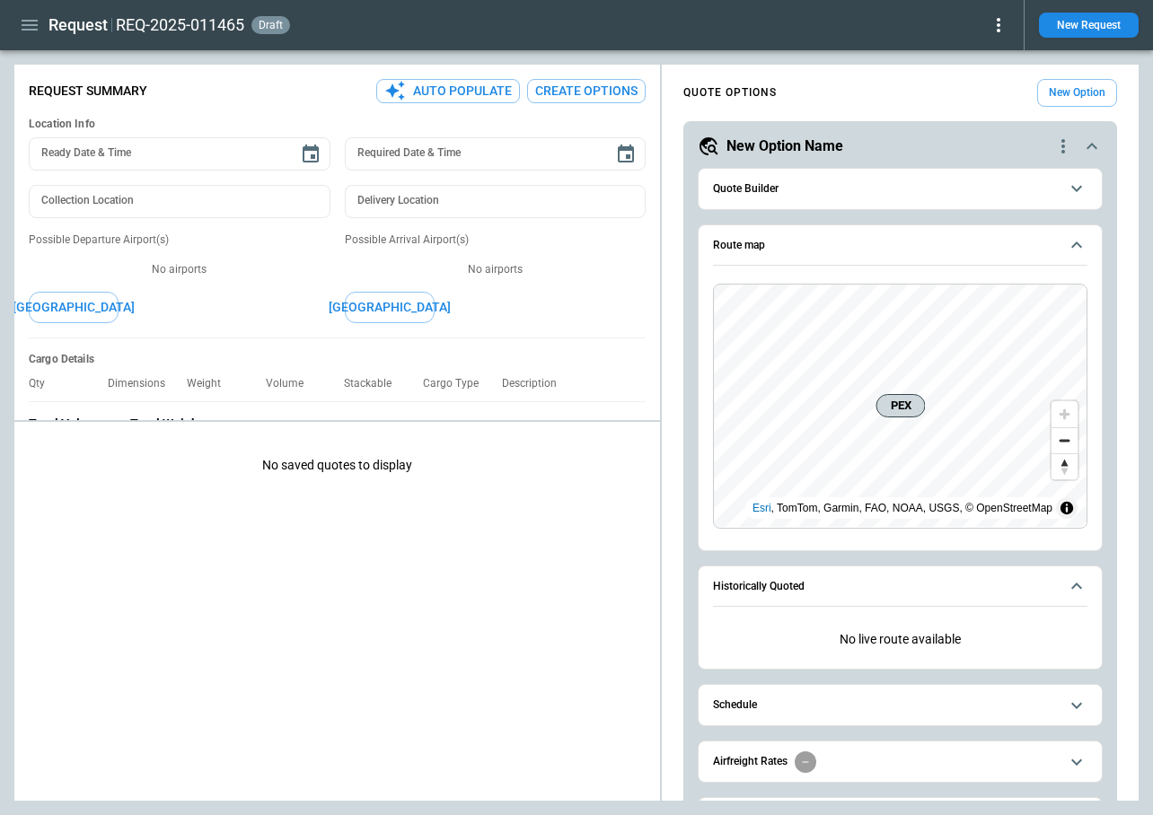
click at [811, 190] on span "Quote Builder" at bounding box center [886, 189] width 346 height 12
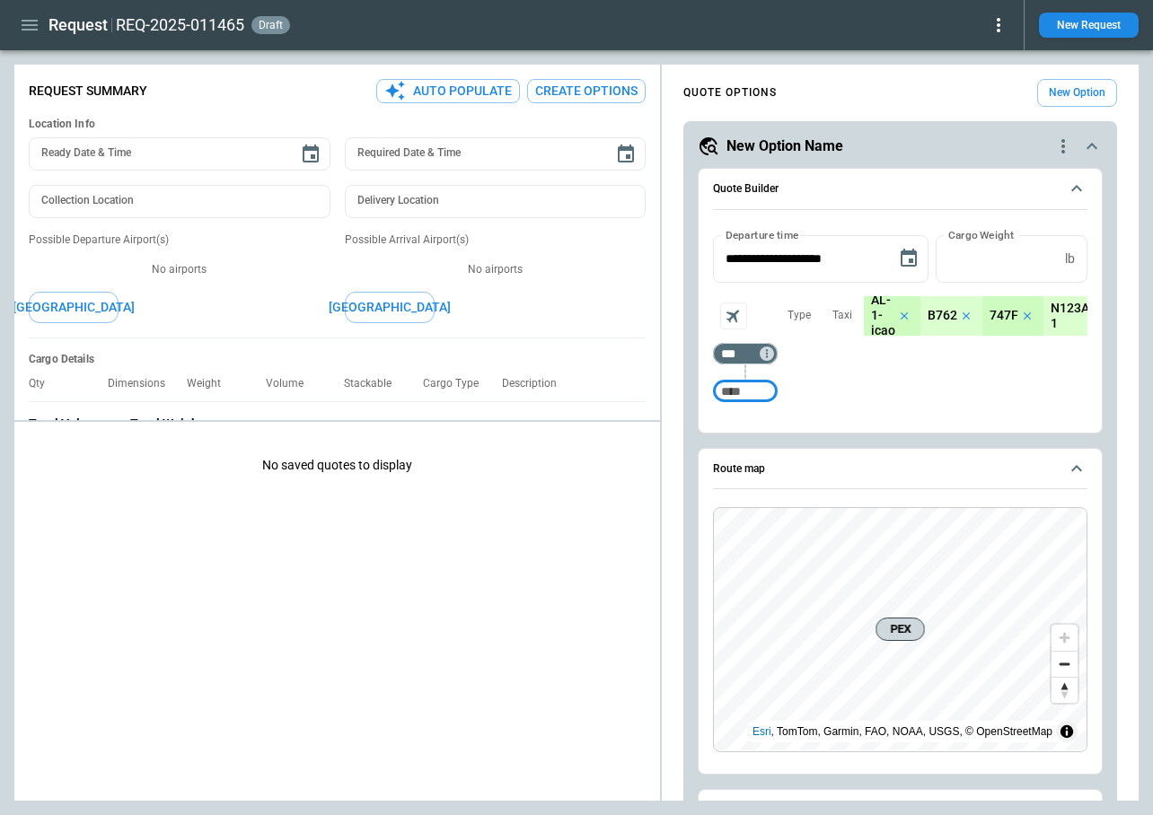
click at [752, 389] on input "Too short" at bounding box center [745, 391] width 57 height 32
type input "*"
type input "***"
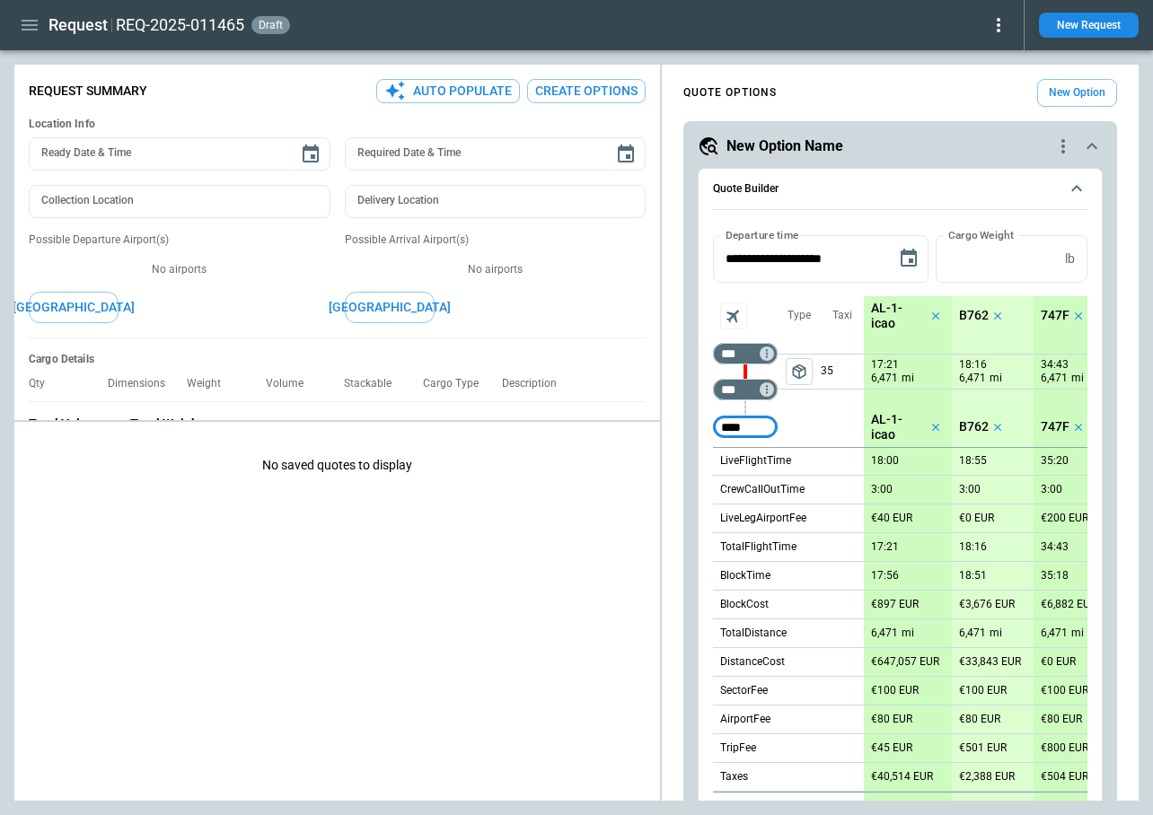
type input "****"
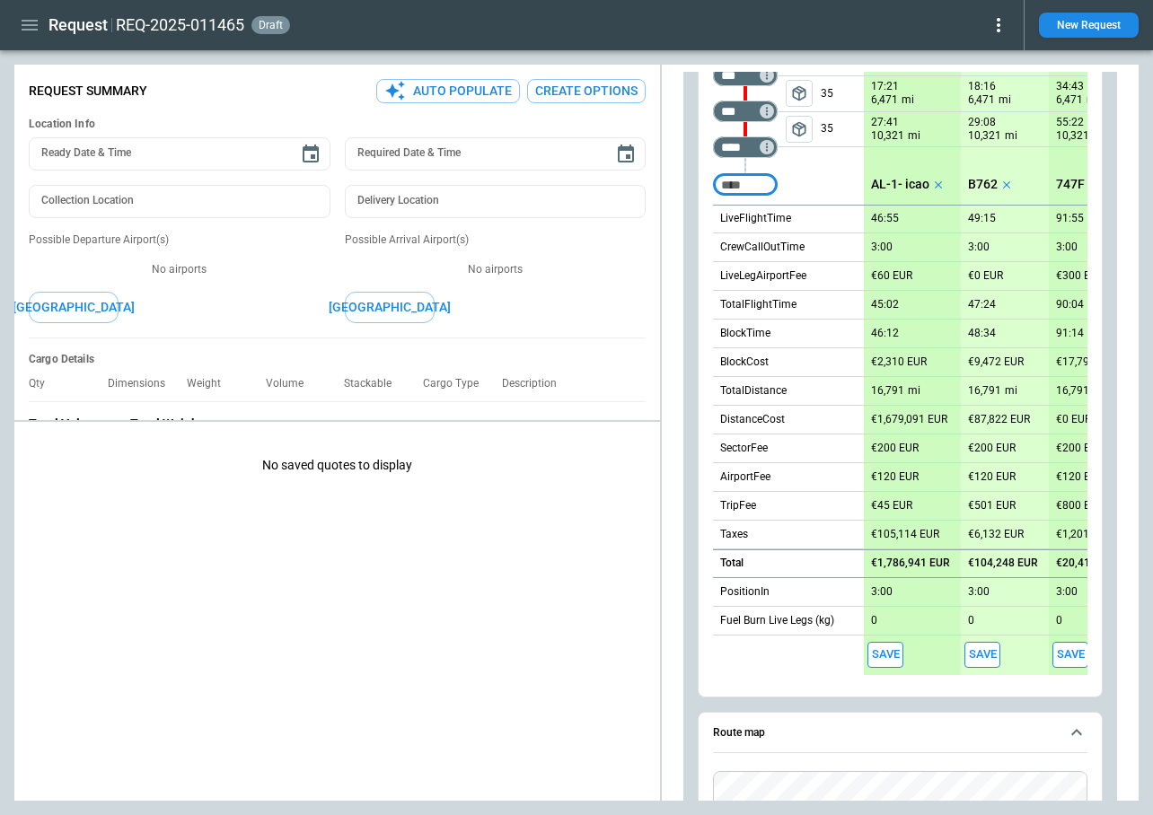
scroll to position [287, 0]
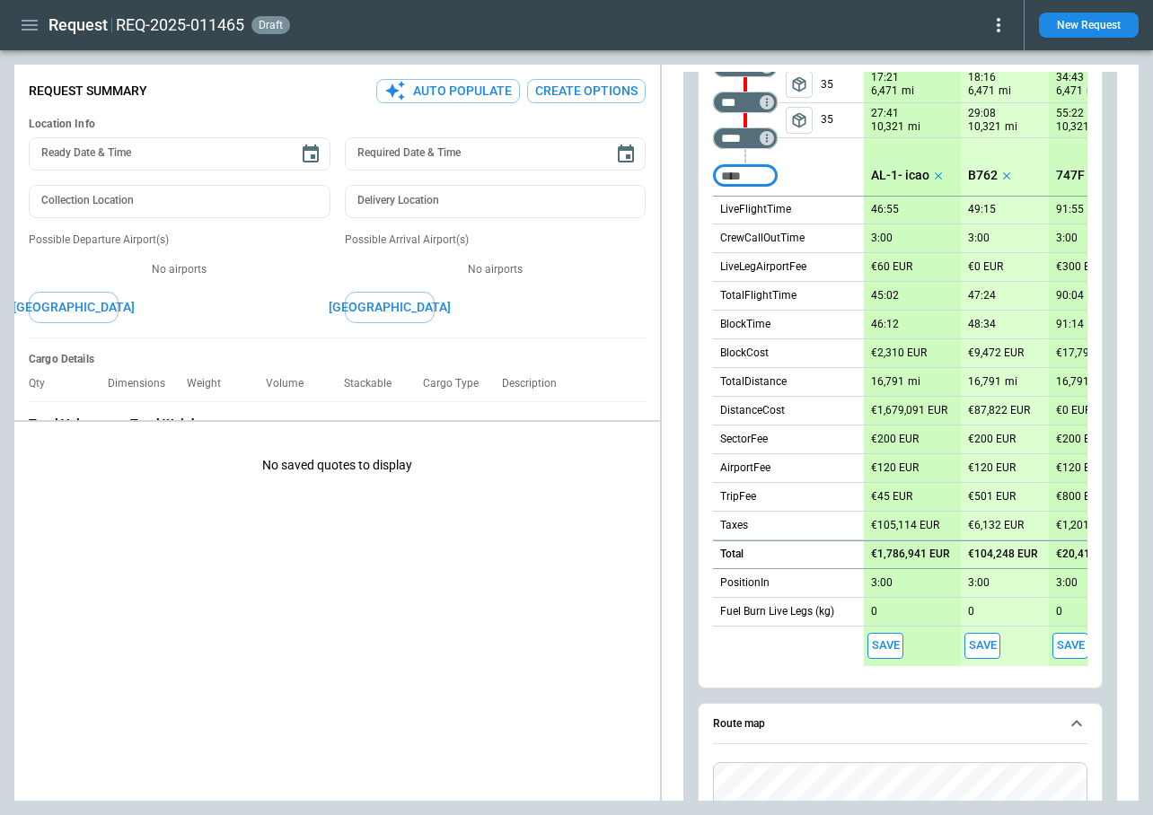
click at [884, 650] on button "Save" at bounding box center [885, 646] width 36 height 26
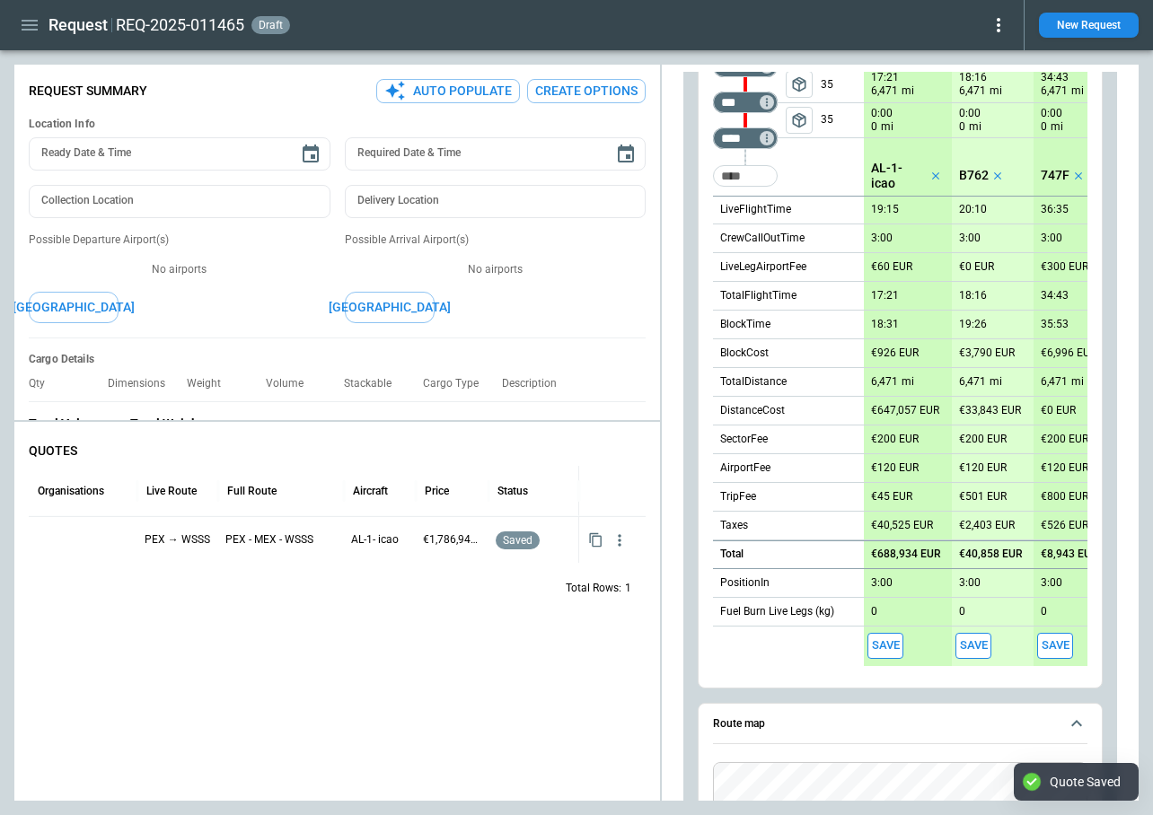
click at [971, 643] on button "Save" at bounding box center [973, 646] width 36 height 26
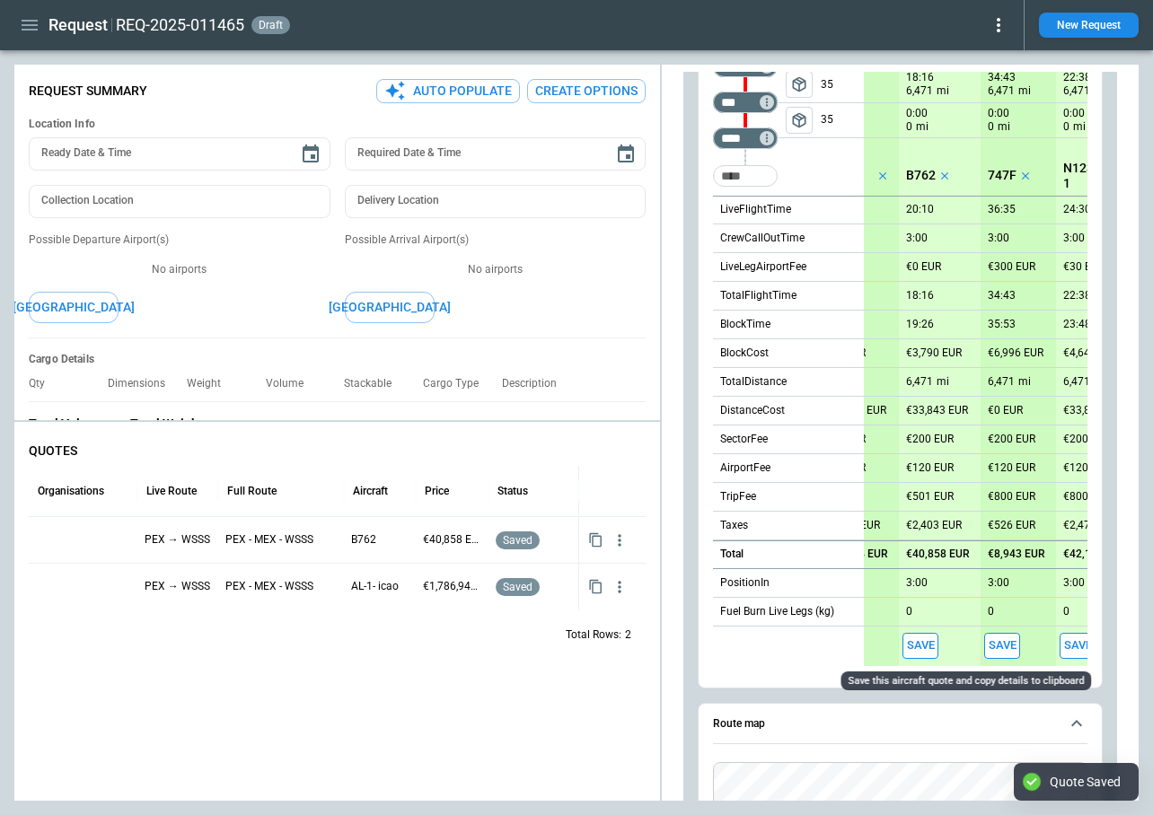
scroll to position [0, 55]
click at [997, 647] on button "Save" at bounding box center [1000, 646] width 36 height 26
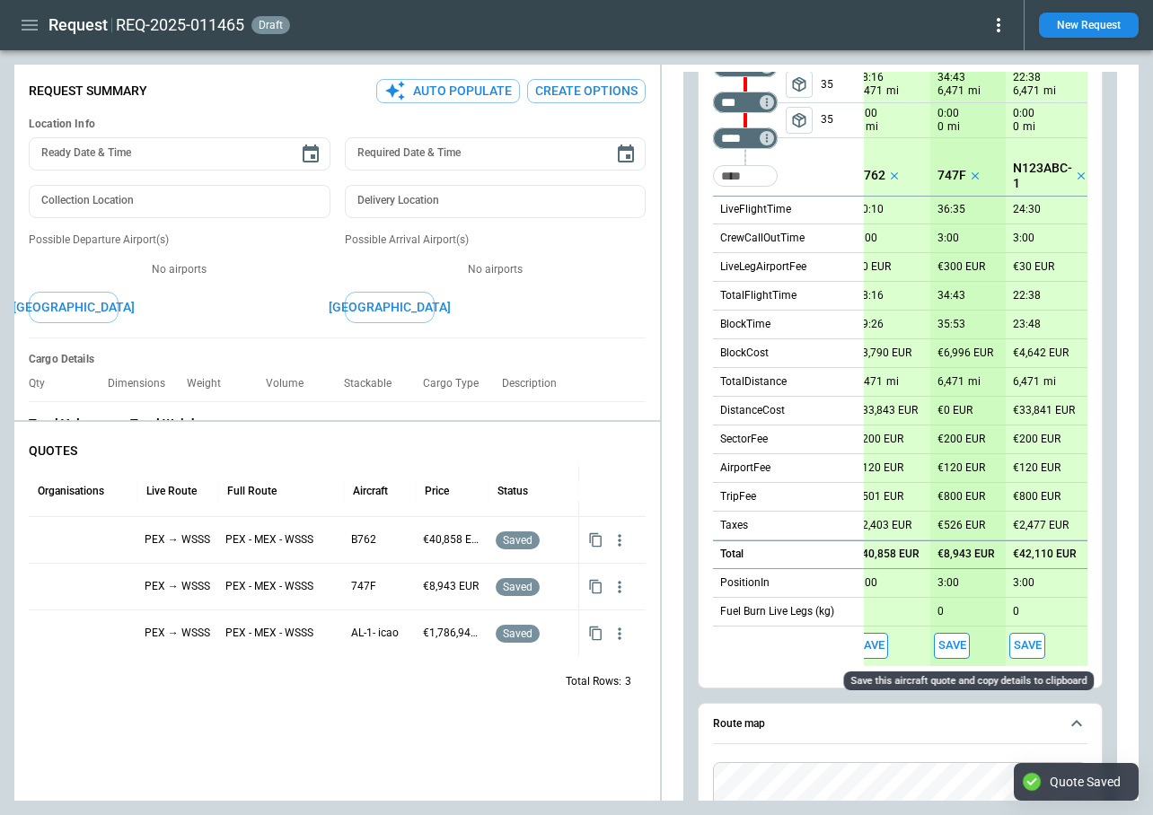
scroll to position [0, 107]
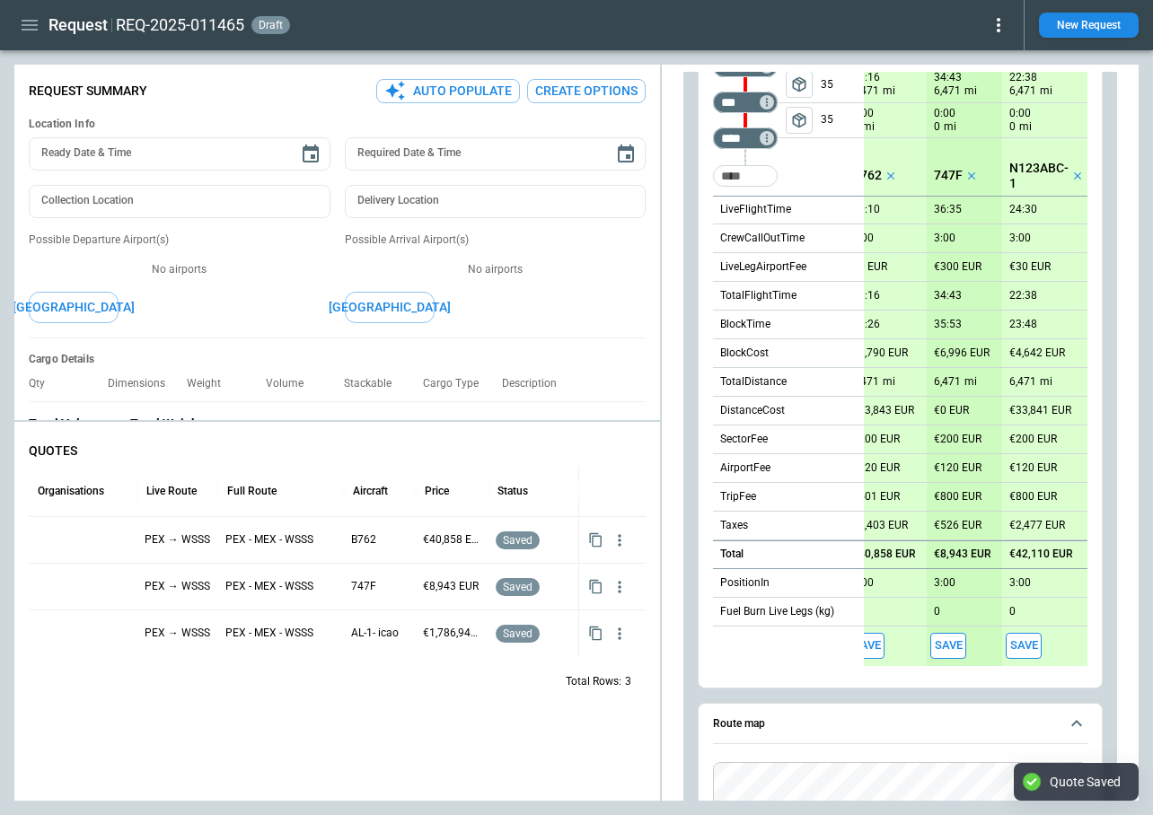
click at [1024, 649] on button "Save" at bounding box center [1024, 646] width 36 height 26
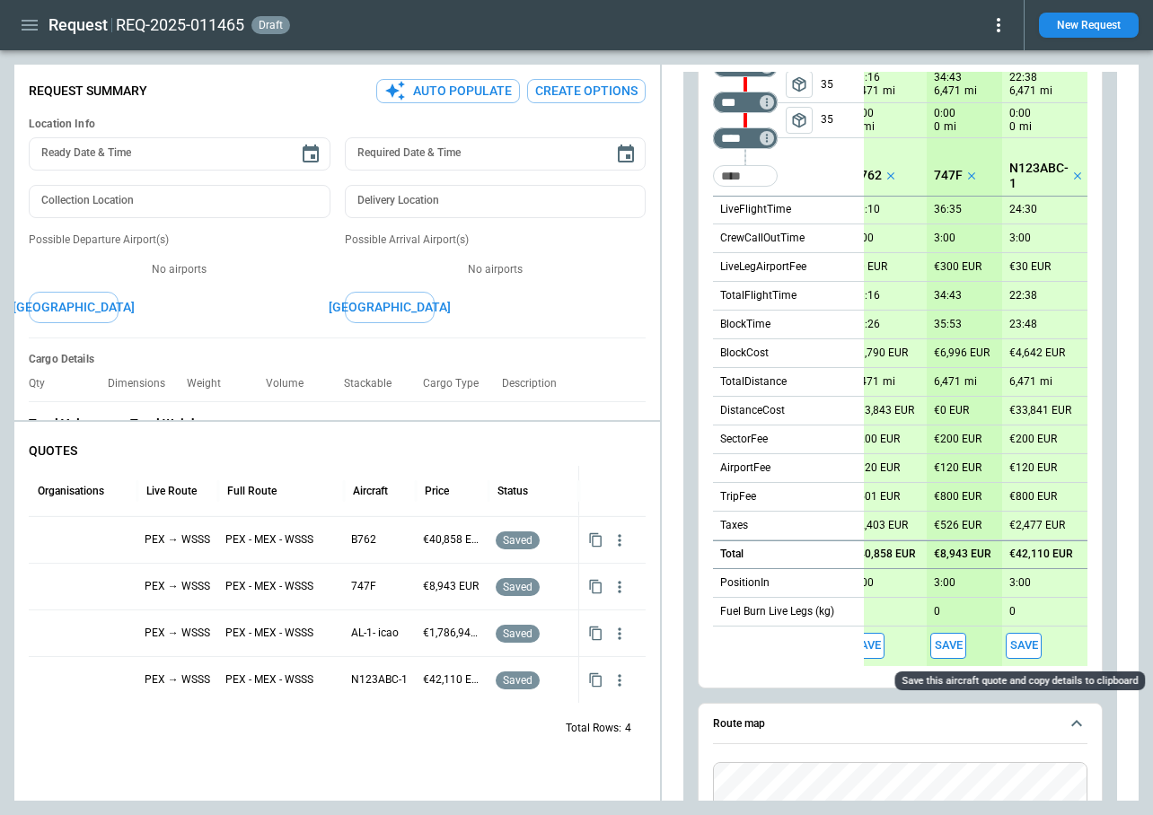
scroll to position [0, 0]
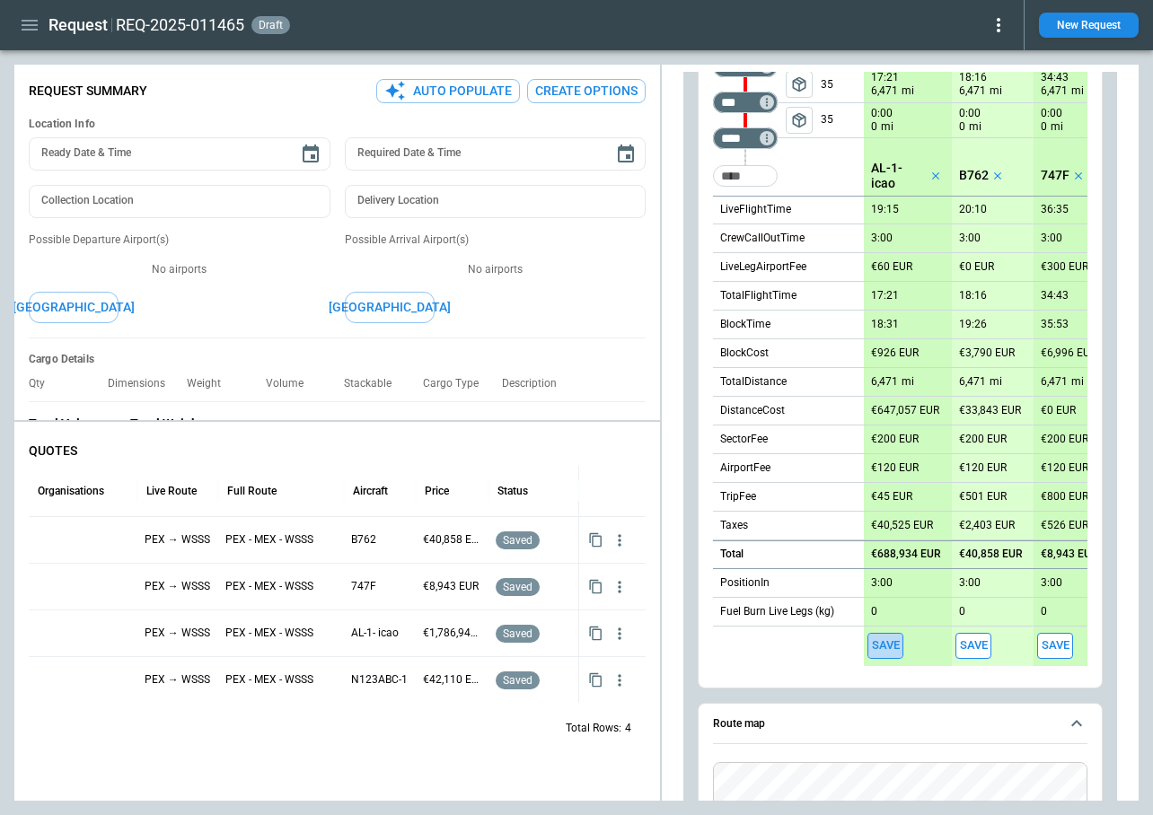
click at [893, 639] on button "Save" at bounding box center [885, 646] width 36 height 26
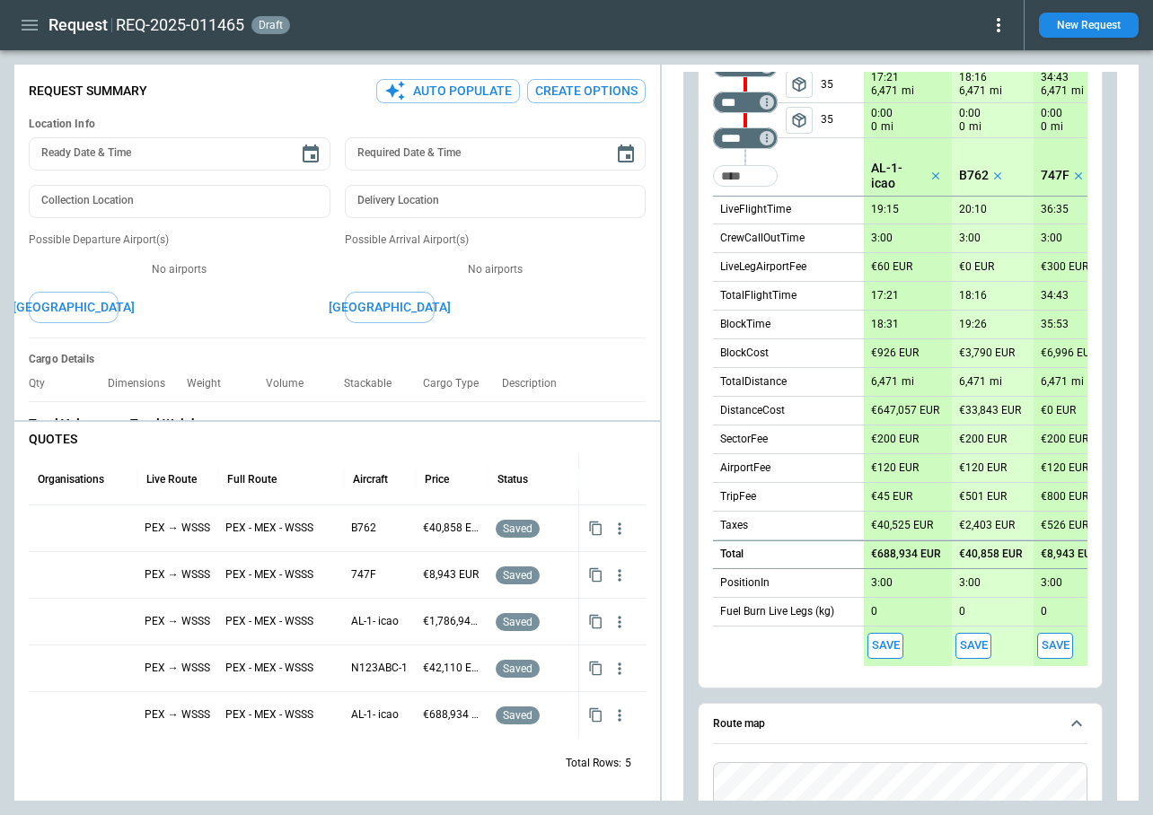
click at [977, 644] on button "Save" at bounding box center [973, 646] width 36 height 26
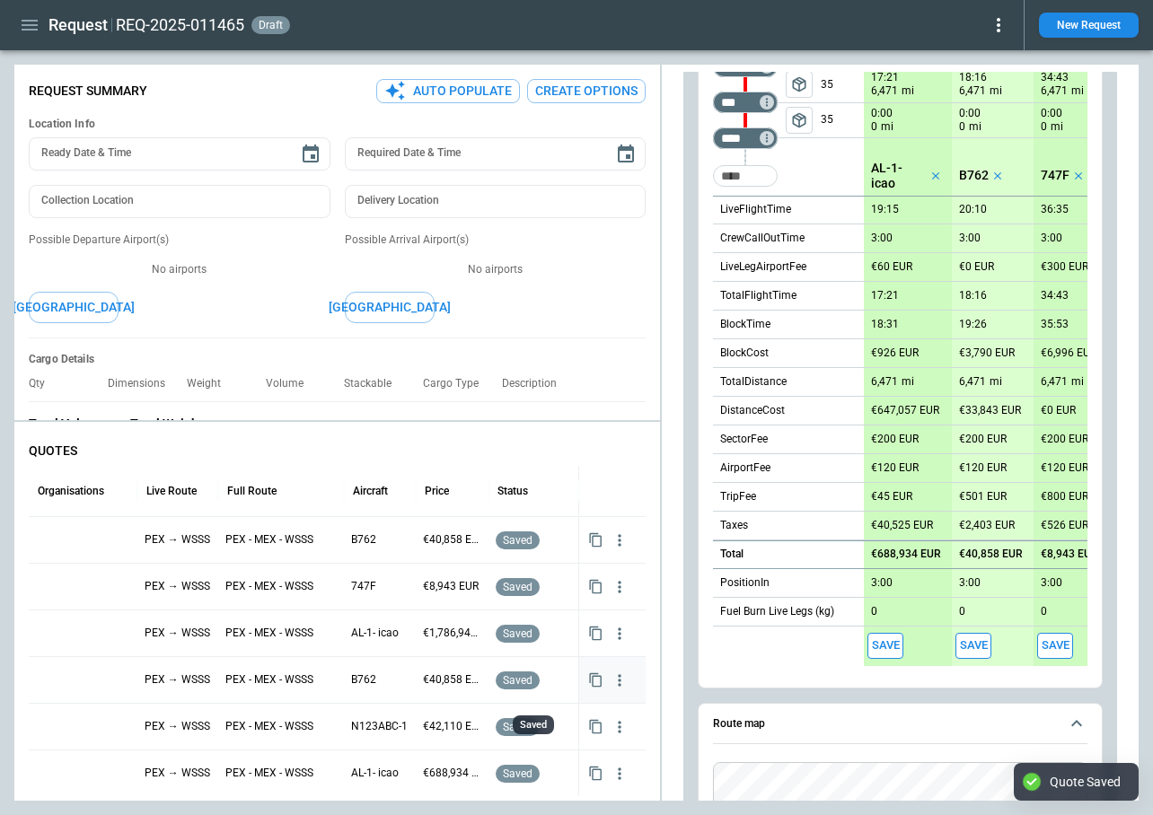
scroll to position [58, 0]
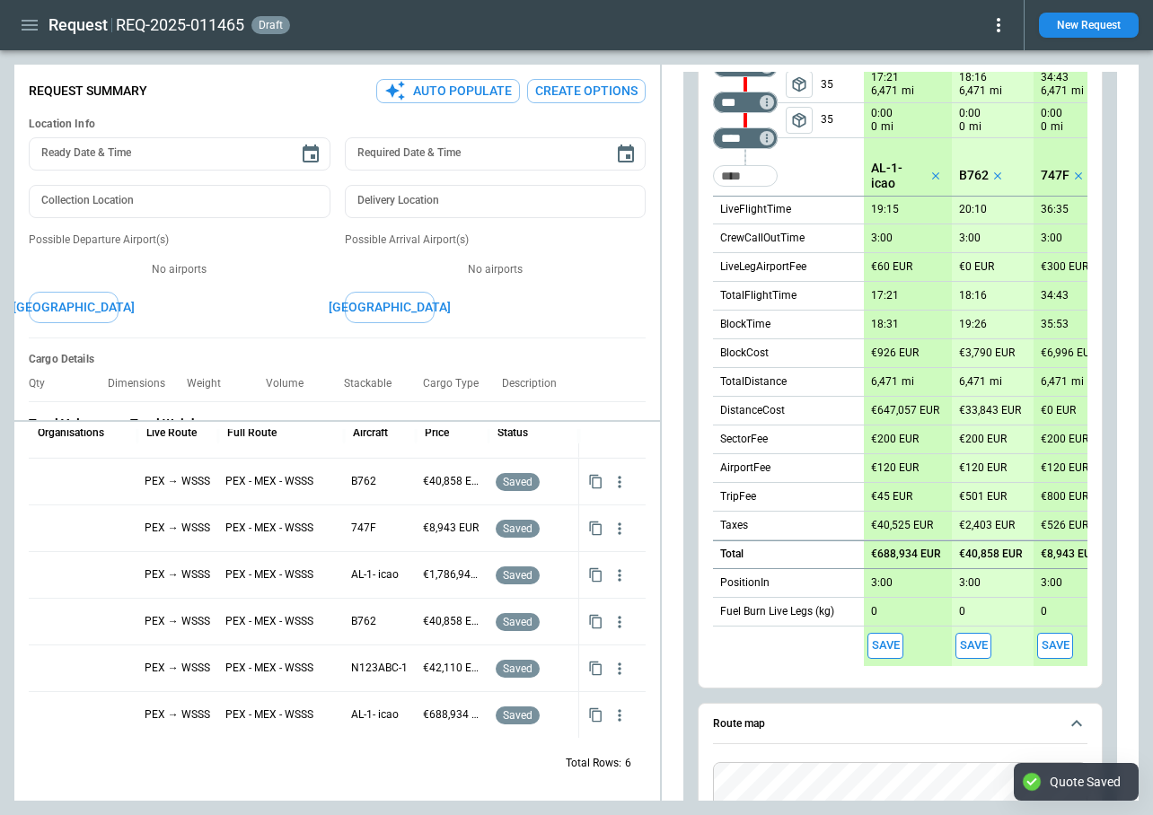
click at [1052, 638] on button "Save" at bounding box center [1055, 646] width 36 height 26
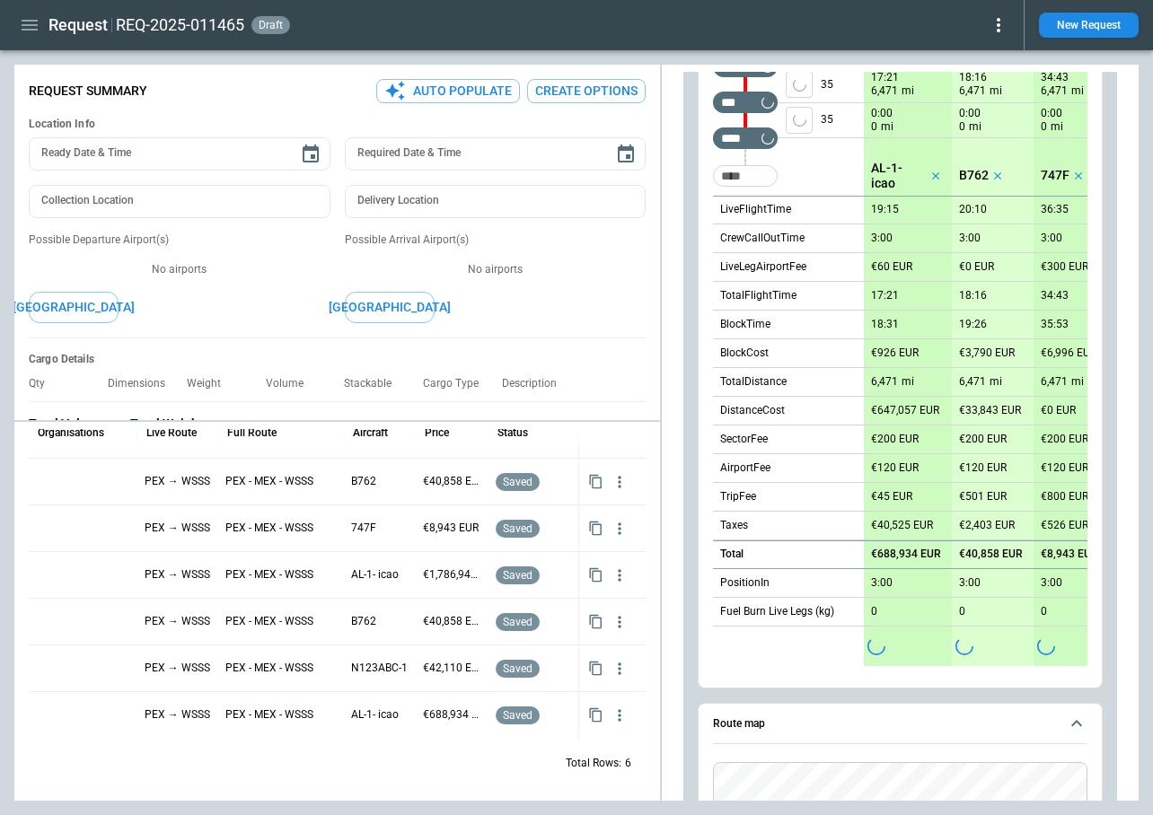
scroll to position [0, 0]
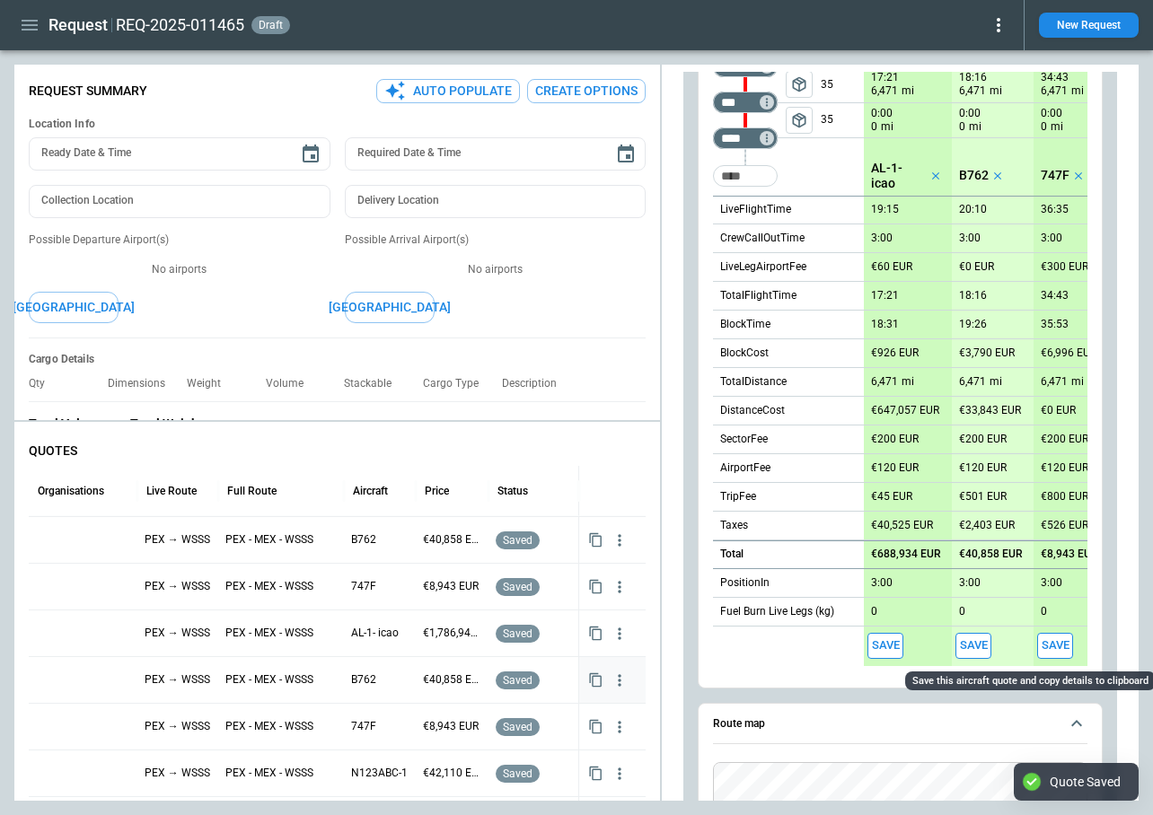
type textarea "*"
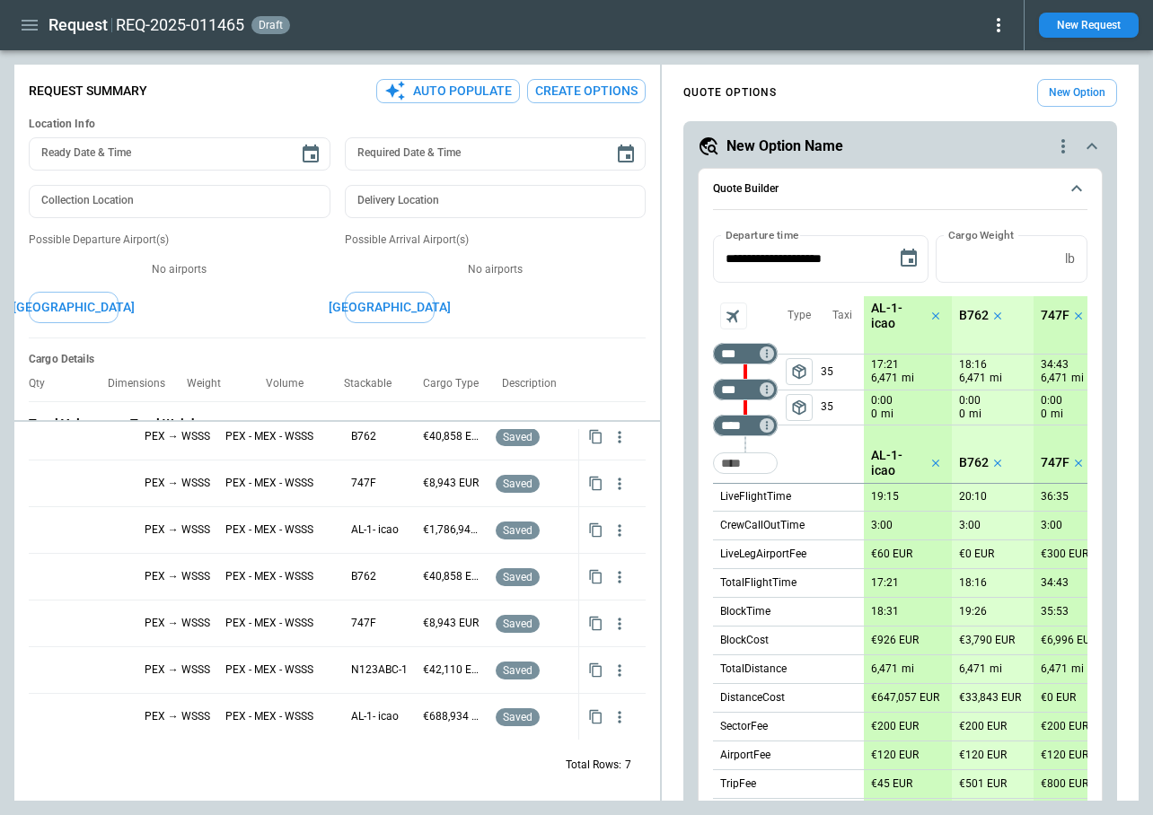
click at [1064, 152] on icon "quote-option-actions" at bounding box center [1063, 146] width 4 height 14
click at [992, 247] on li "Delete Quote Option" at bounding box center [995, 255] width 158 height 26
